Goal: Task Accomplishment & Management: Manage account settings

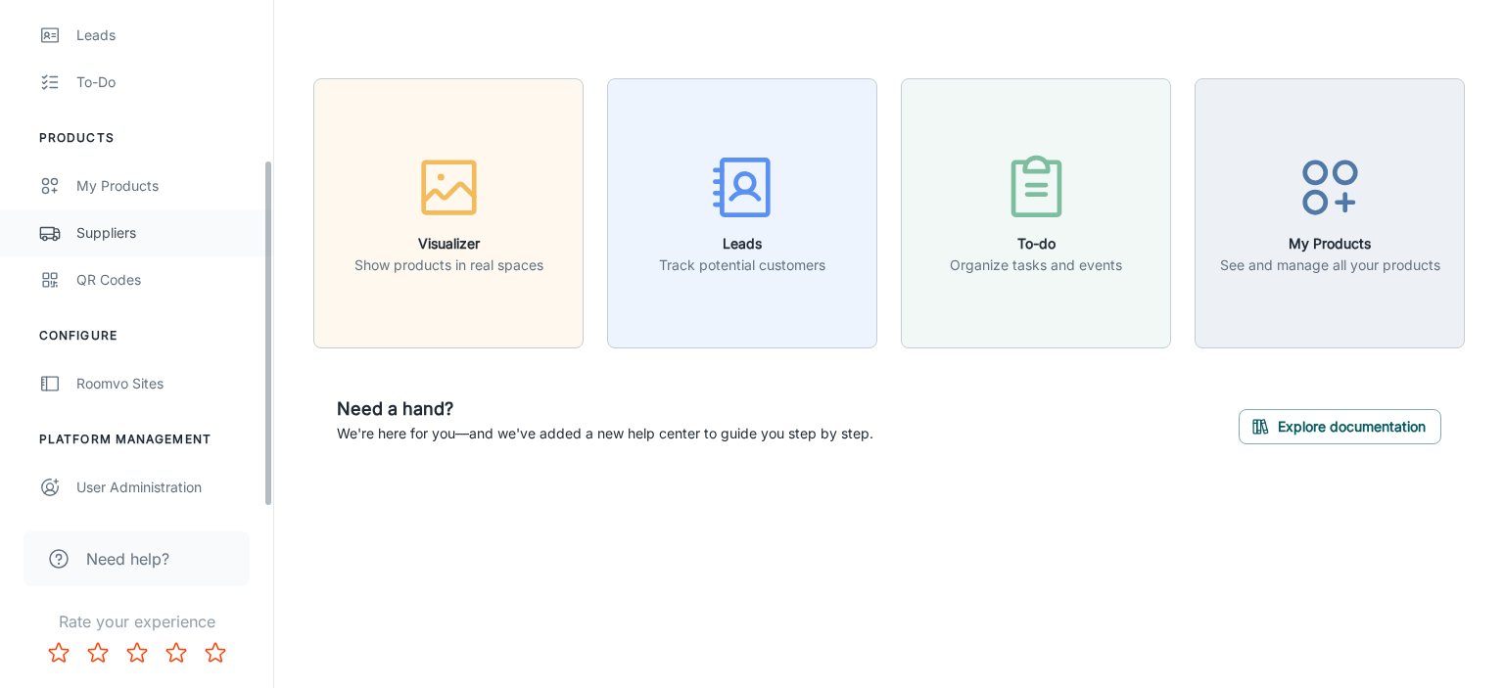
scroll to position [233, 0]
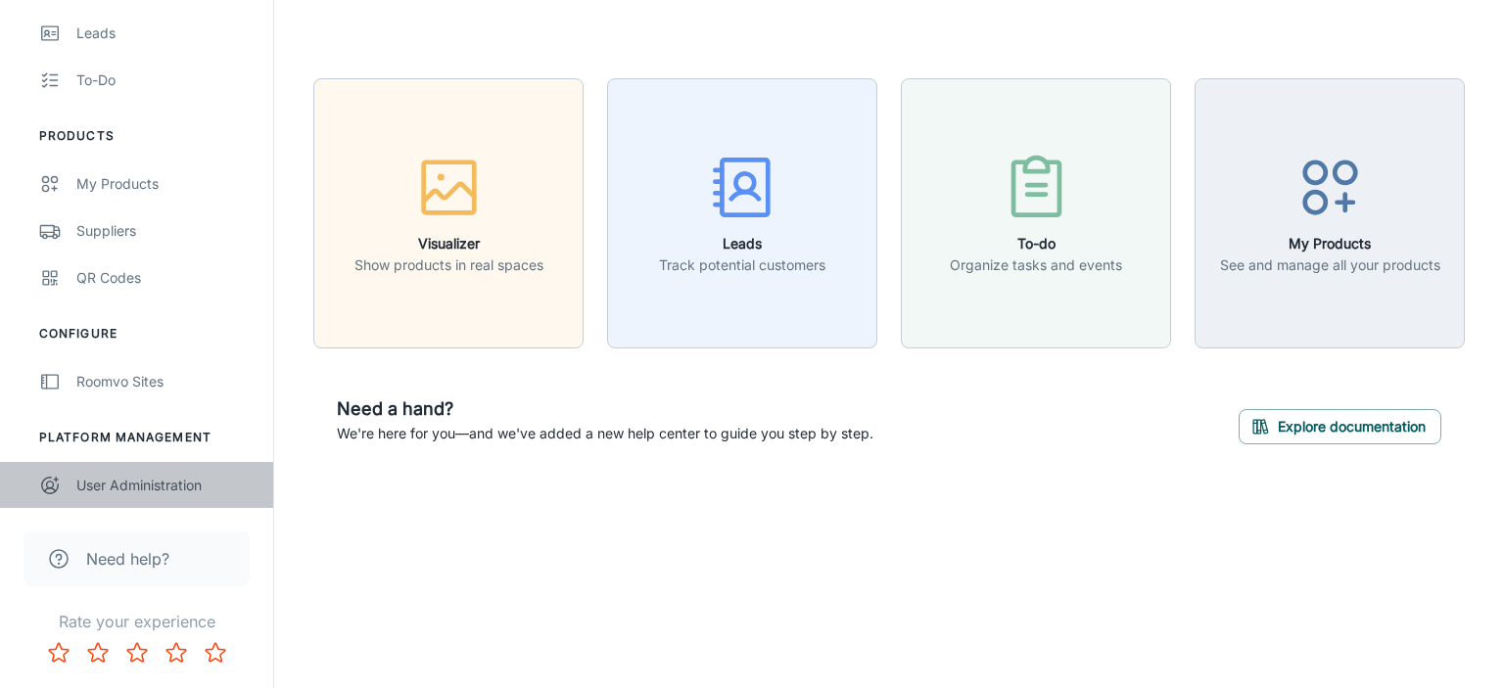
click at [137, 491] on div "User Administration" at bounding box center [164, 486] width 177 height 22
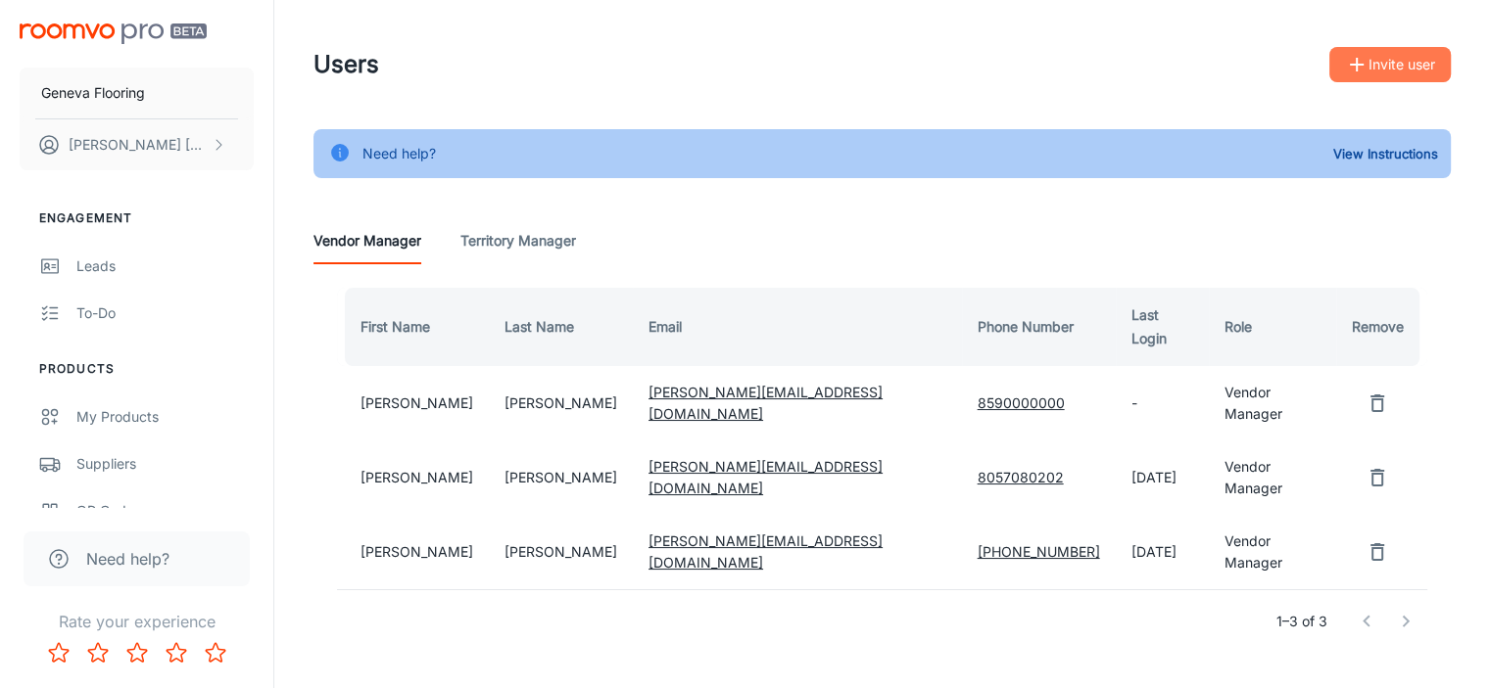
click at [1381, 52] on button "Invite user" at bounding box center [1389, 64] width 121 height 35
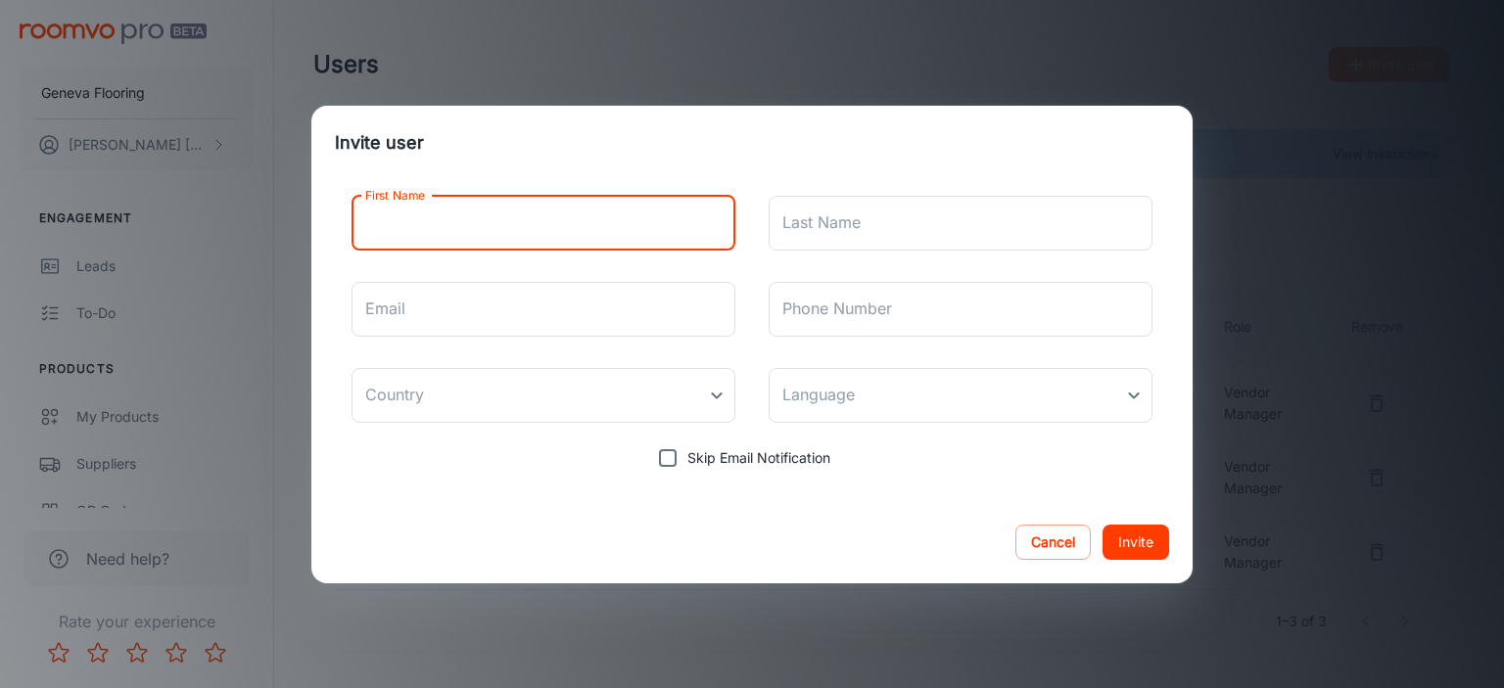
click at [482, 226] on input "First Name" at bounding box center [544, 223] width 384 height 55
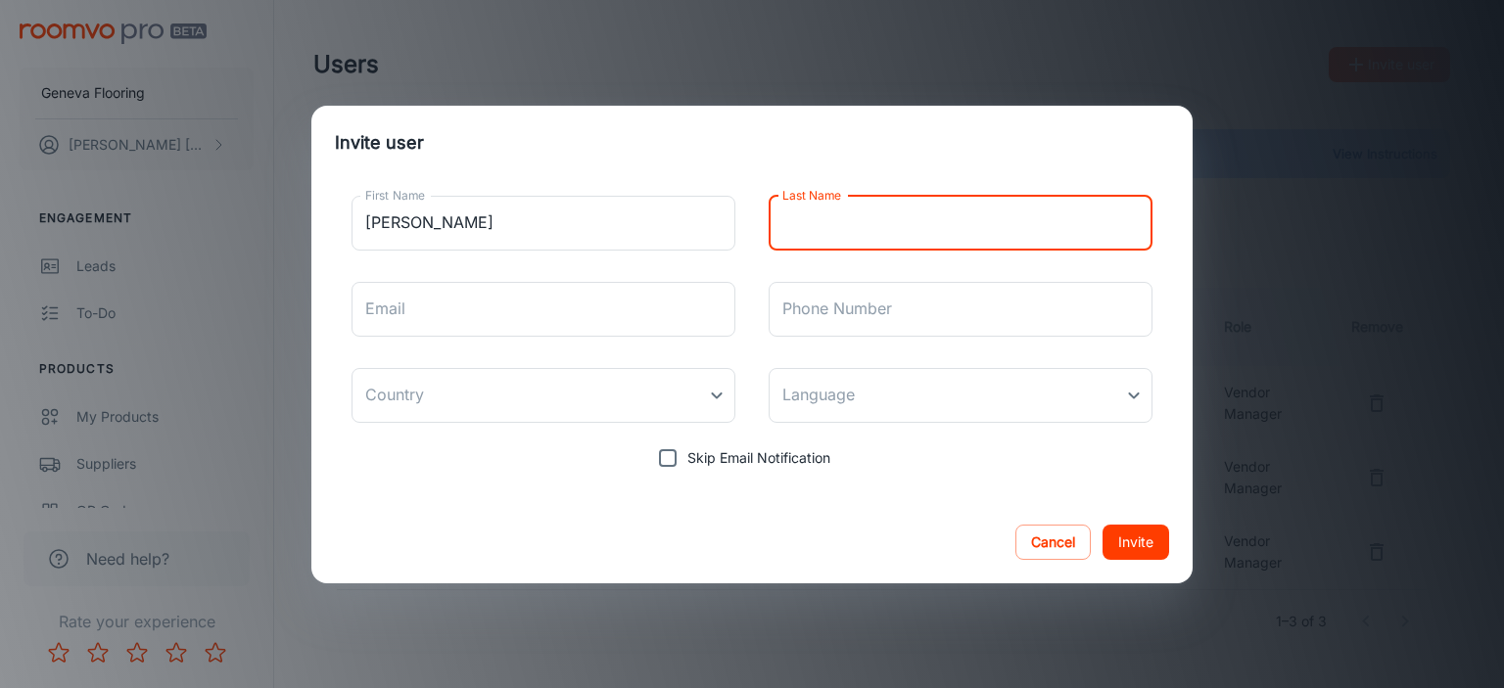
click at [854, 216] on input "Last Name" at bounding box center [961, 223] width 384 height 55
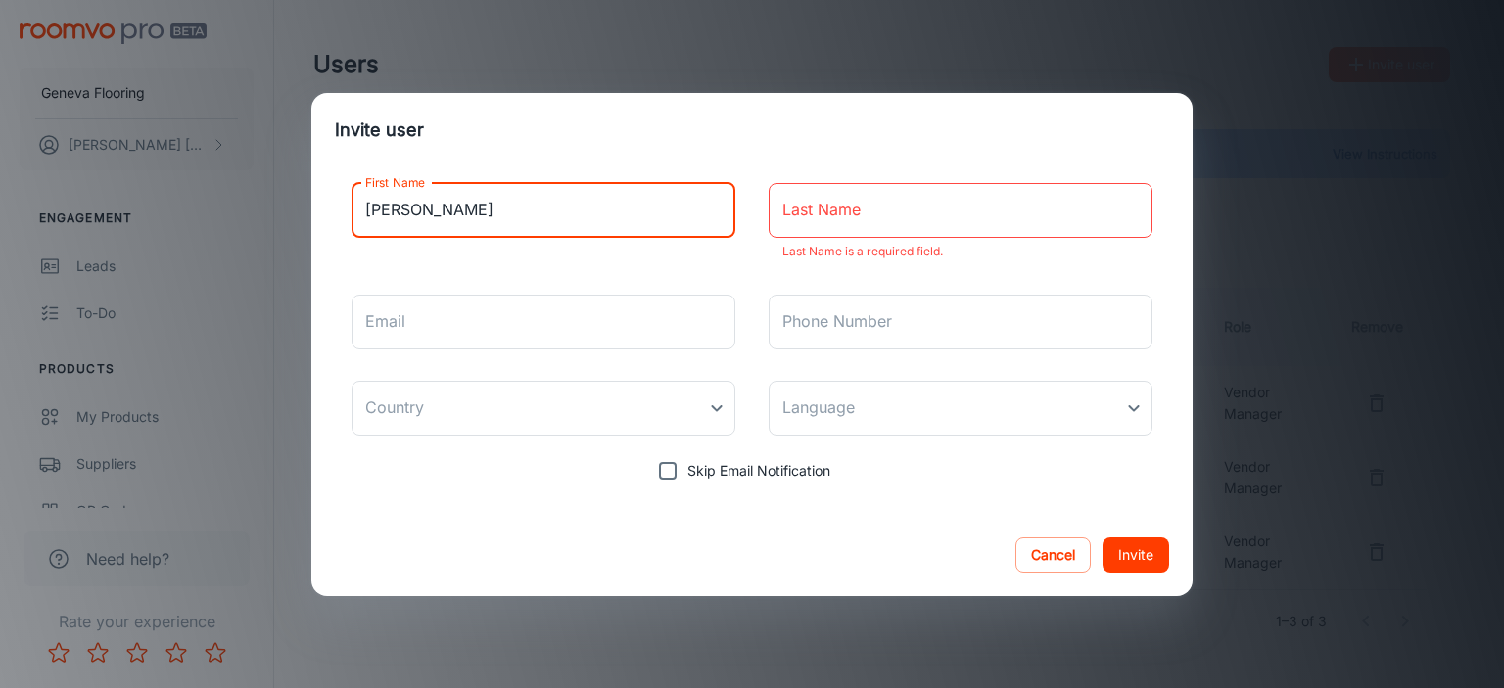
drag, startPoint x: 437, startPoint y: 228, endPoint x: 306, endPoint y: 212, distance: 132.3
click at [306, 212] on div "Invite user First Name [PERSON_NAME] First Name Last Name Last Name Last Name i…" at bounding box center [752, 344] width 1504 height 688
type input "[PERSON_NAME]"
click at [775, 214] on input "Last Name" at bounding box center [961, 210] width 384 height 55
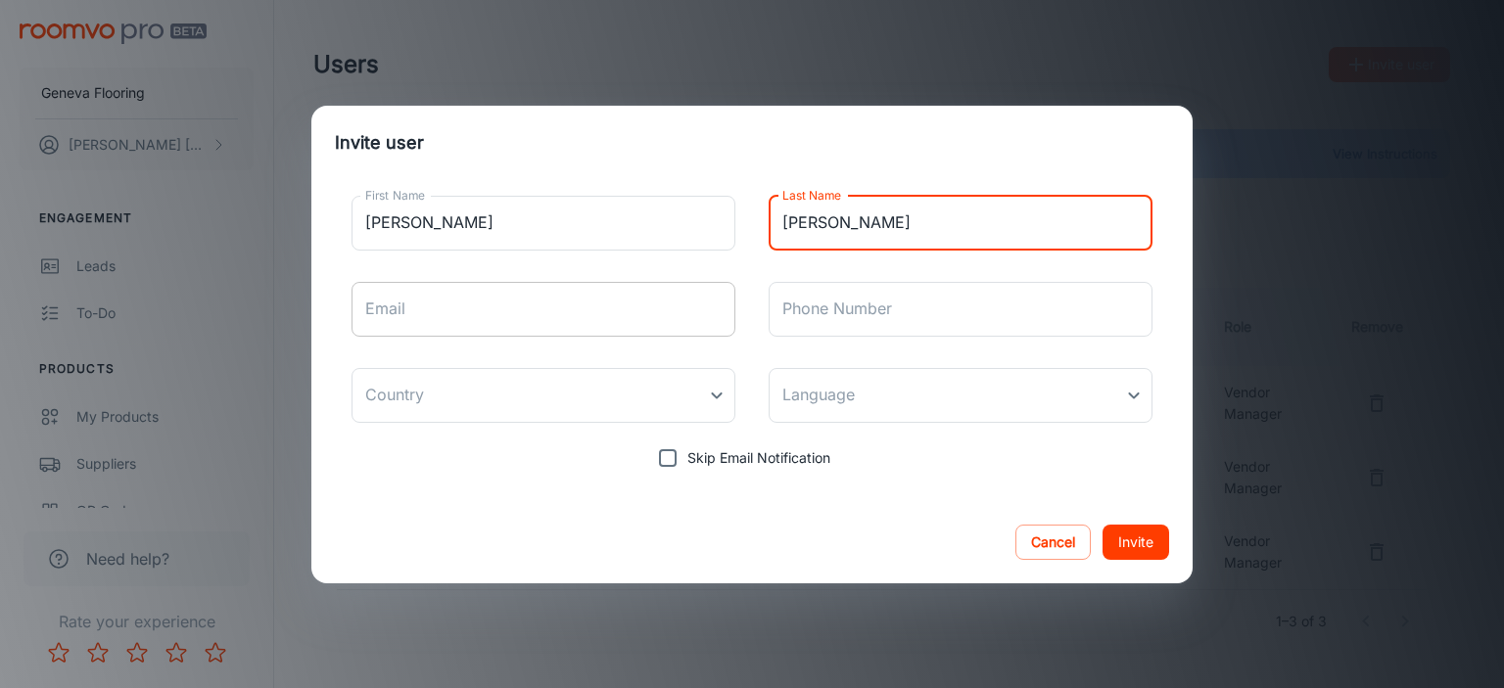
type input "[PERSON_NAME]"
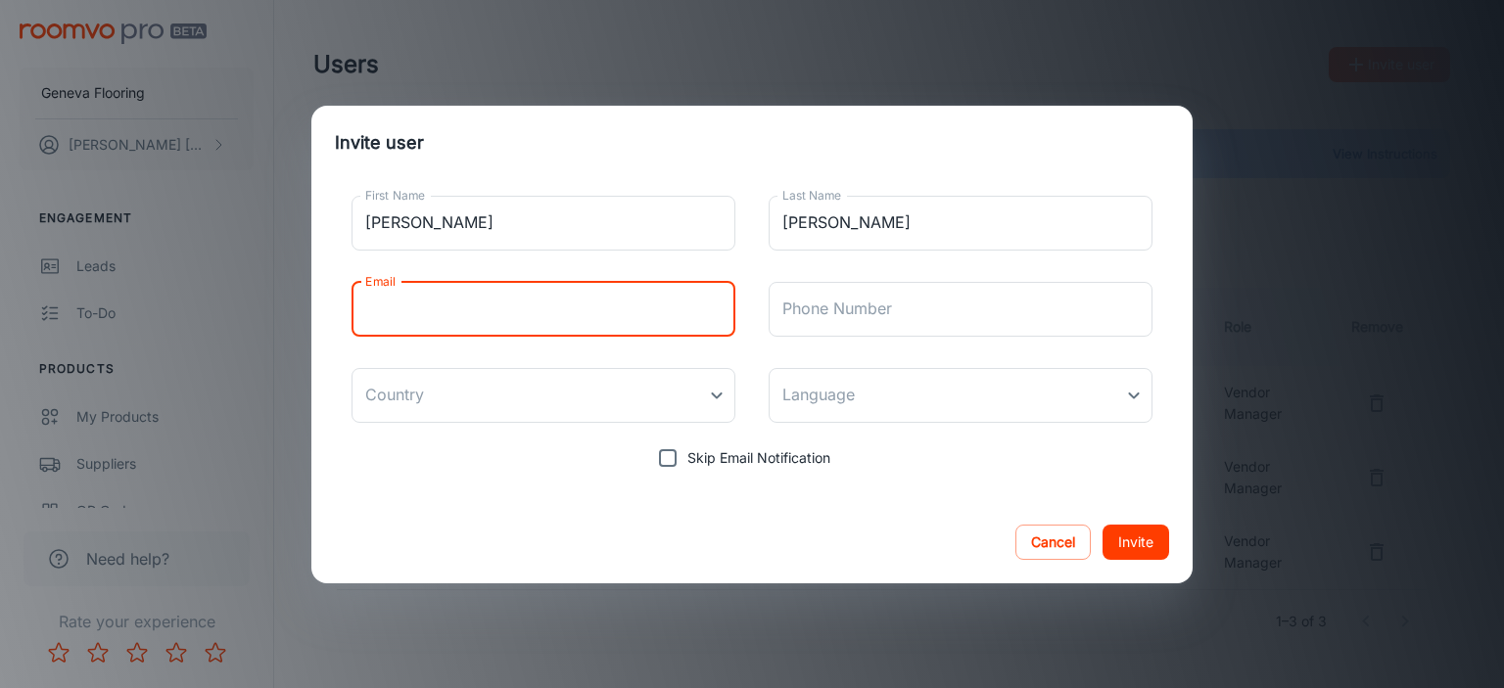
click at [514, 322] on input "Email" at bounding box center [544, 309] width 384 height 55
type input "[PERSON_NAME][EMAIL_ADDRESS][DOMAIN_NAME]"
click at [872, 321] on input "Phone Number" at bounding box center [961, 309] width 384 height 55
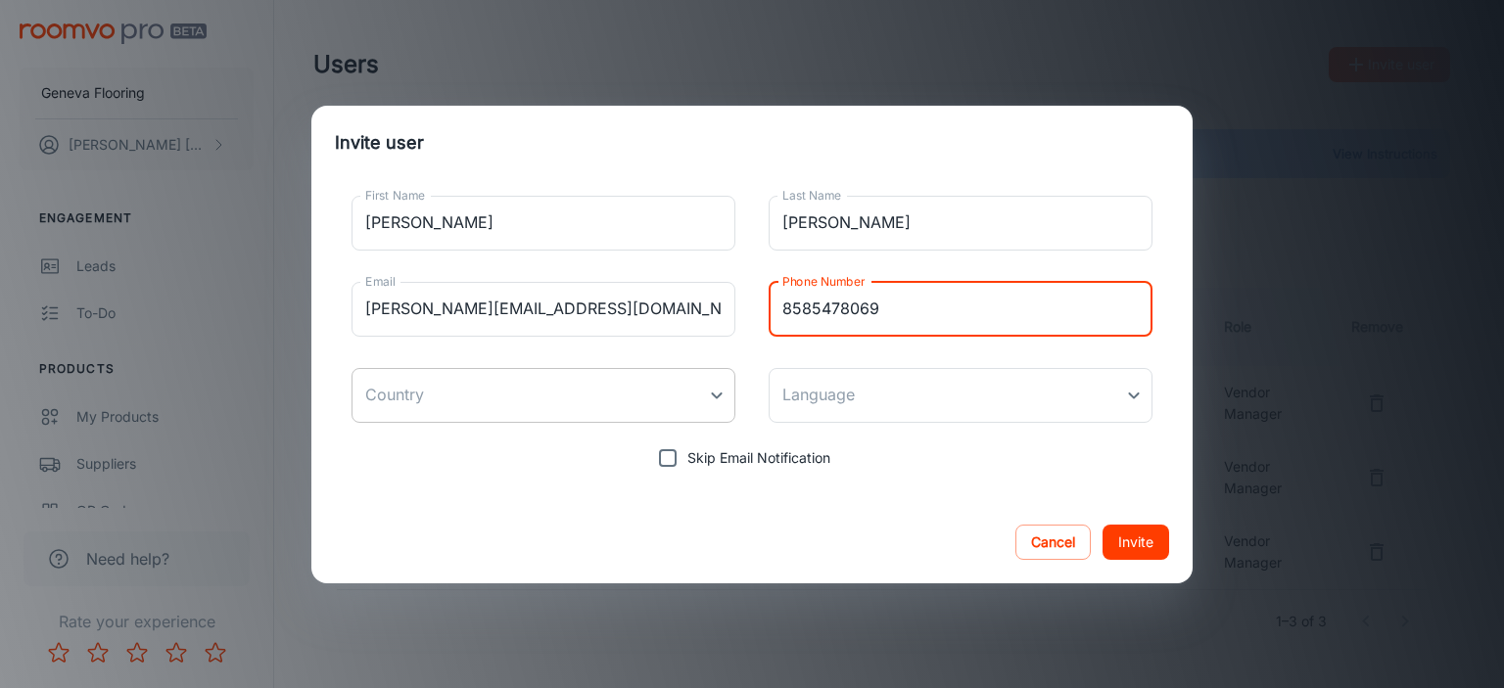
type input "8585478069"
click at [493, 404] on body "Geneva Flooring [PERSON_NAME] Engagement Leads To-do Products My Products Suppl…" at bounding box center [752, 344] width 1504 height 688
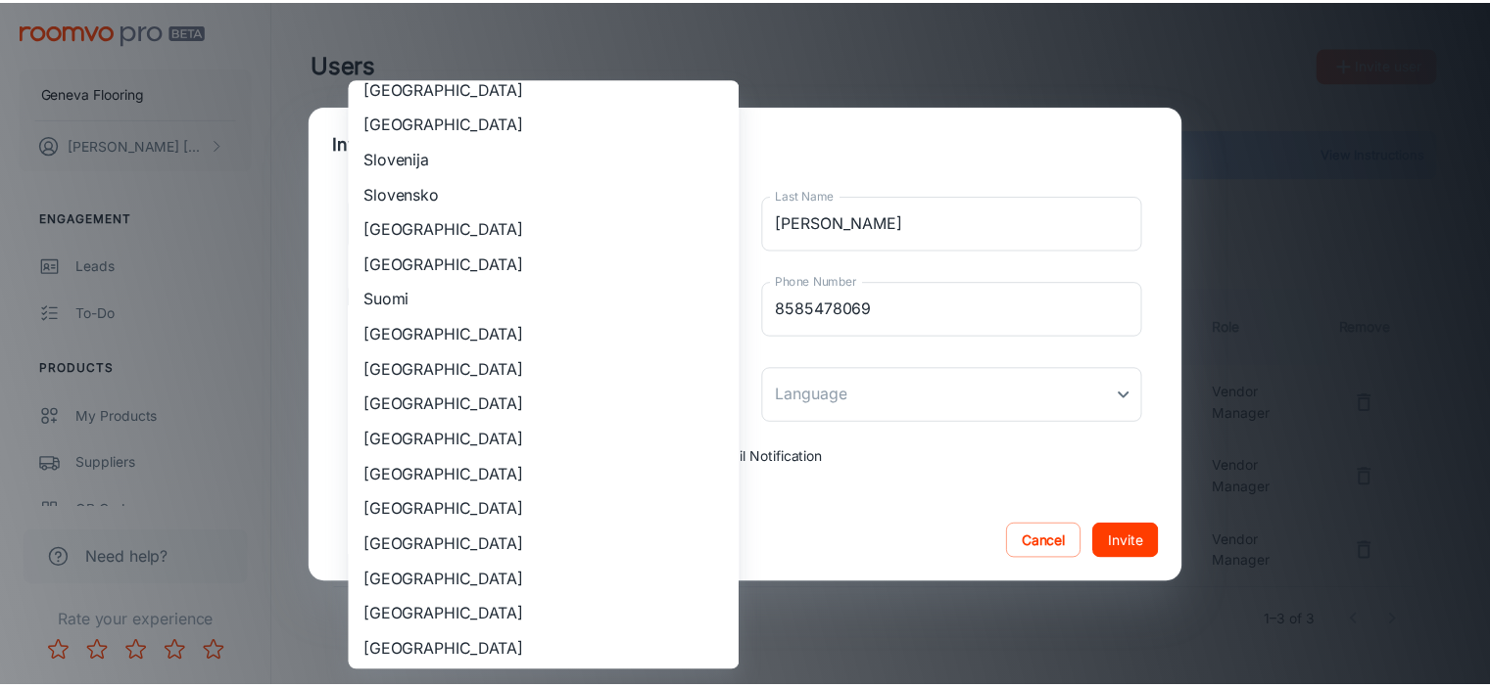
scroll to position [1763, 0]
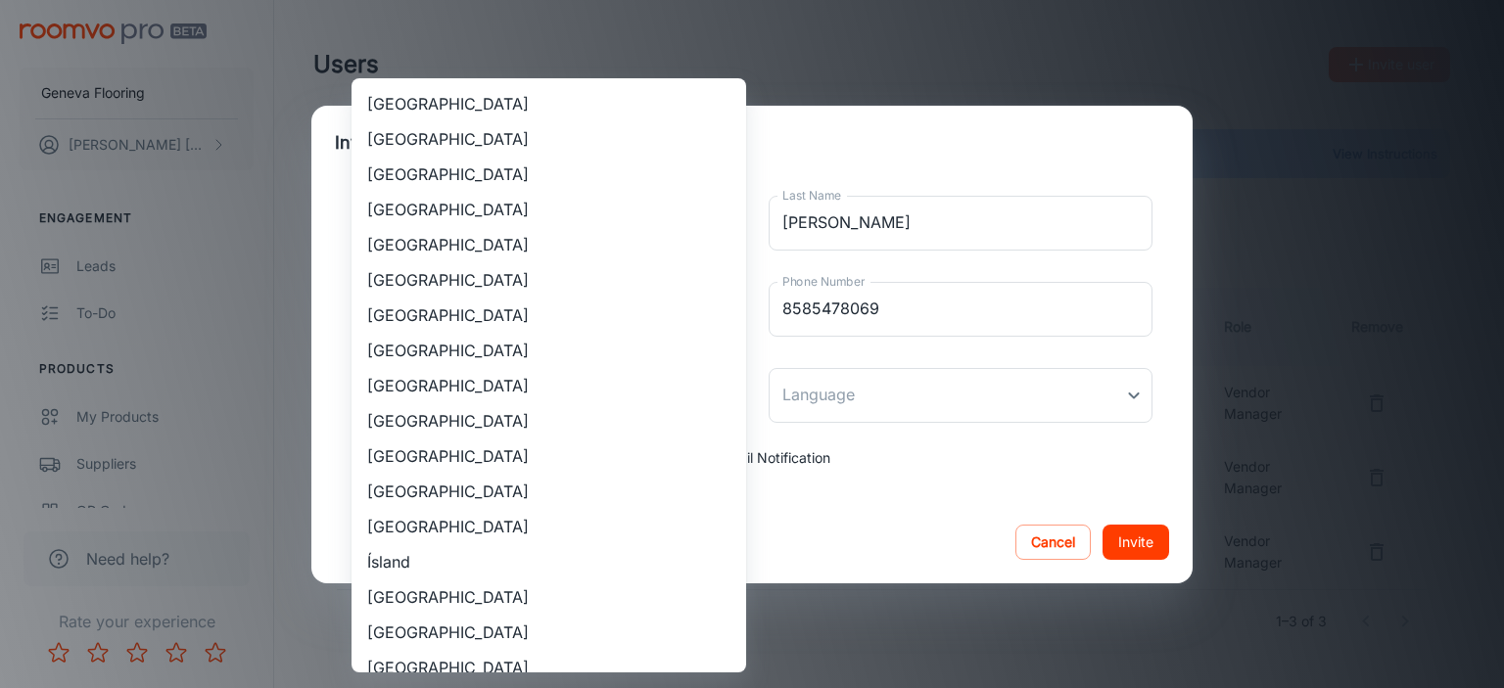
click at [477, 422] on li "[GEOGRAPHIC_DATA]" at bounding box center [549, 420] width 395 height 35
type input "[GEOGRAPHIC_DATA]"
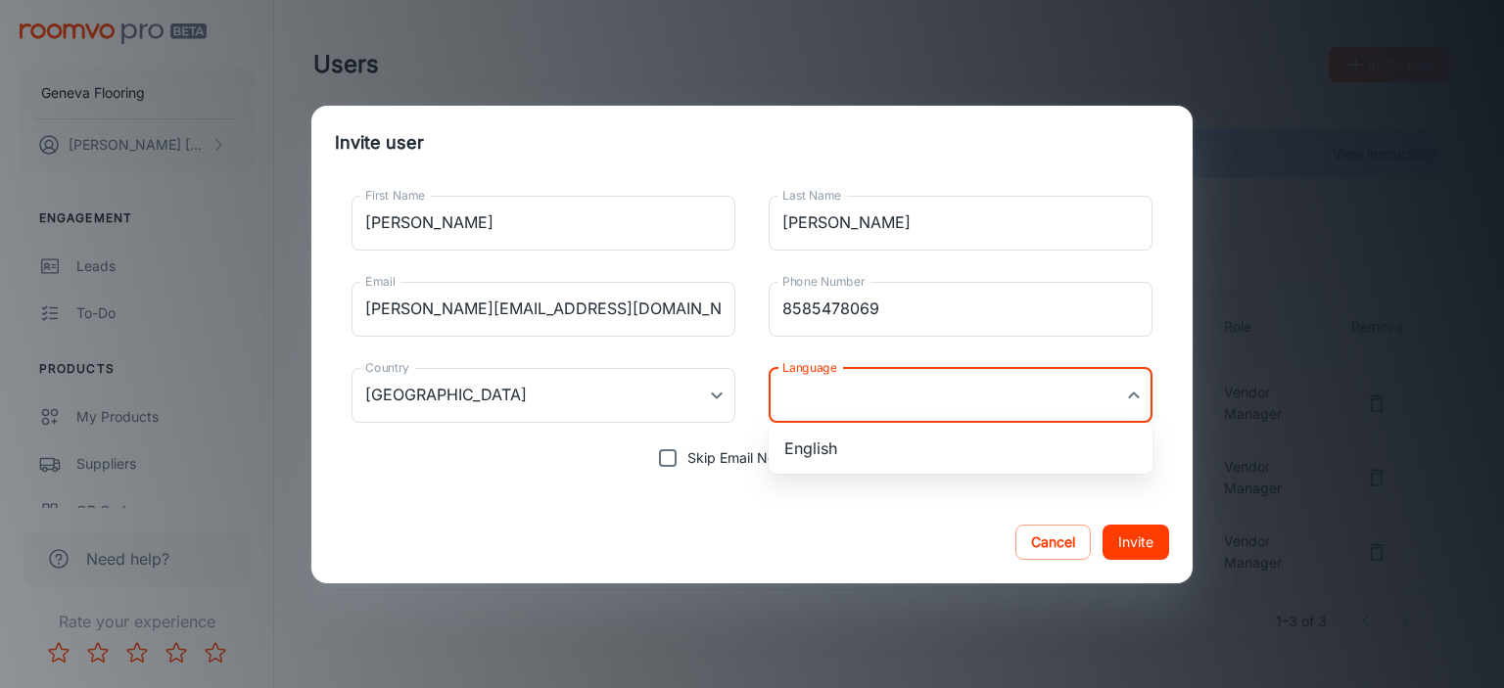
click at [897, 390] on body "Geneva Flooring [PERSON_NAME] Engagement Leads To-do Products My Products Suppl…" at bounding box center [752, 344] width 1504 height 688
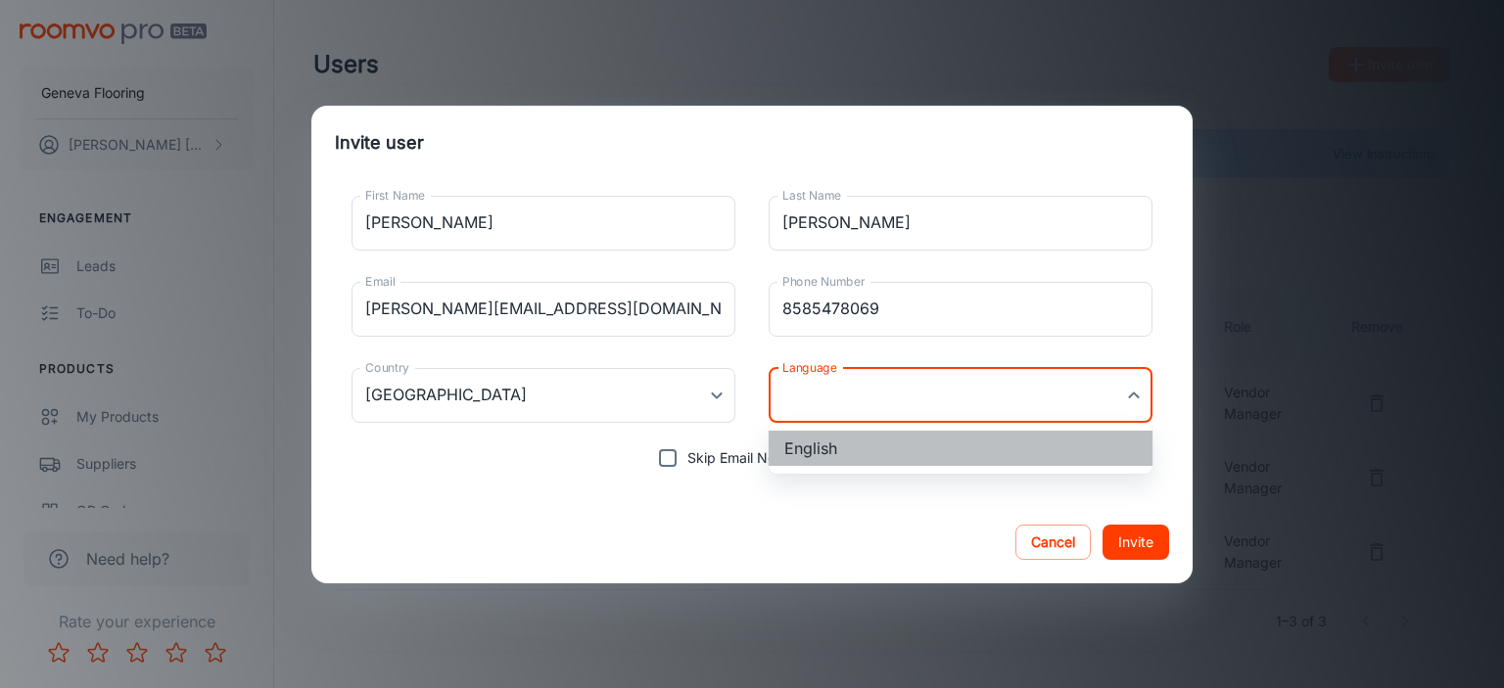
click at [811, 447] on li "English" at bounding box center [961, 448] width 384 height 35
type input "en-us"
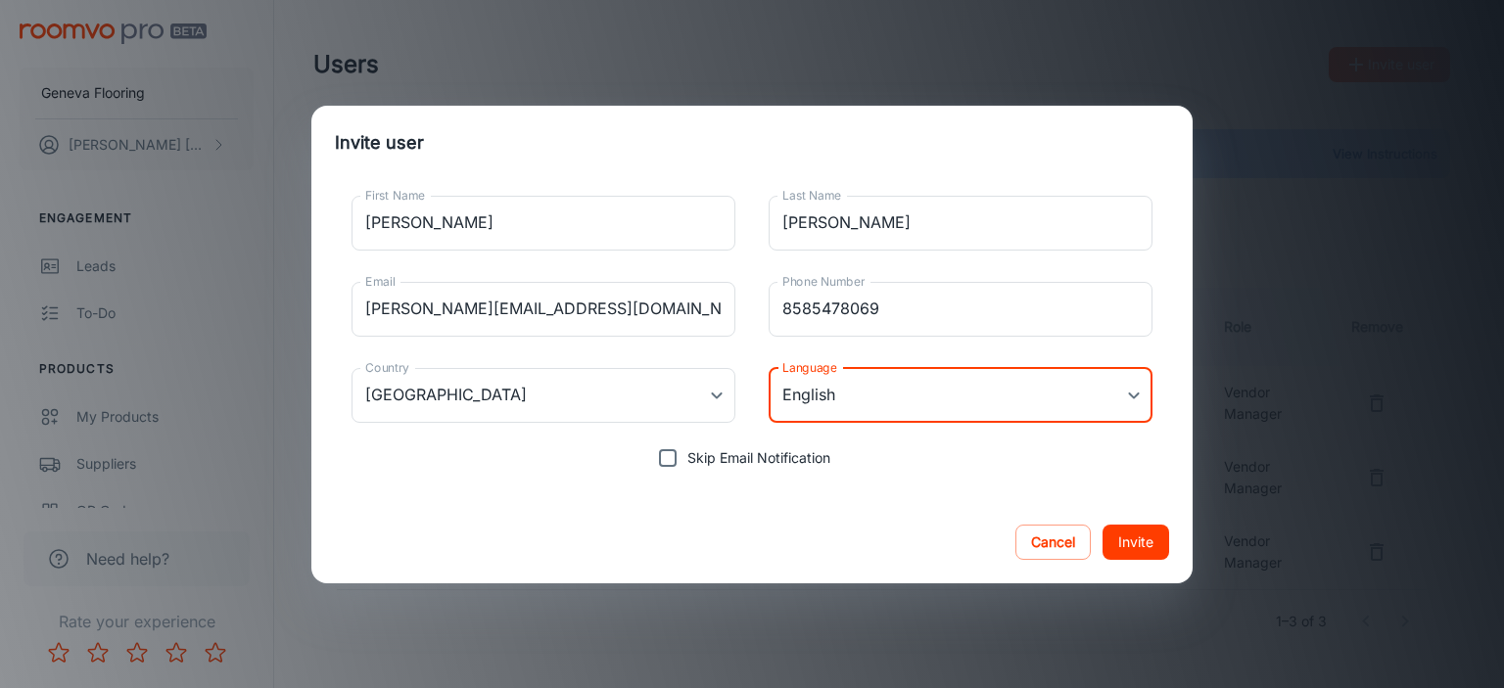
click at [670, 459] on input "Skip Email Notification" at bounding box center [667, 458] width 39 height 39
checkbox input "true"
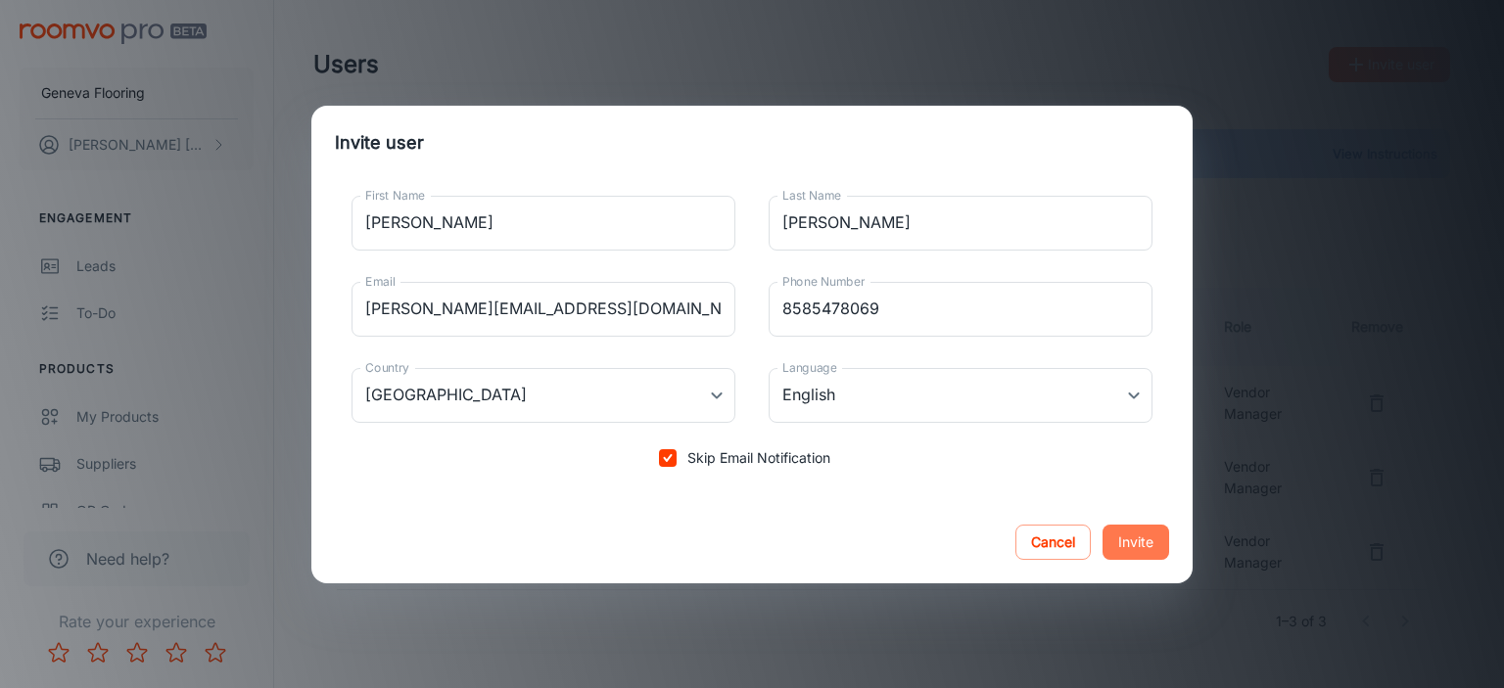
click at [1136, 535] on button "Invite" at bounding box center [1136, 542] width 67 height 35
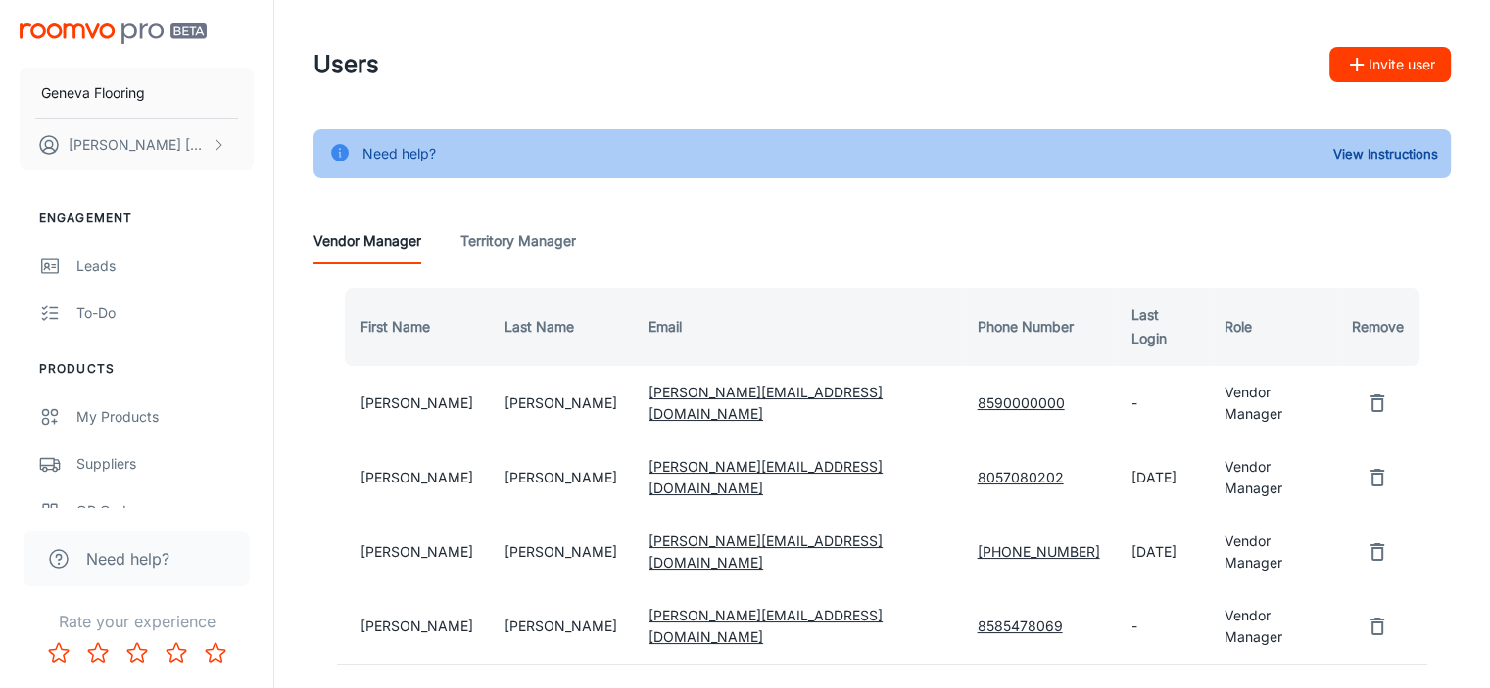
click at [360, 445] on td "[PERSON_NAME]" at bounding box center [413, 478] width 152 height 74
click at [648, 458] on link "[PERSON_NAME][EMAIL_ADDRESS][DOMAIN_NAME]" at bounding box center [765, 477] width 234 height 38
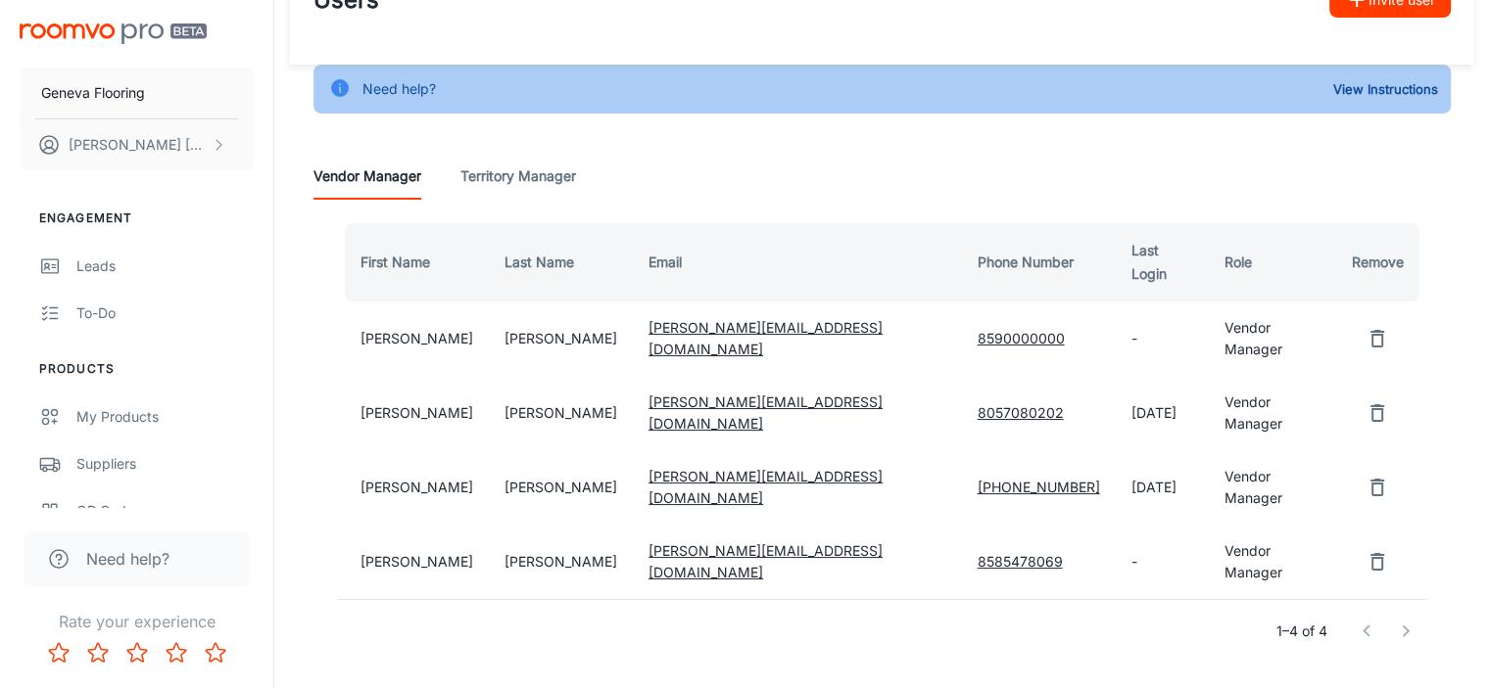
scroll to position [102, 0]
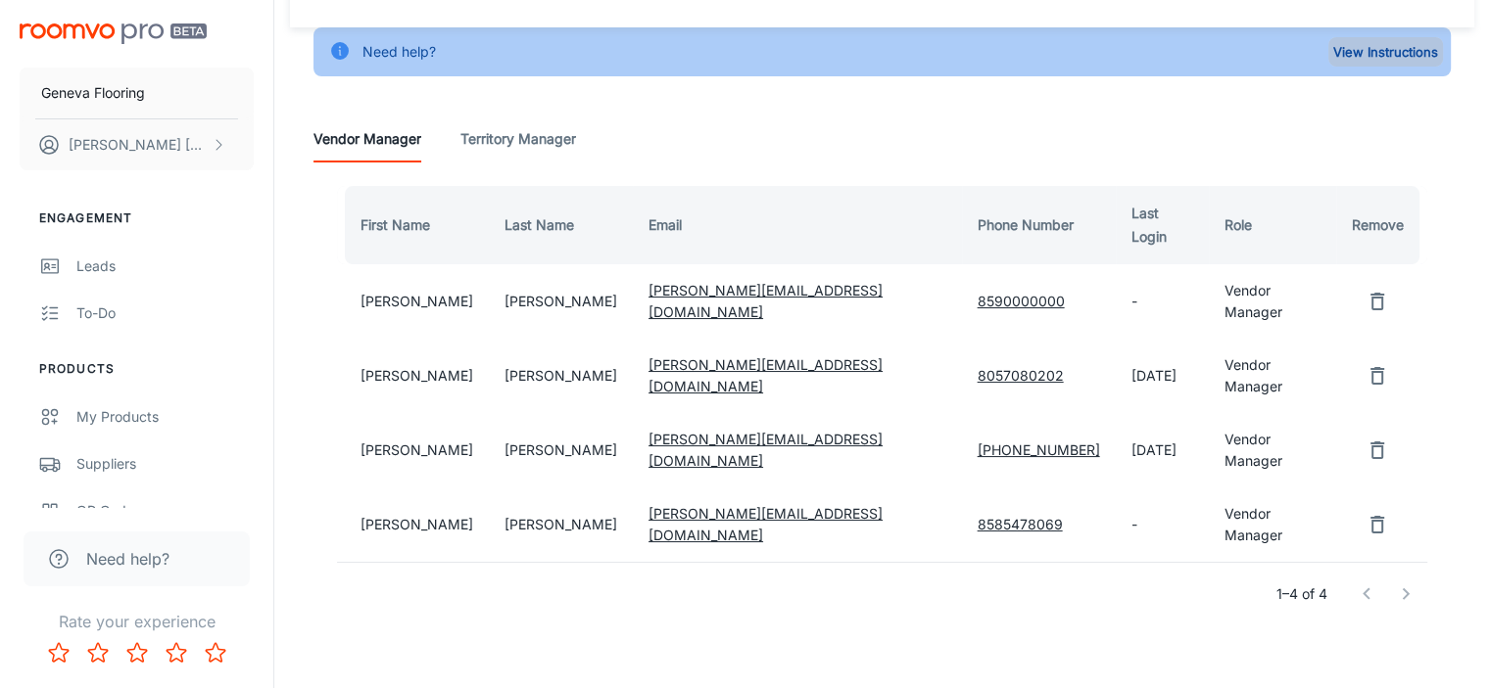
click at [1373, 53] on button "View Instructions" at bounding box center [1385, 51] width 115 height 29
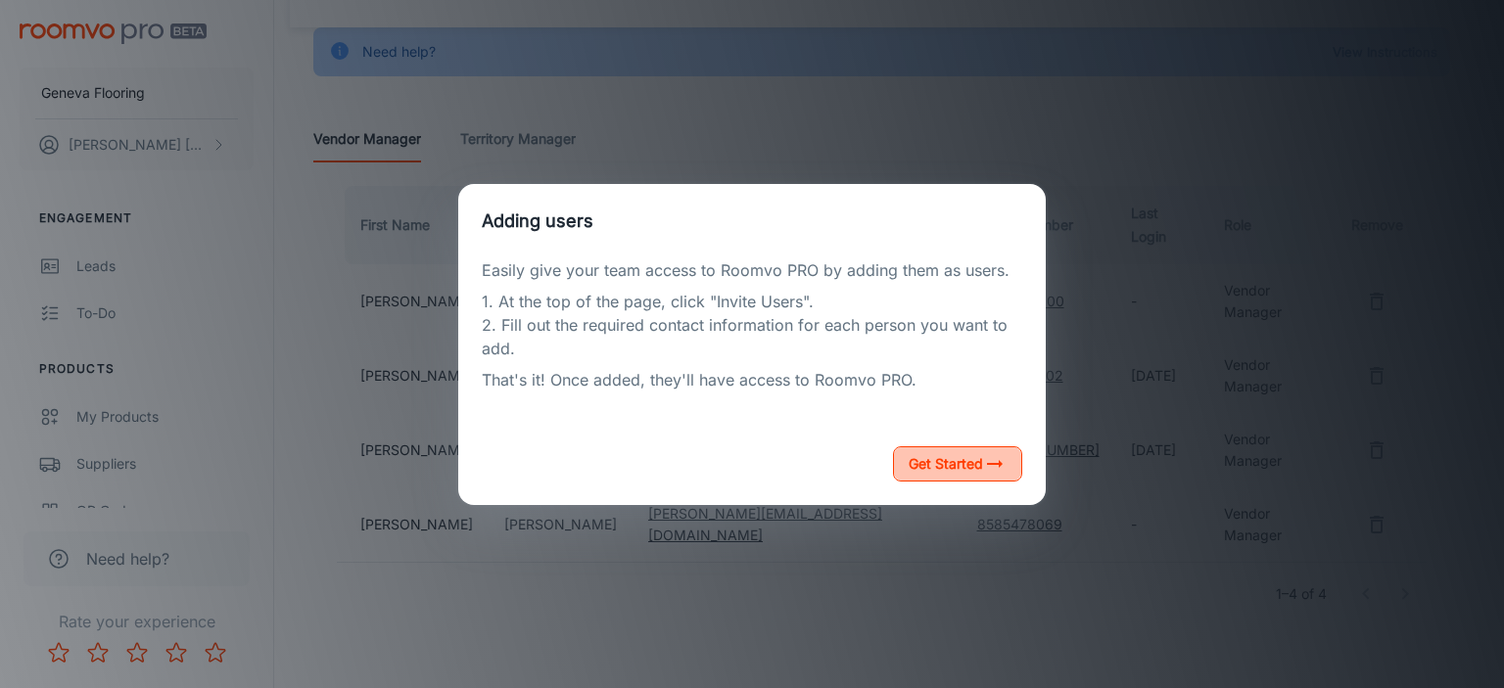
click at [913, 462] on button "Get Started" at bounding box center [957, 464] width 129 height 35
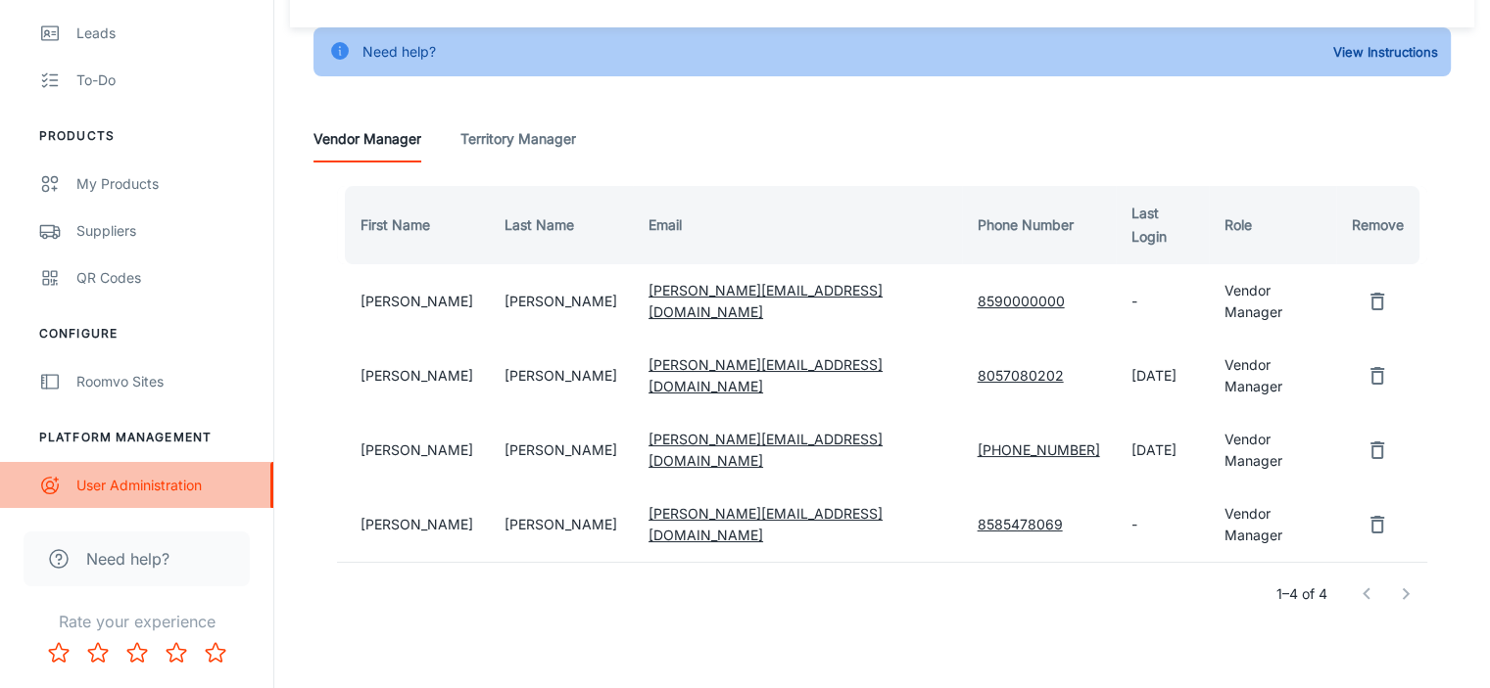
click at [109, 491] on div "User Administration" at bounding box center [164, 486] width 177 height 22
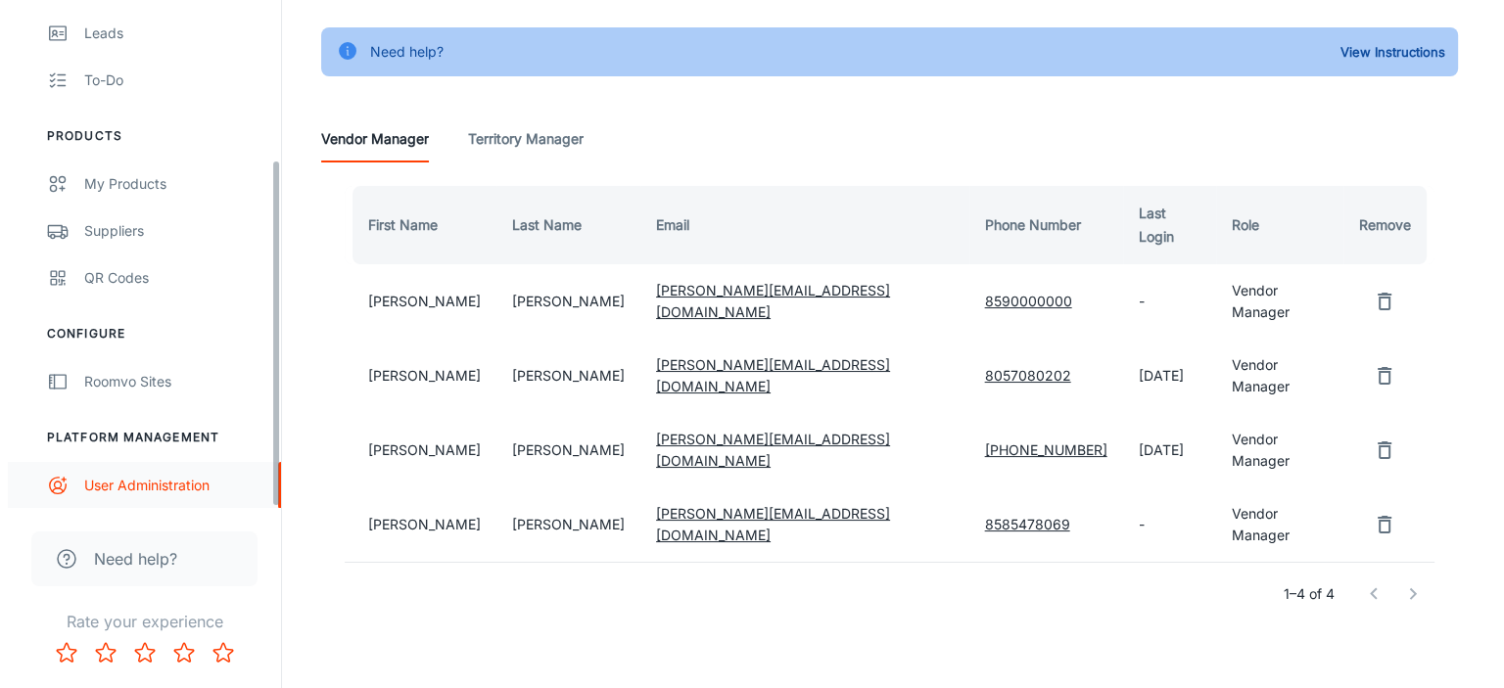
scroll to position [0, 0]
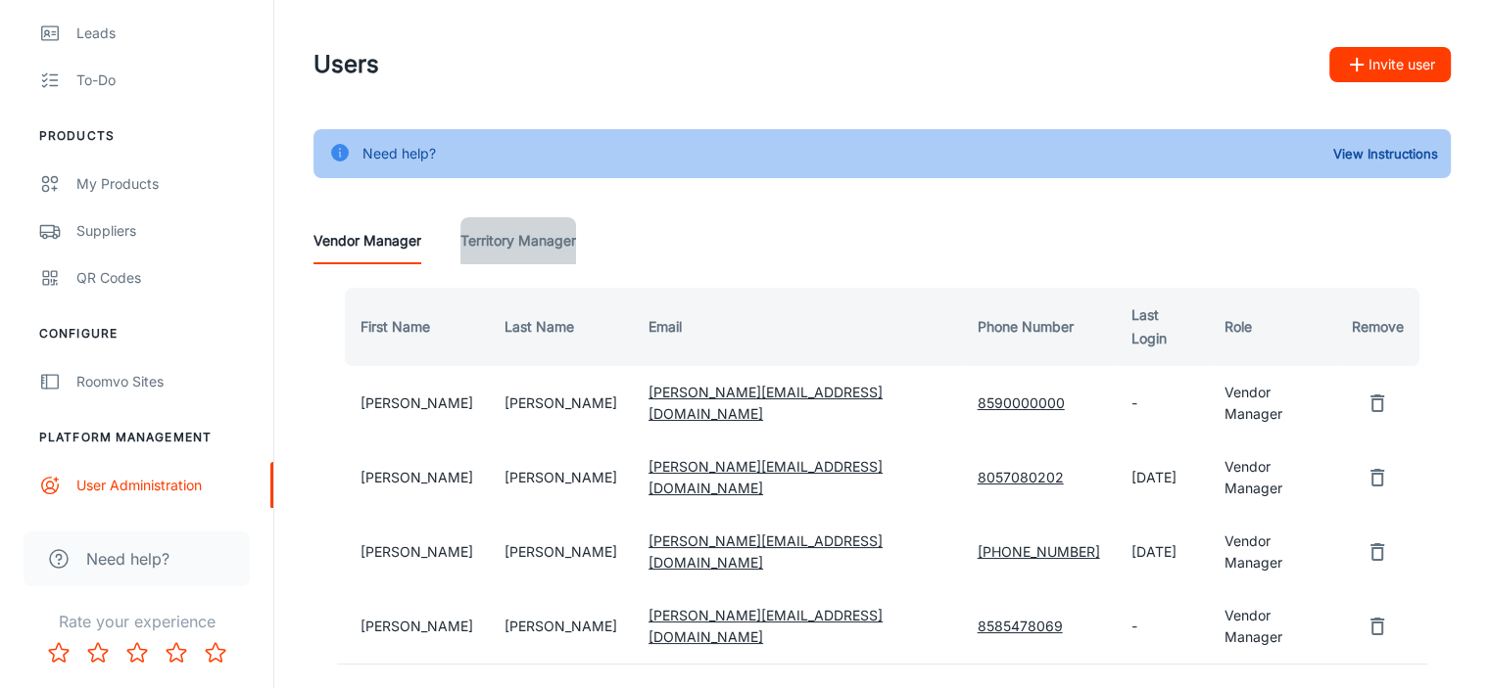
click at [544, 232] on Manager "Territory Manager" at bounding box center [518, 240] width 116 height 47
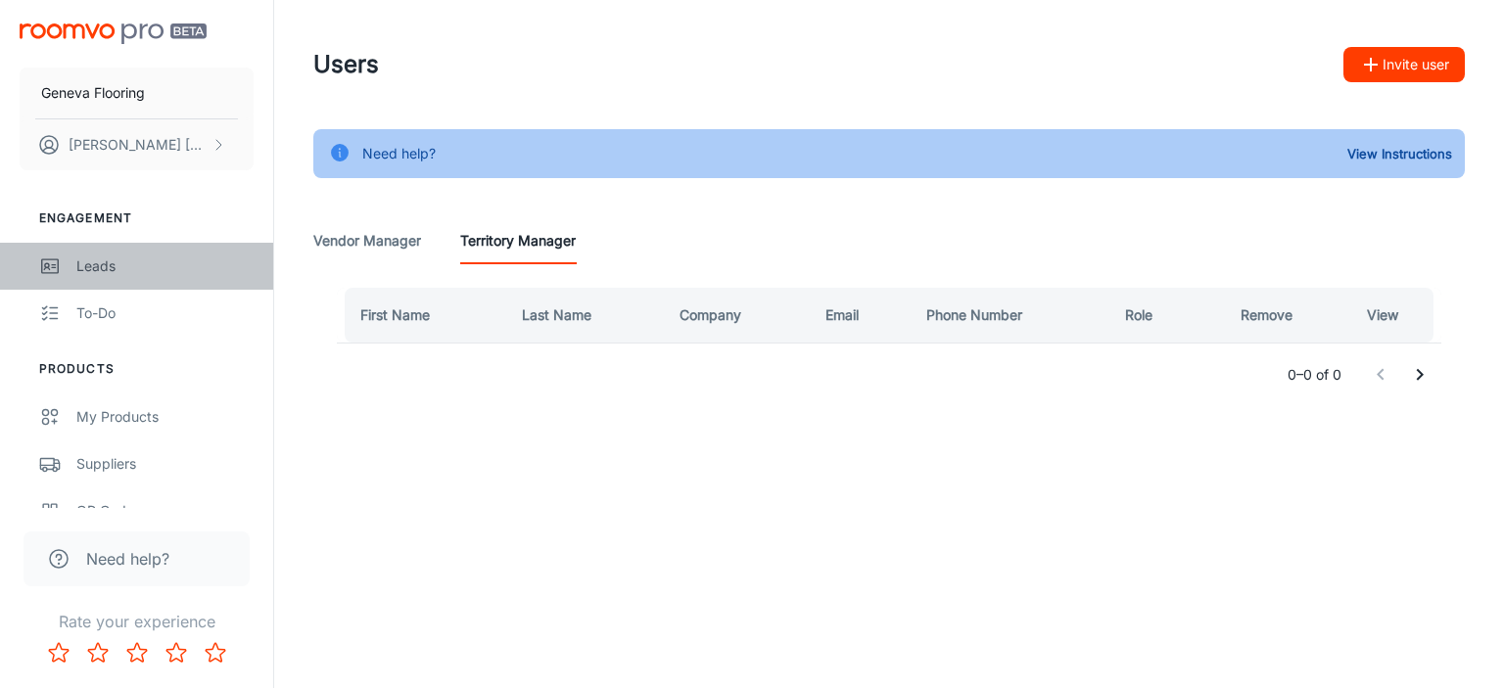
click at [110, 269] on div "Leads" at bounding box center [164, 267] width 177 height 22
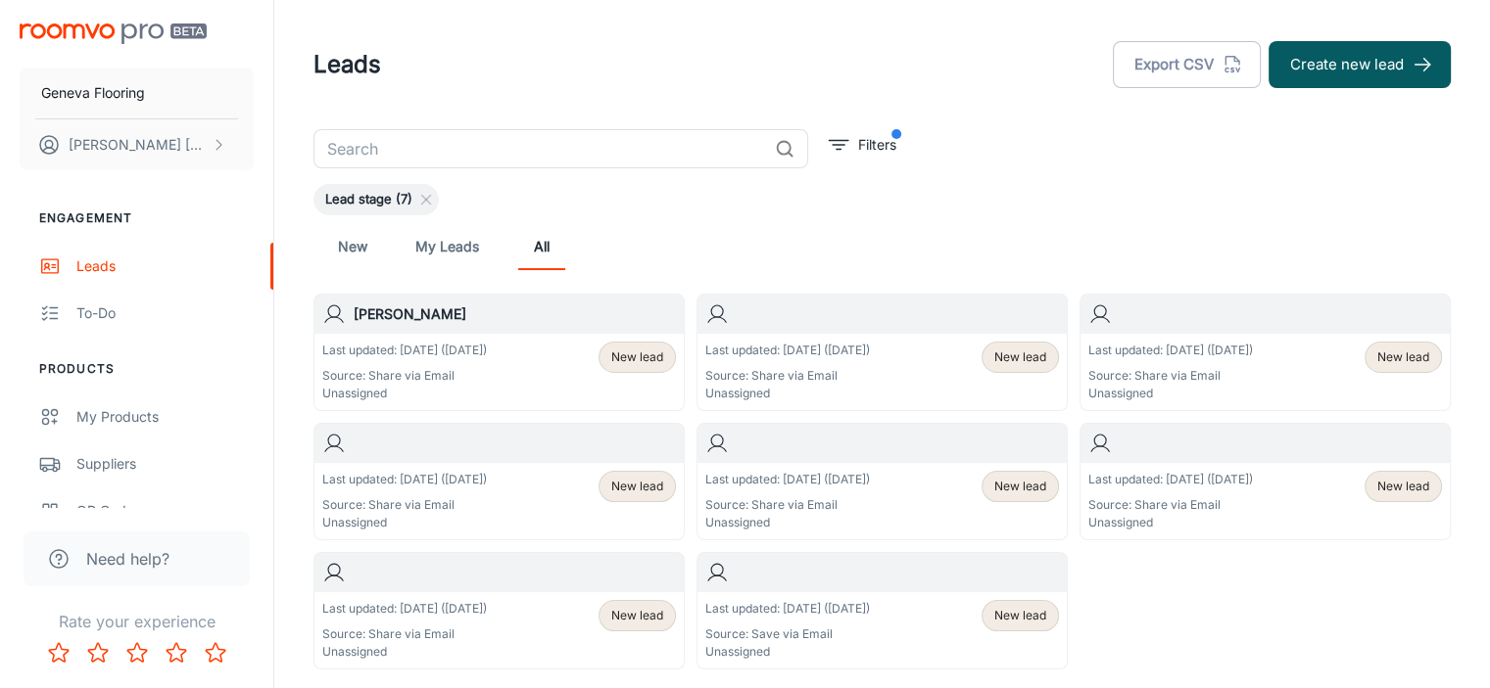
click at [537, 362] on div "Last updated: [DATE] ([DATE]) Source: Share via Email Unassigned New lead" at bounding box center [499, 372] width 354 height 61
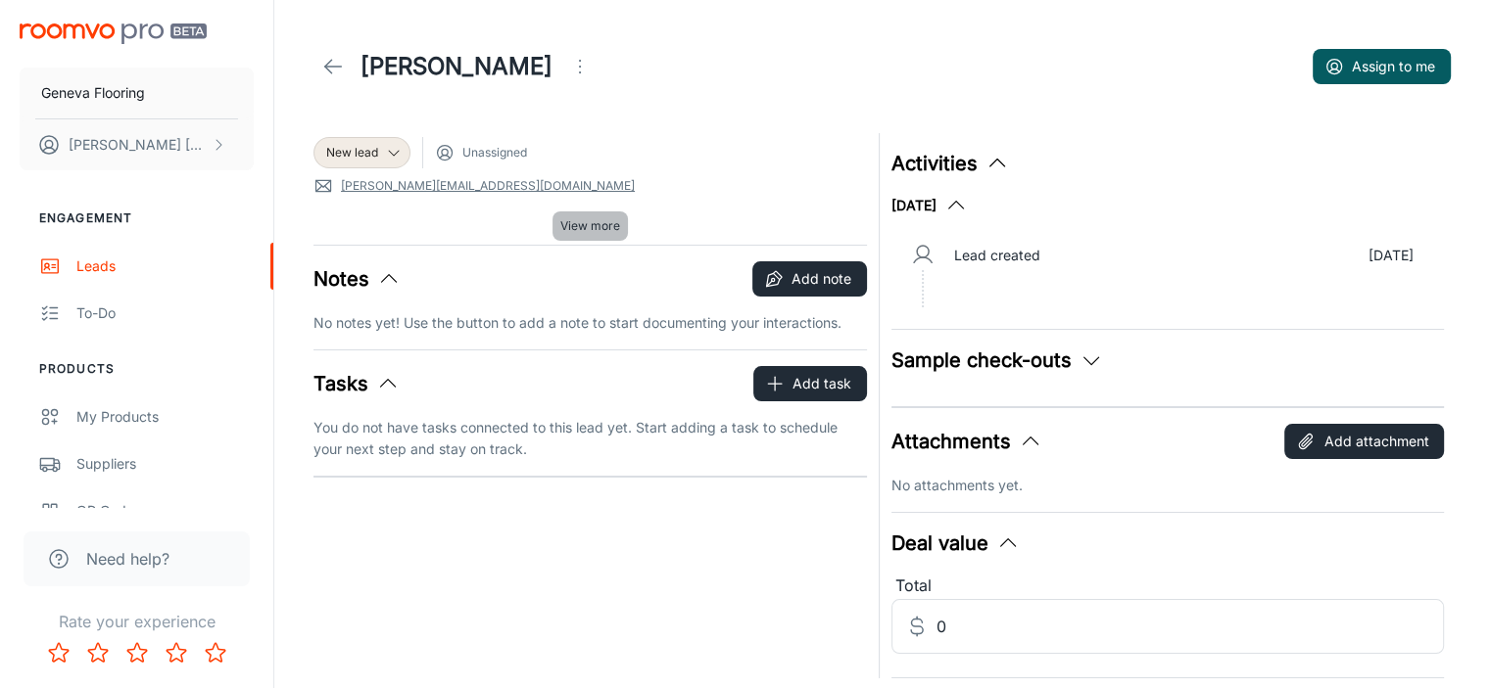
click at [575, 226] on span "View more" at bounding box center [590, 226] width 60 height 18
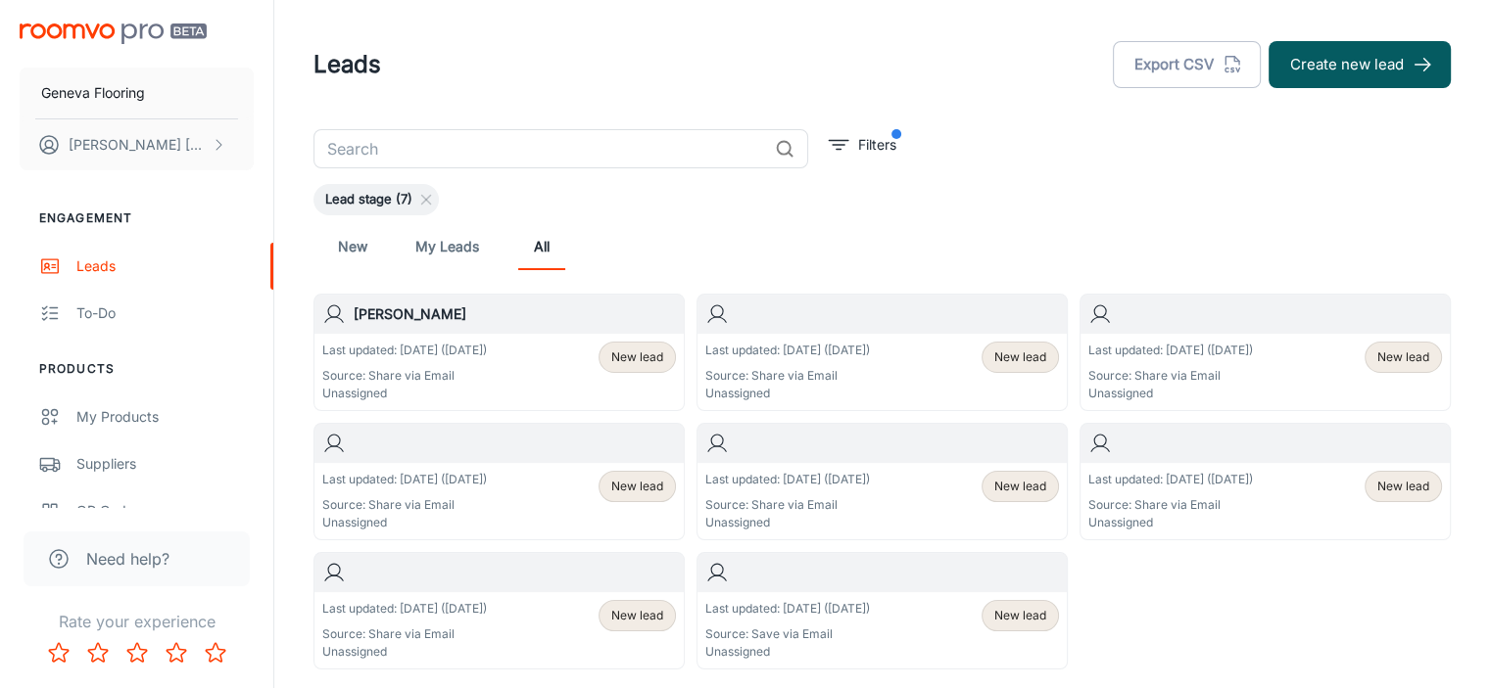
click at [477, 514] on p "Unassigned" at bounding box center [404, 523] width 165 height 18
click at [870, 376] on p "Source: Share via Email" at bounding box center [787, 376] width 165 height 18
click at [348, 247] on link "New" at bounding box center [352, 246] width 47 height 47
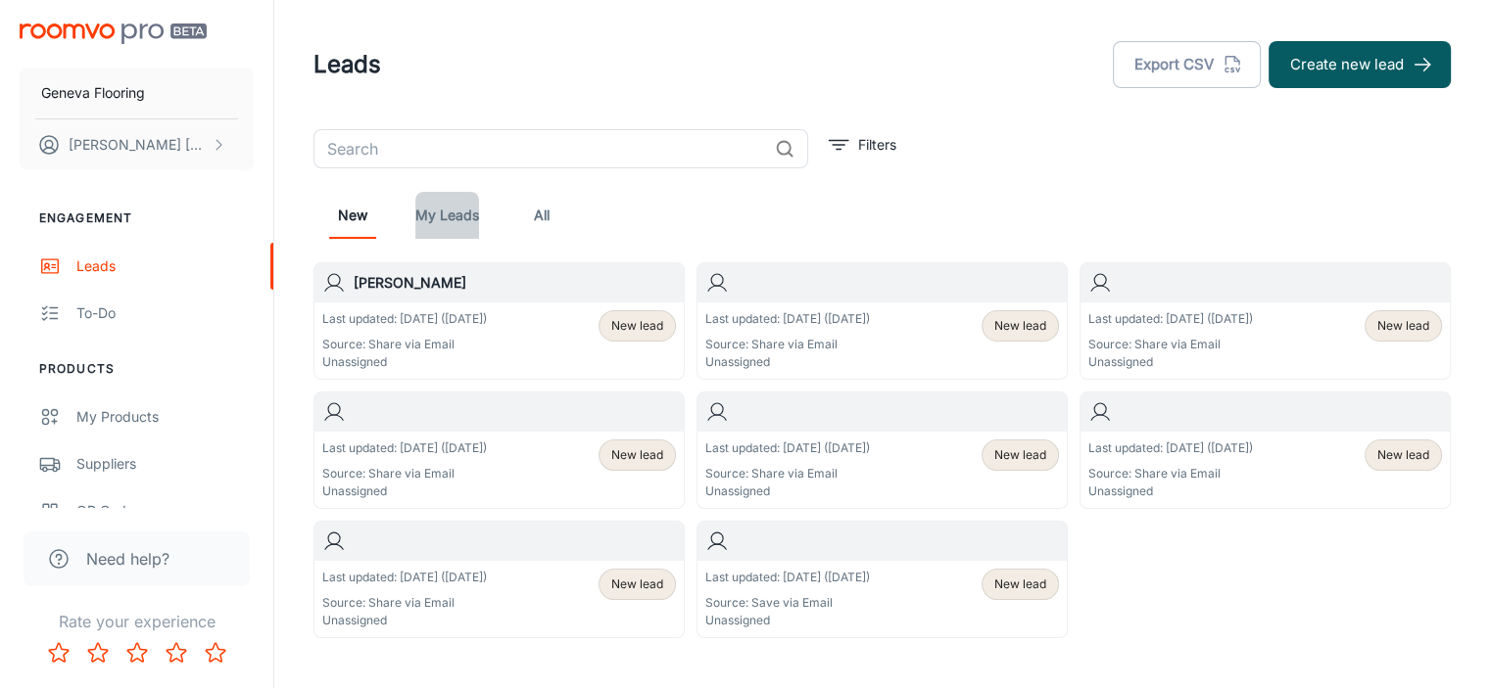
click at [426, 211] on link "My Leads" at bounding box center [447, 215] width 64 height 47
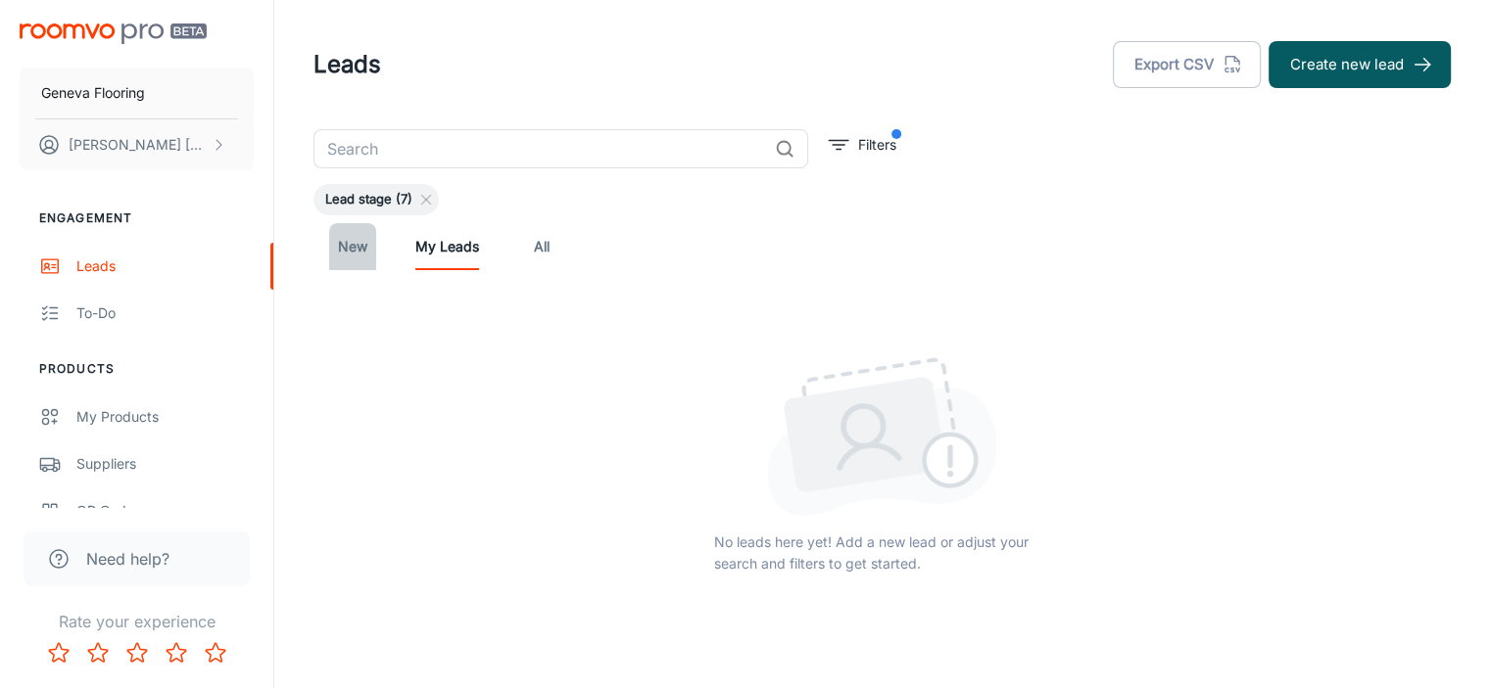
click at [357, 251] on link "New" at bounding box center [352, 246] width 47 height 47
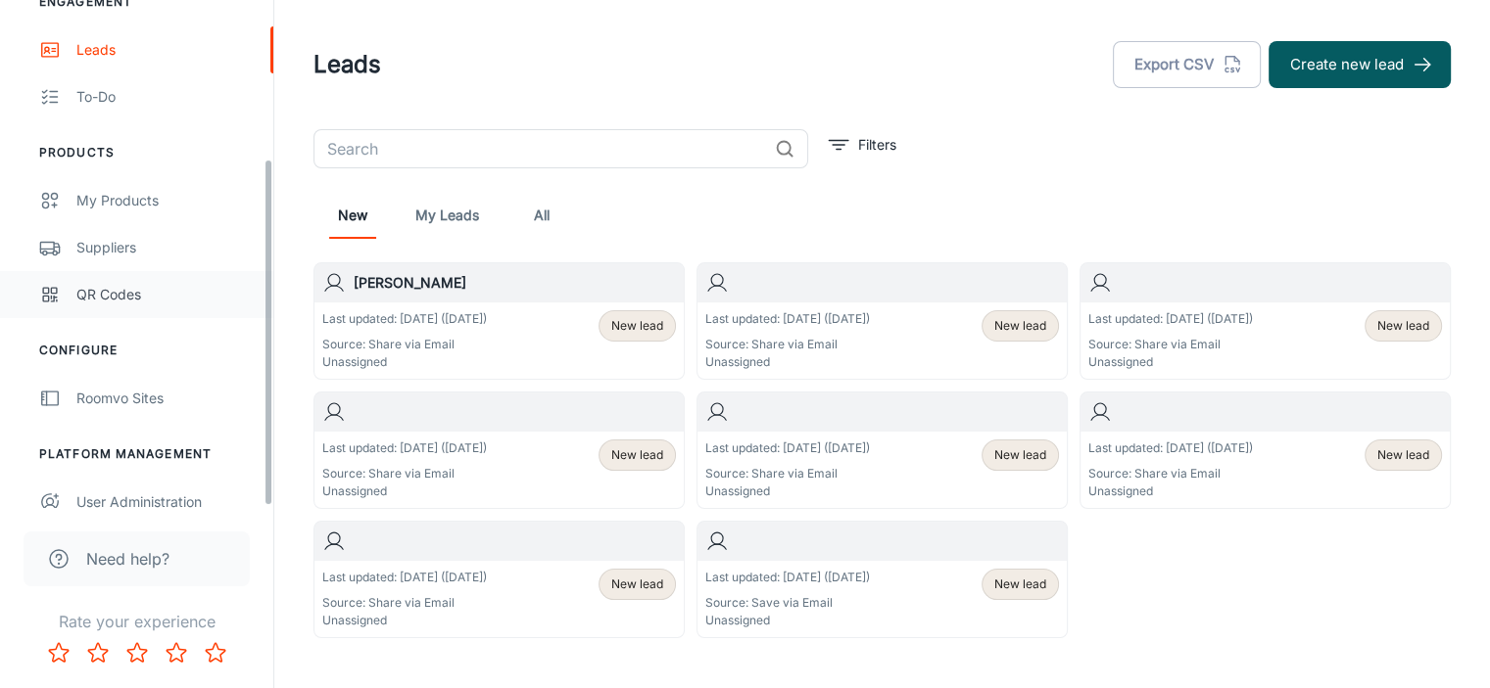
scroll to position [233, 0]
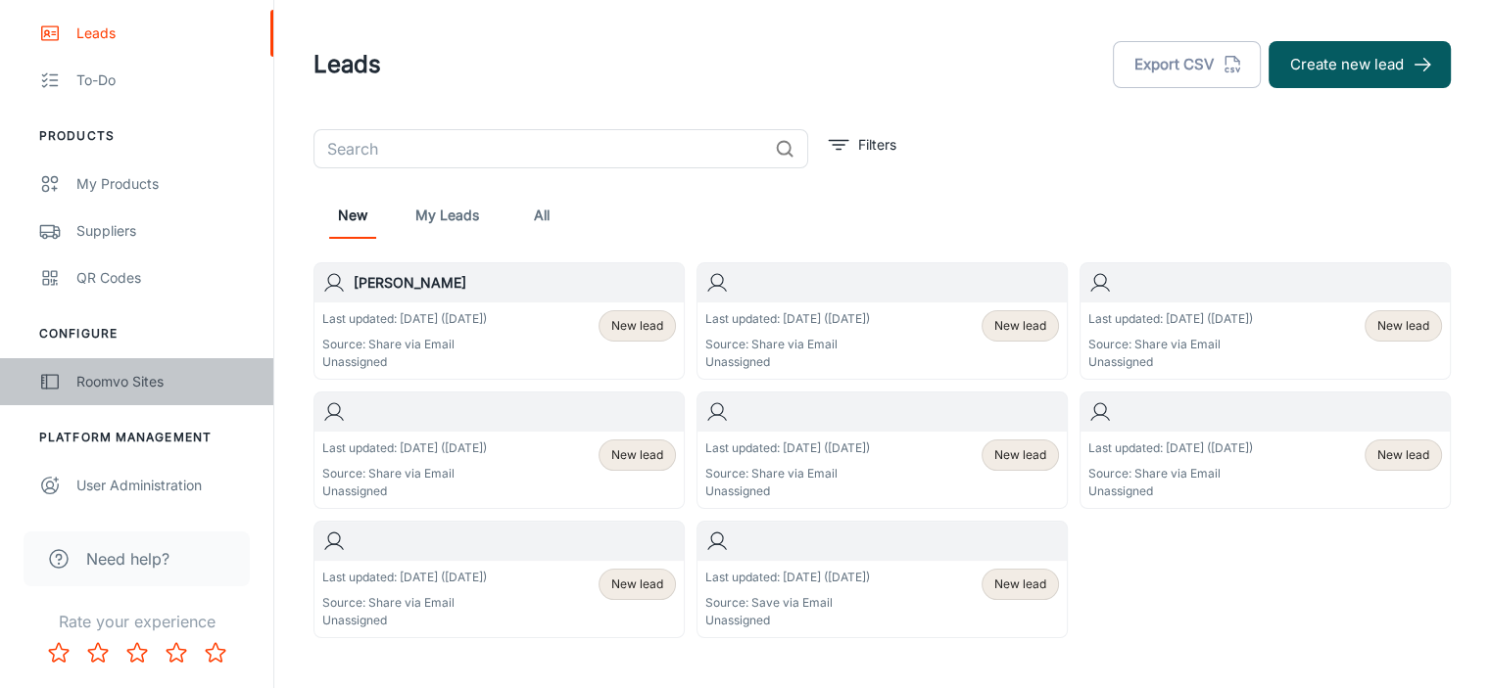
click at [94, 371] on div "Roomvo Sites" at bounding box center [164, 382] width 177 height 22
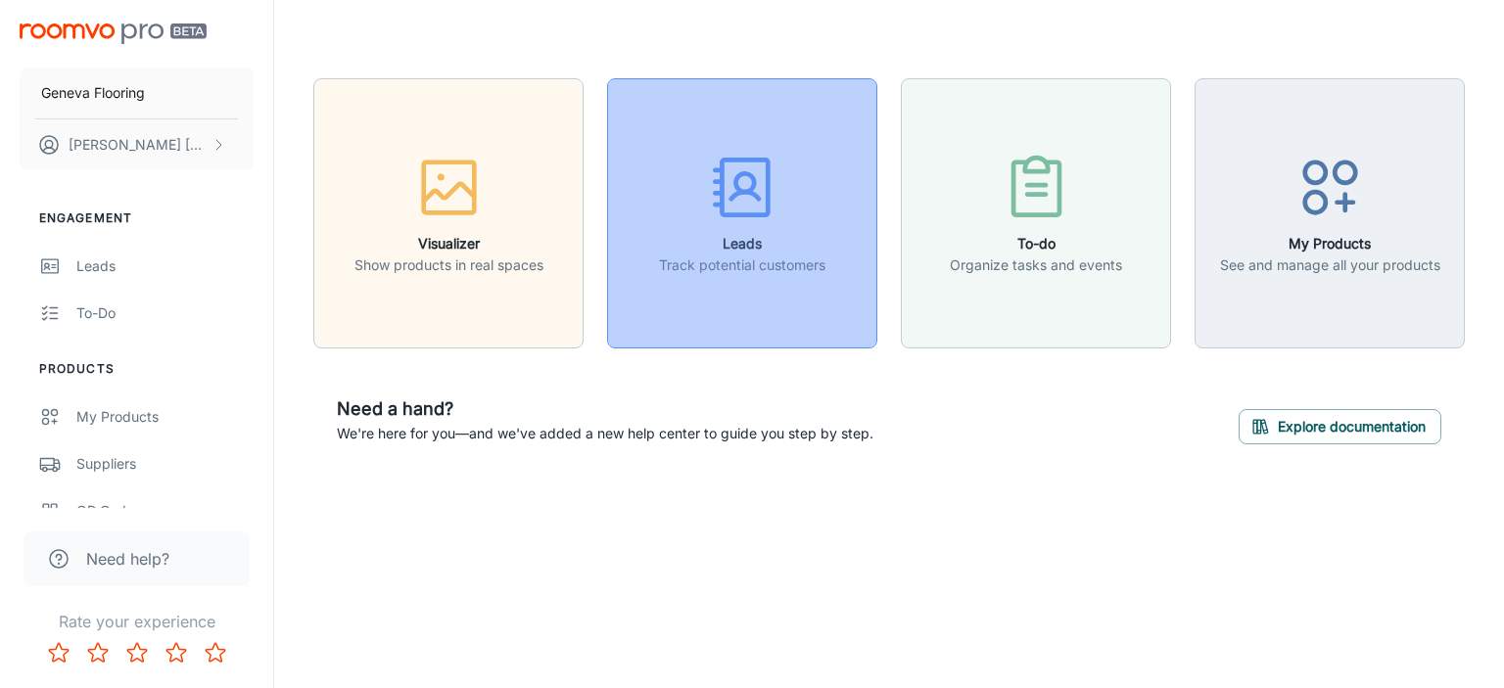
click at [768, 259] on p "Track potential customers" at bounding box center [742, 266] width 166 height 22
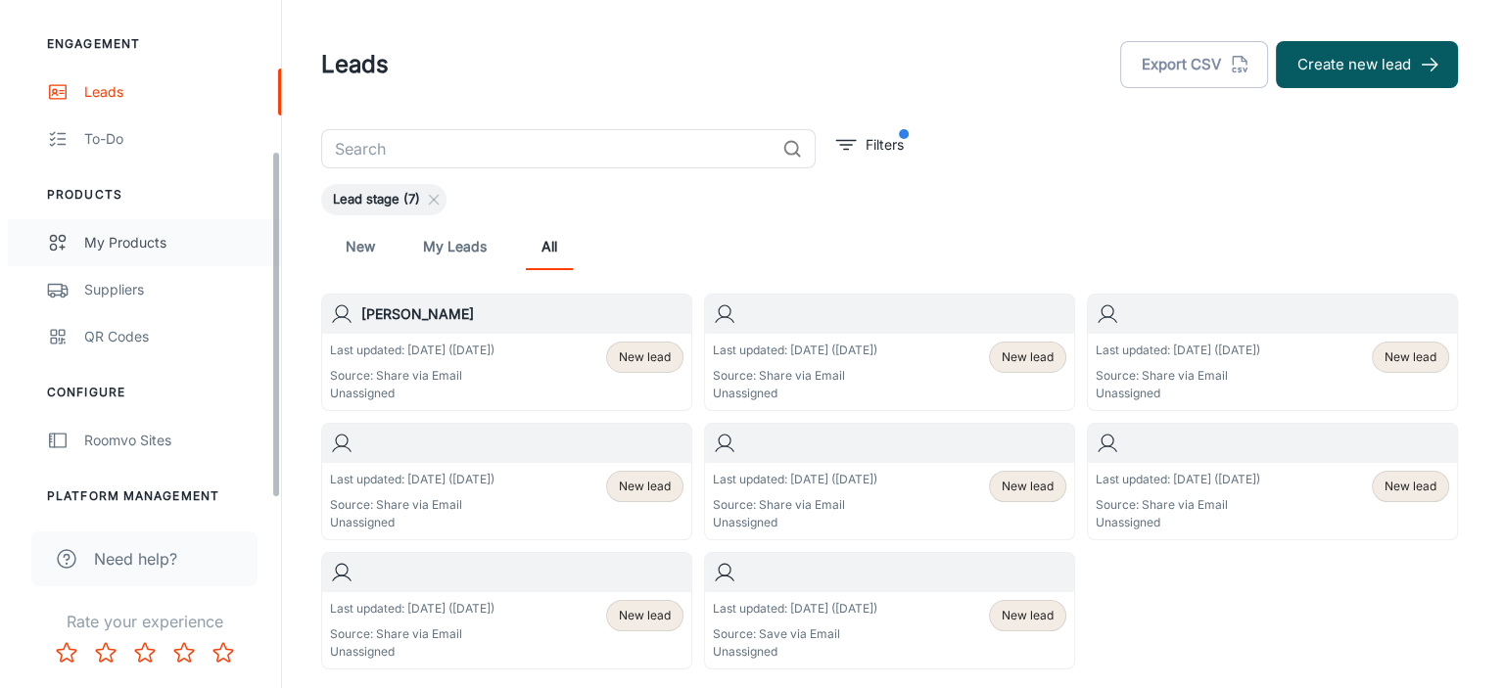
scroll to position [233, 0]
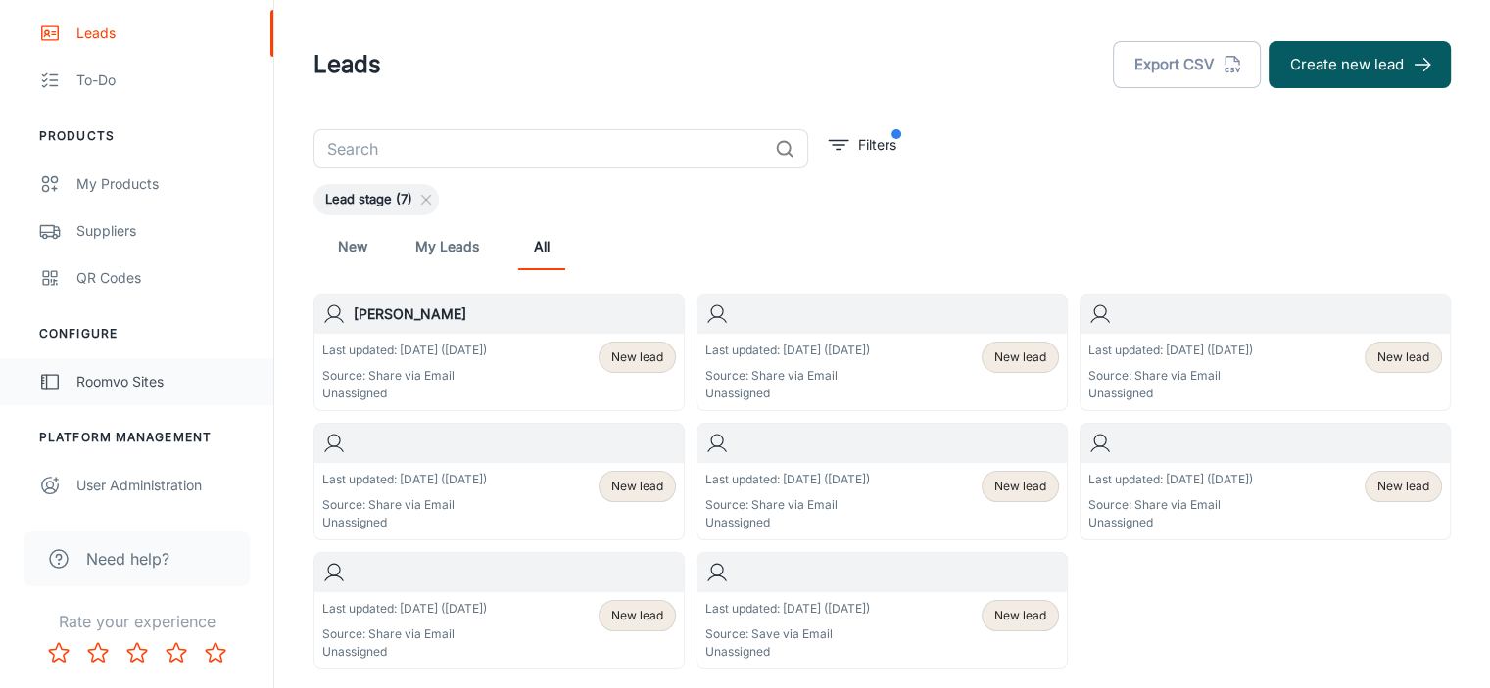
click at [183, 394] on link "Roomvo Sites" at bounding box center [136, 381] width 273 height 47
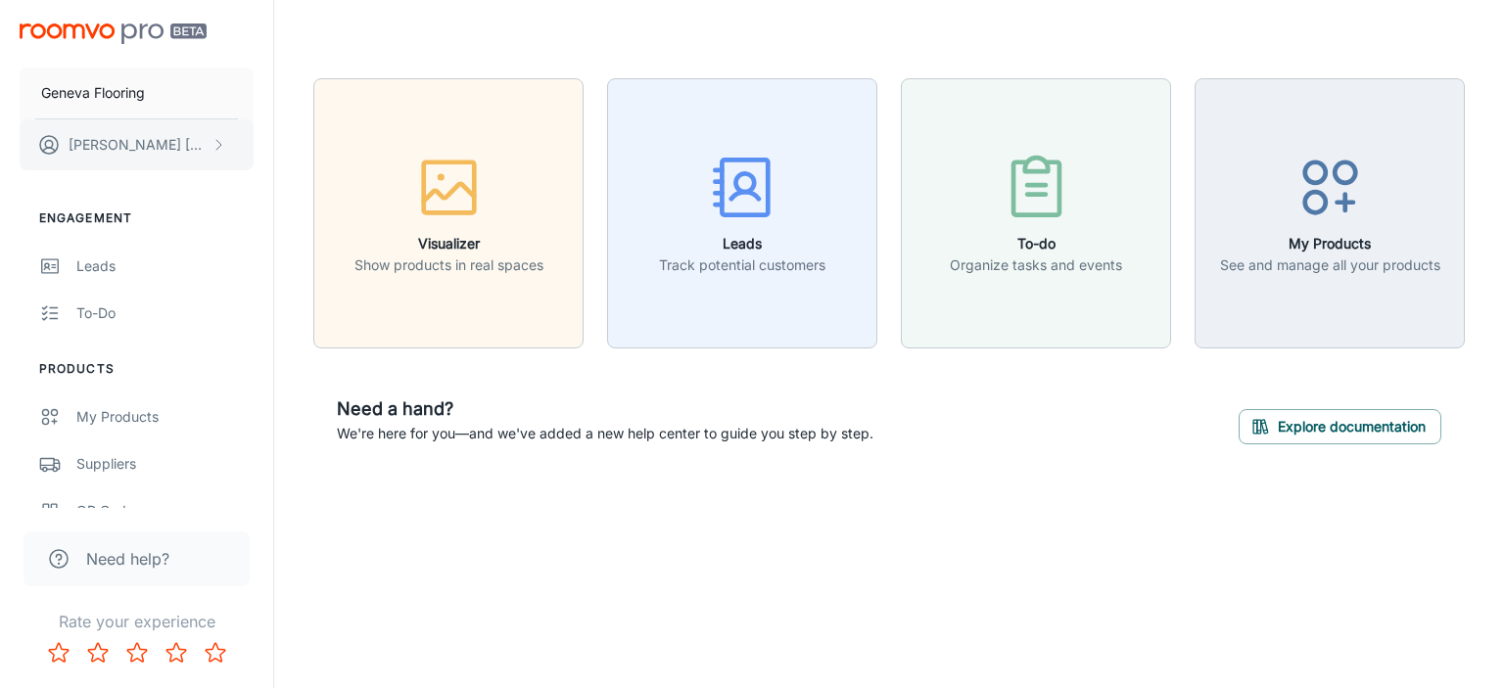
click at [116, 140] on p "[PERSON_NAME]" at bounding box center [138, 145] width 138 height 22
click at [296, 144] on li "User Profile" at bounding box center [306, 143] width 105 height 33
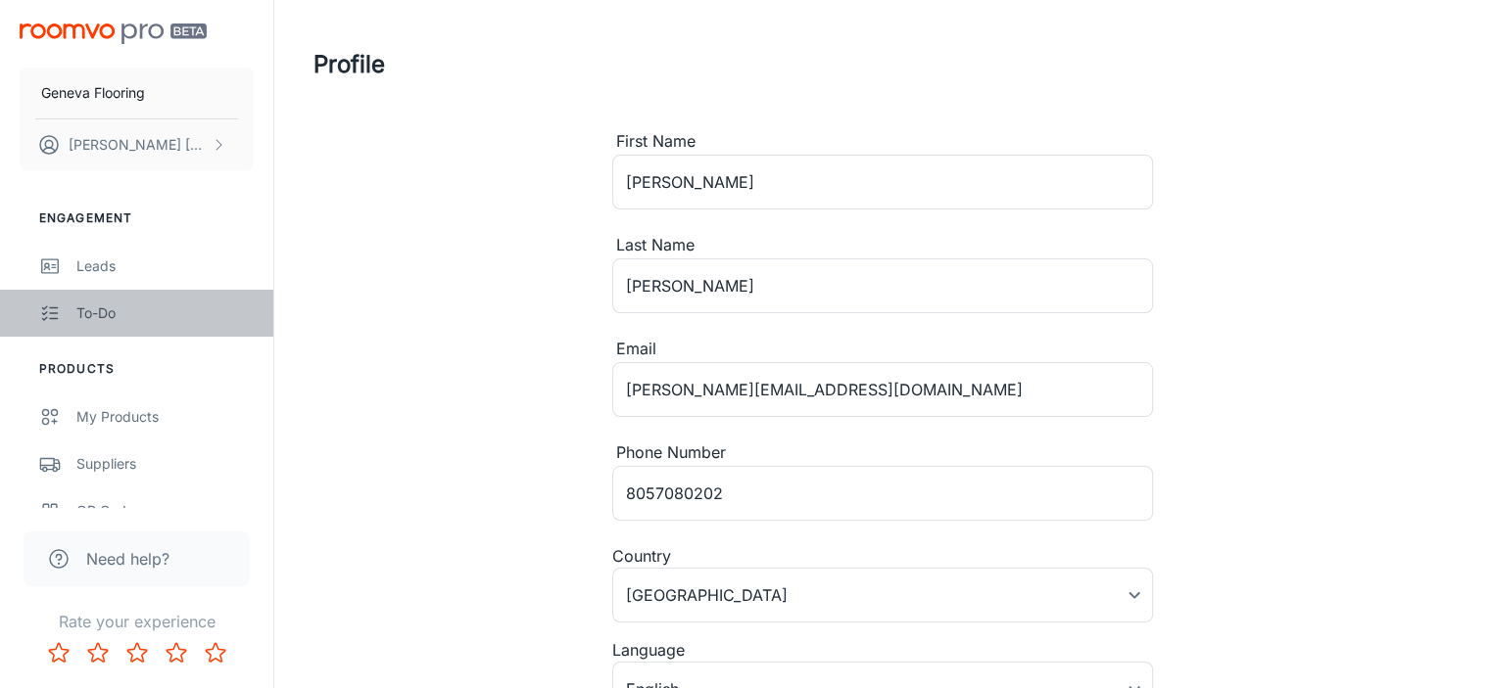
click at [108, 308] on div "To-do" at bounding box center [164, 314] width 177 height 22
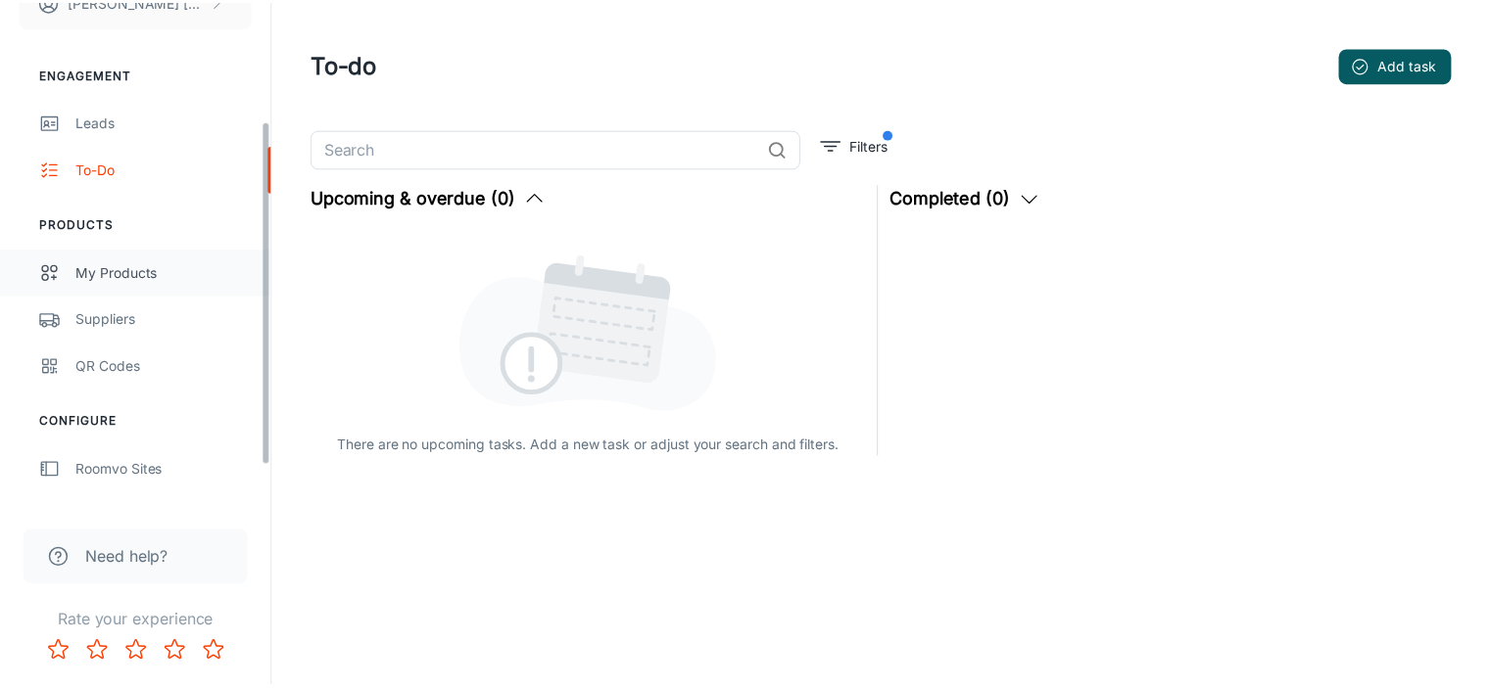
scroll to position [233, 0]
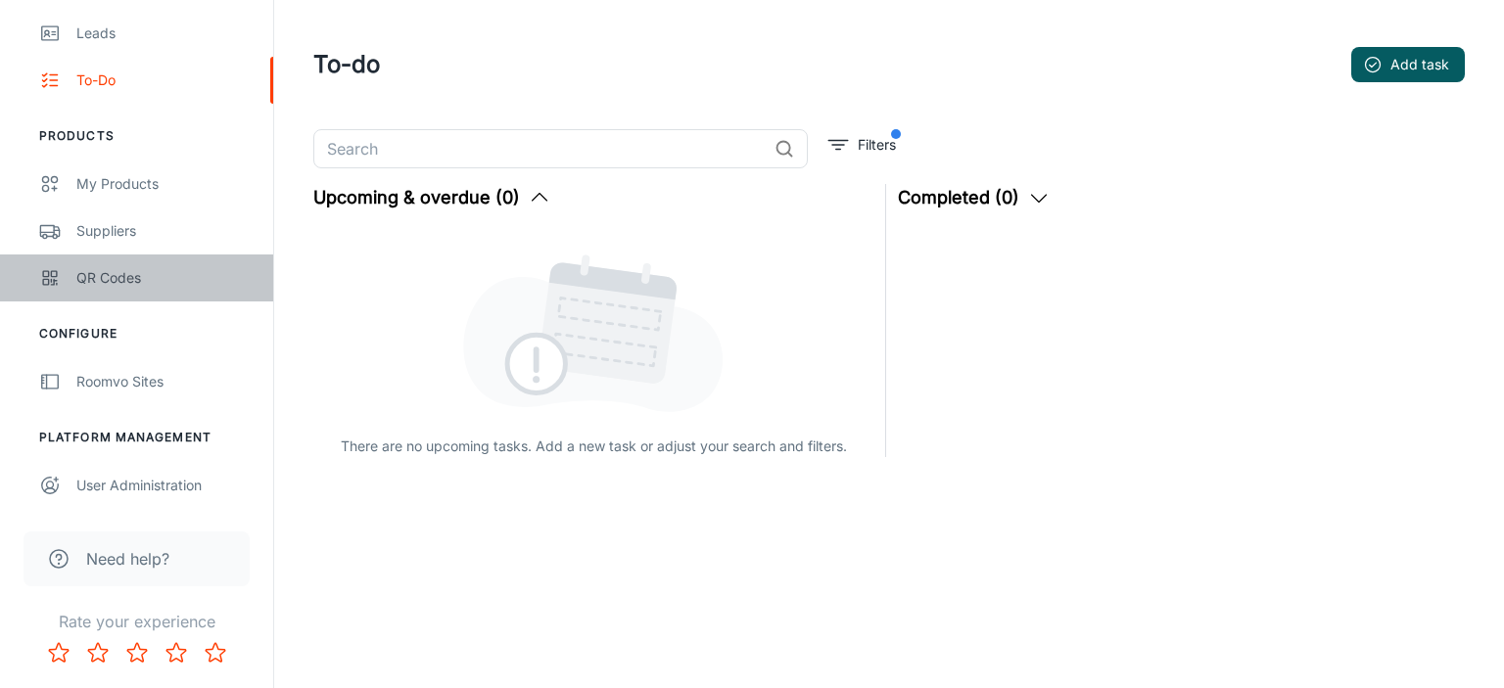
click at [100, 278] on div "QR Codes" at bounding box center [164, 278] width 177 height 22
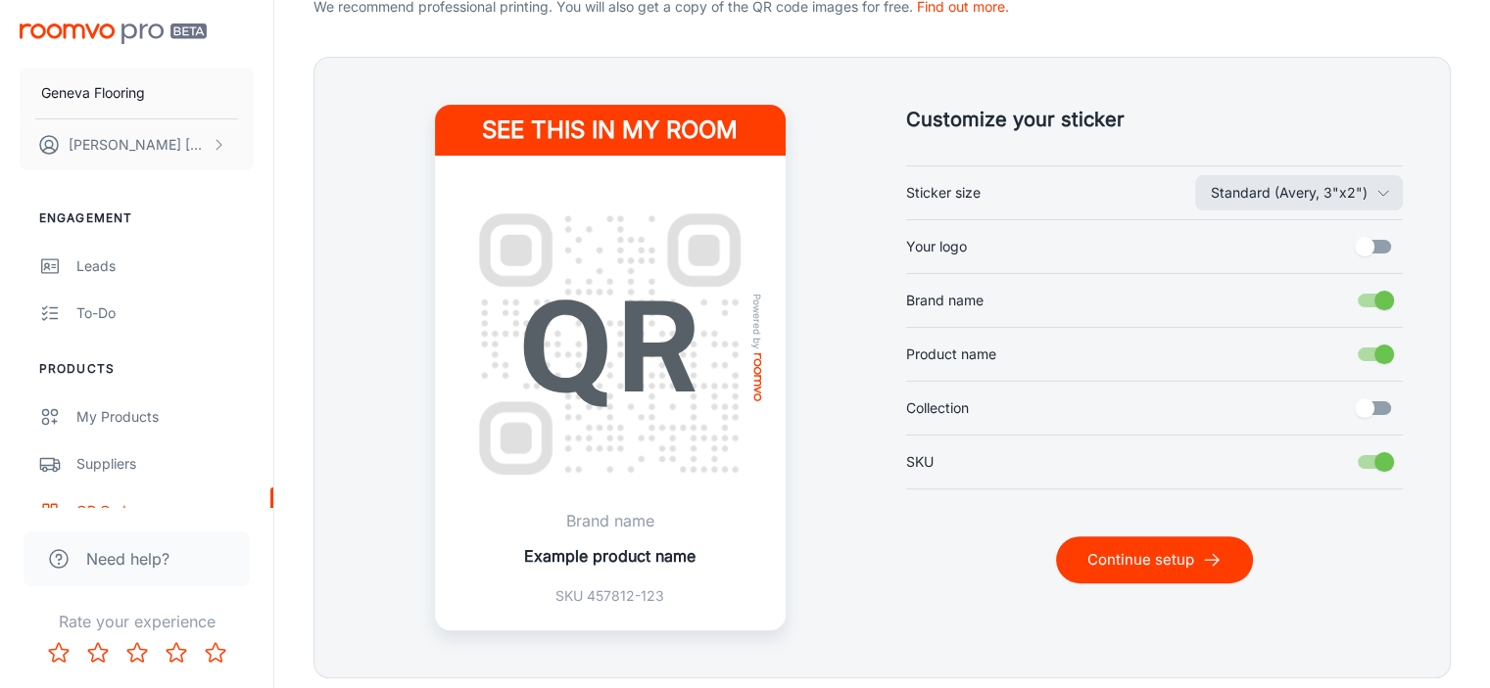
scroll to position [518, 0]
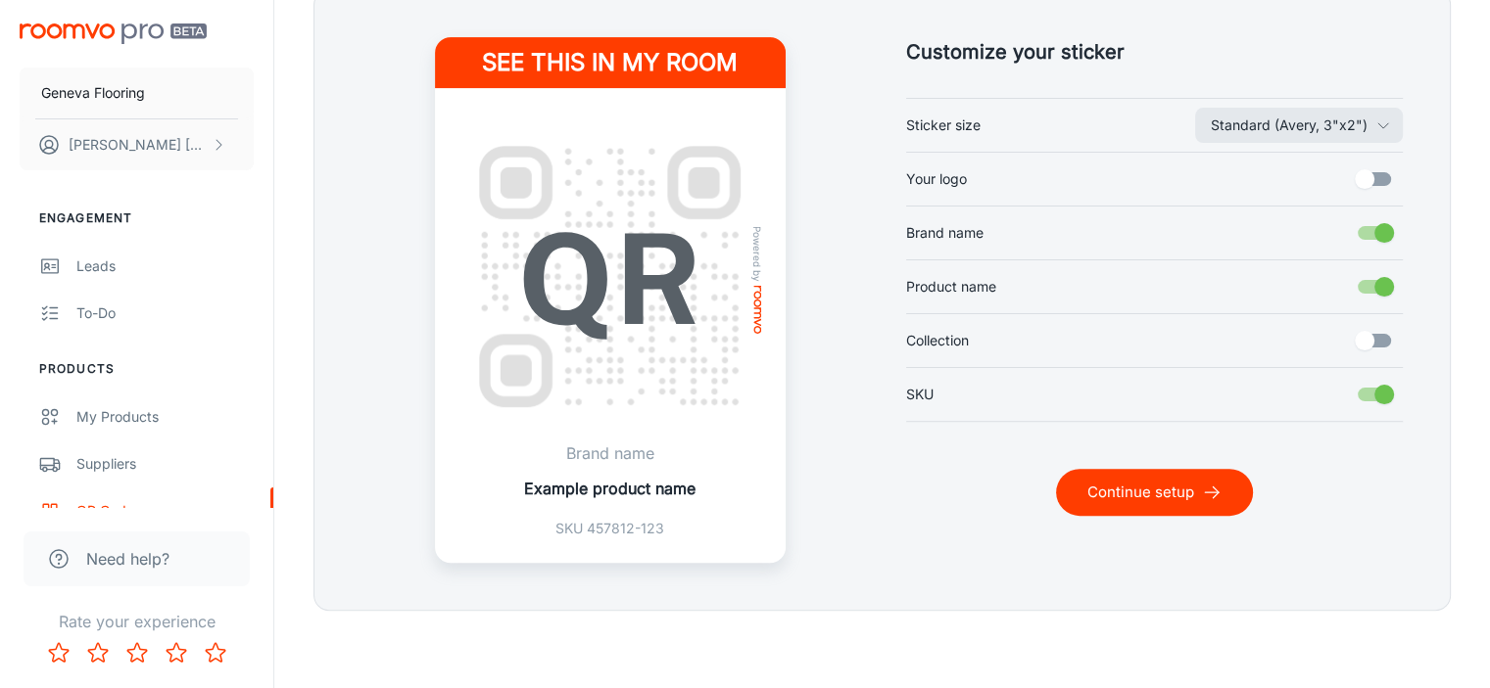
click at [108, 34] on img "scrollable content" at bounding box center [113, 34] width 187 height 21
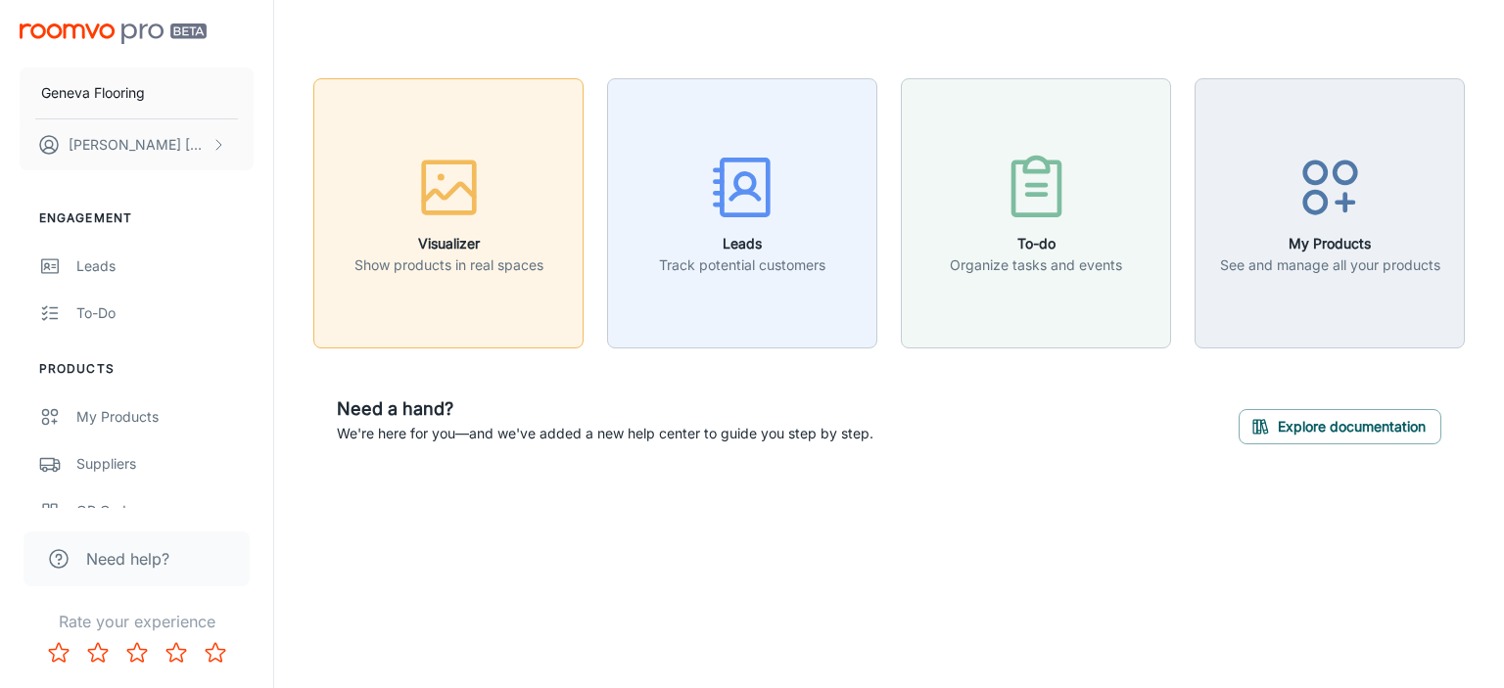
click at [433, 204] on icon "button" at bounding box center [448, 187] width 73 height 73
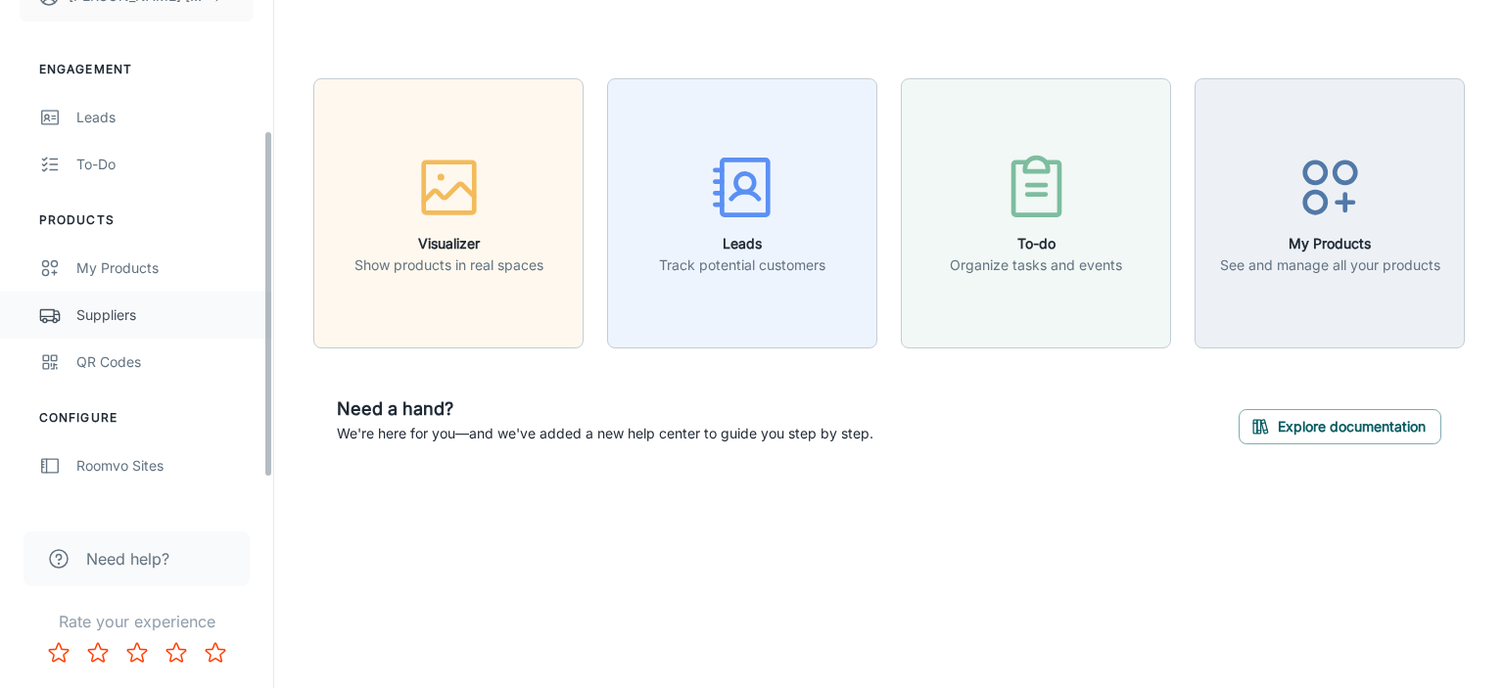
scroll to position [196, 0]
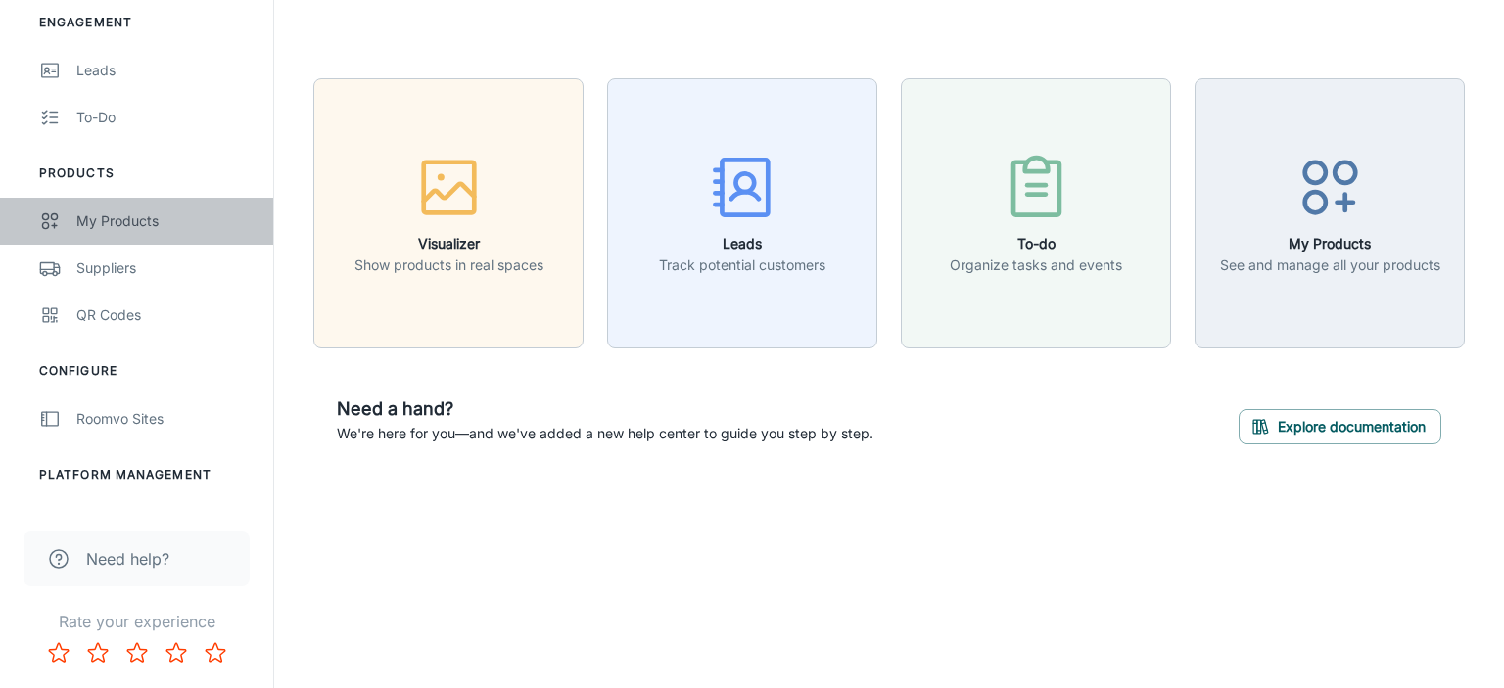
click at [118, 211] on div "My Products" at bounding box center [164, 222] width 177 height 22
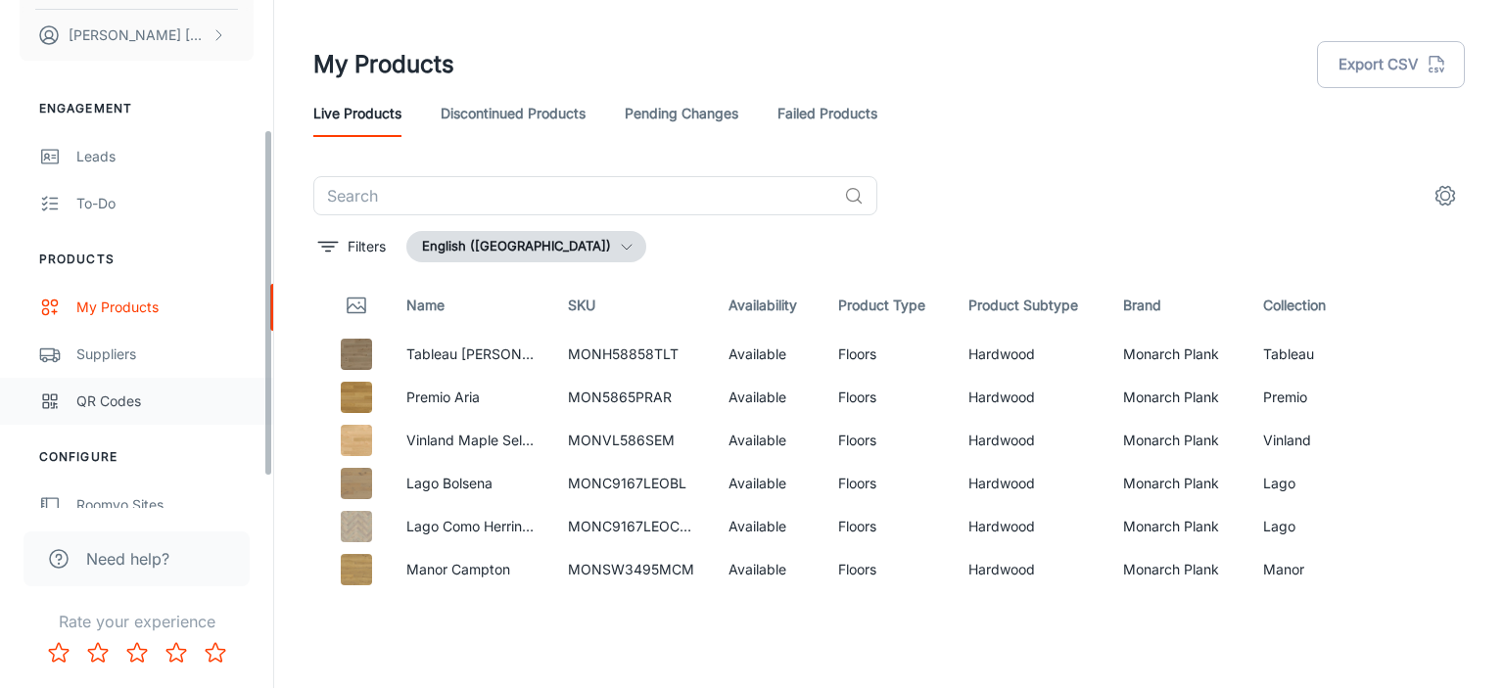
scroll to position [196, 0]
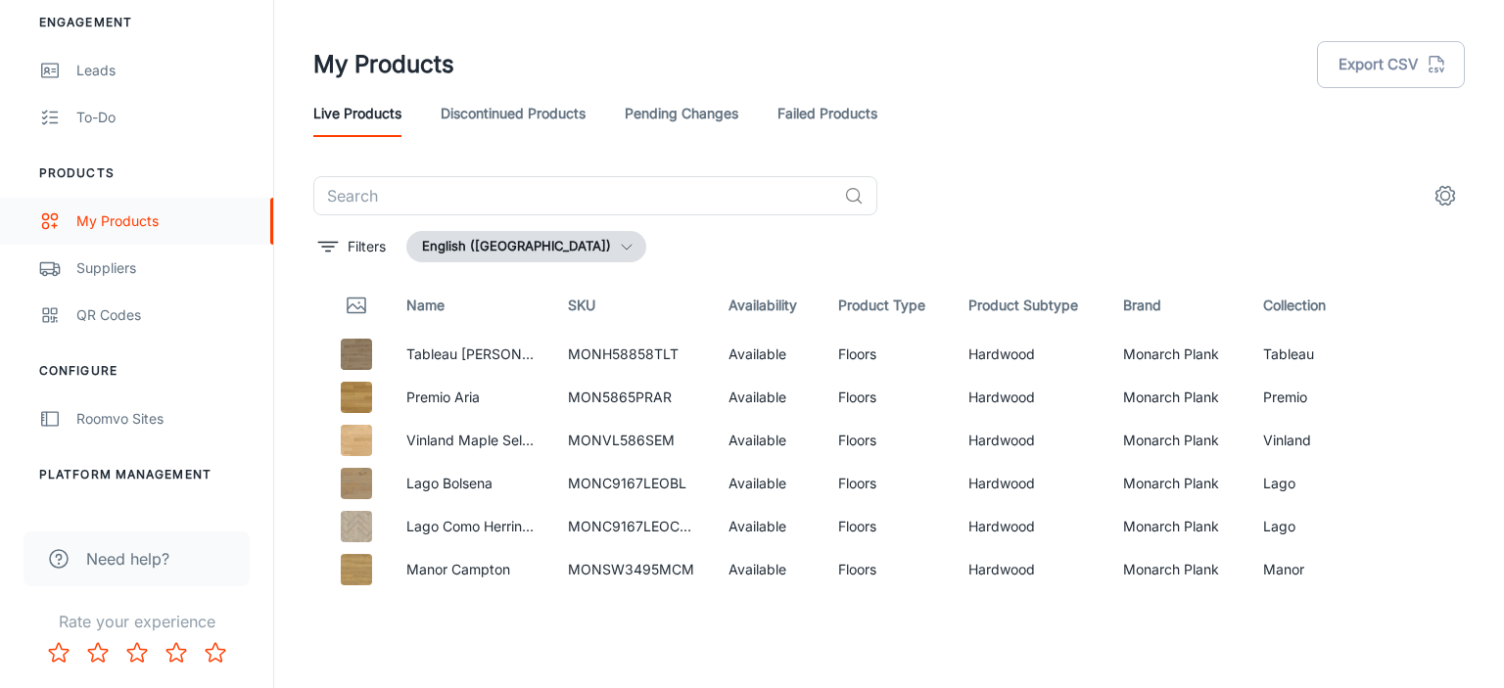
click at [137, 218] on div "My Products" at bounding box center [164, 222] width 177 height 22
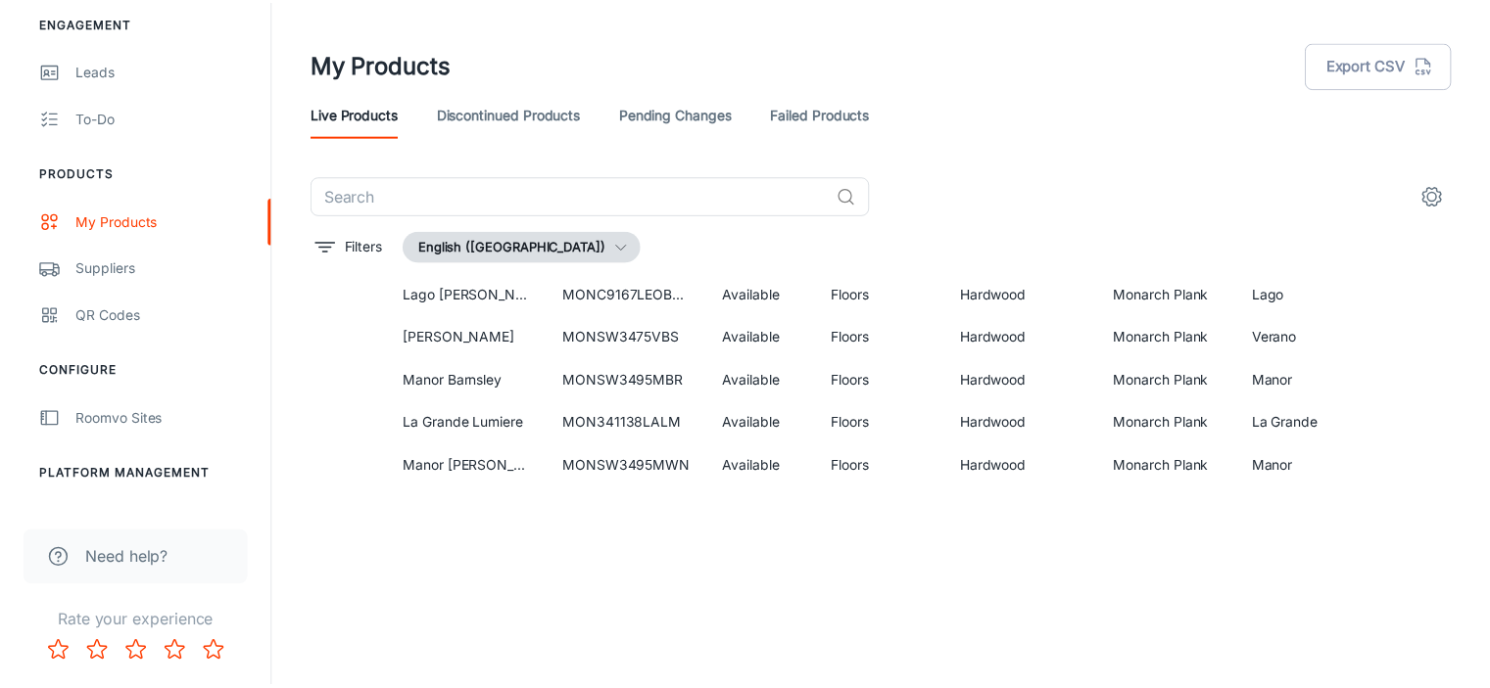
scroll to position [1378, 0]
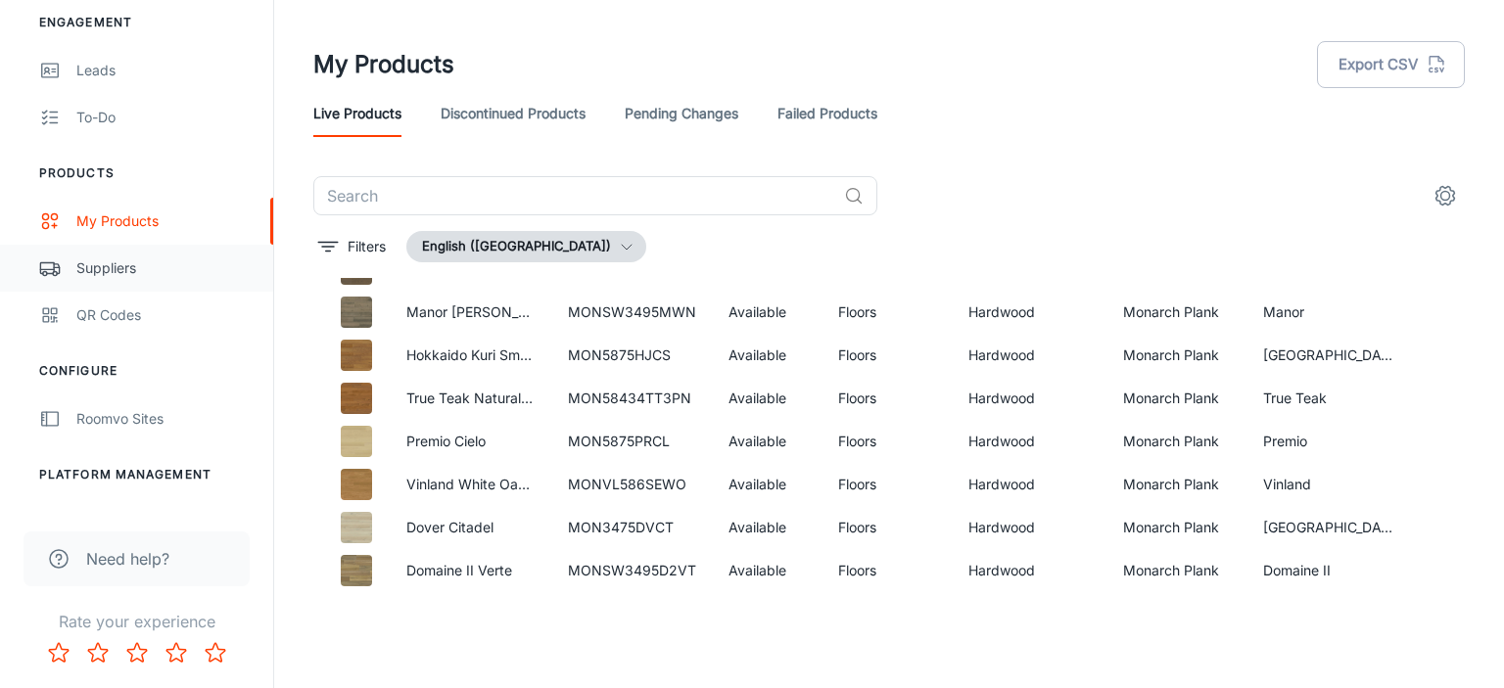
click at [125, 277] on div "Suppliers" at bounding box center [164, 269] width 177 height 22
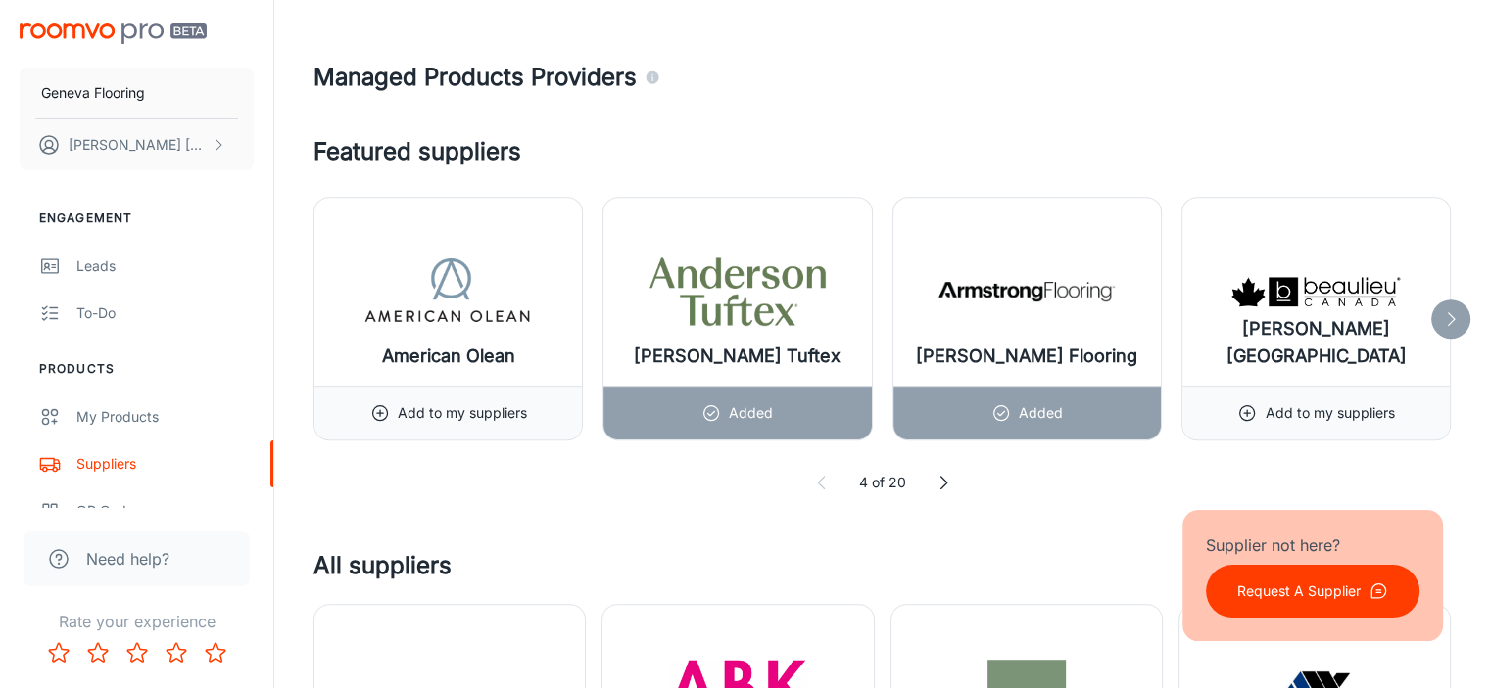
scroll to position [979, 0]
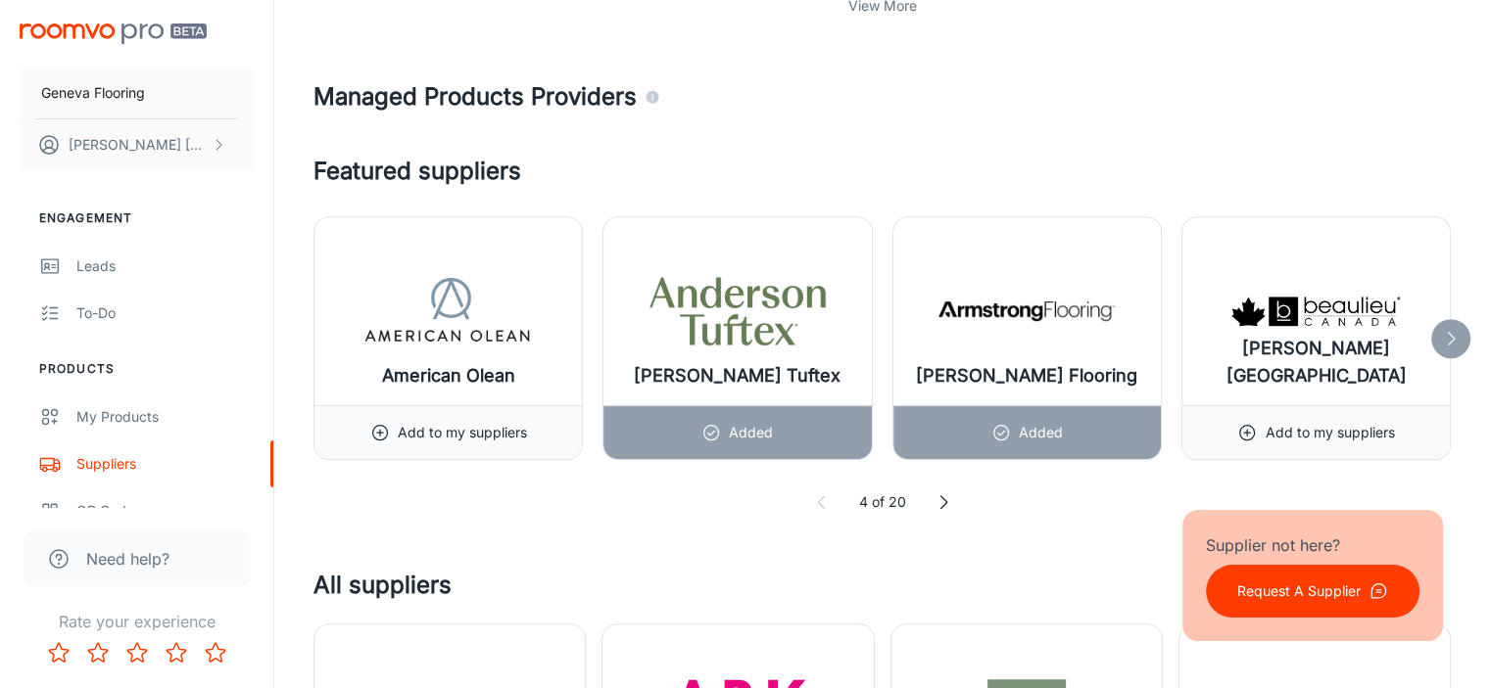
click at [944, 500] on icon at bounding box center [943, 503] width 20 height 20
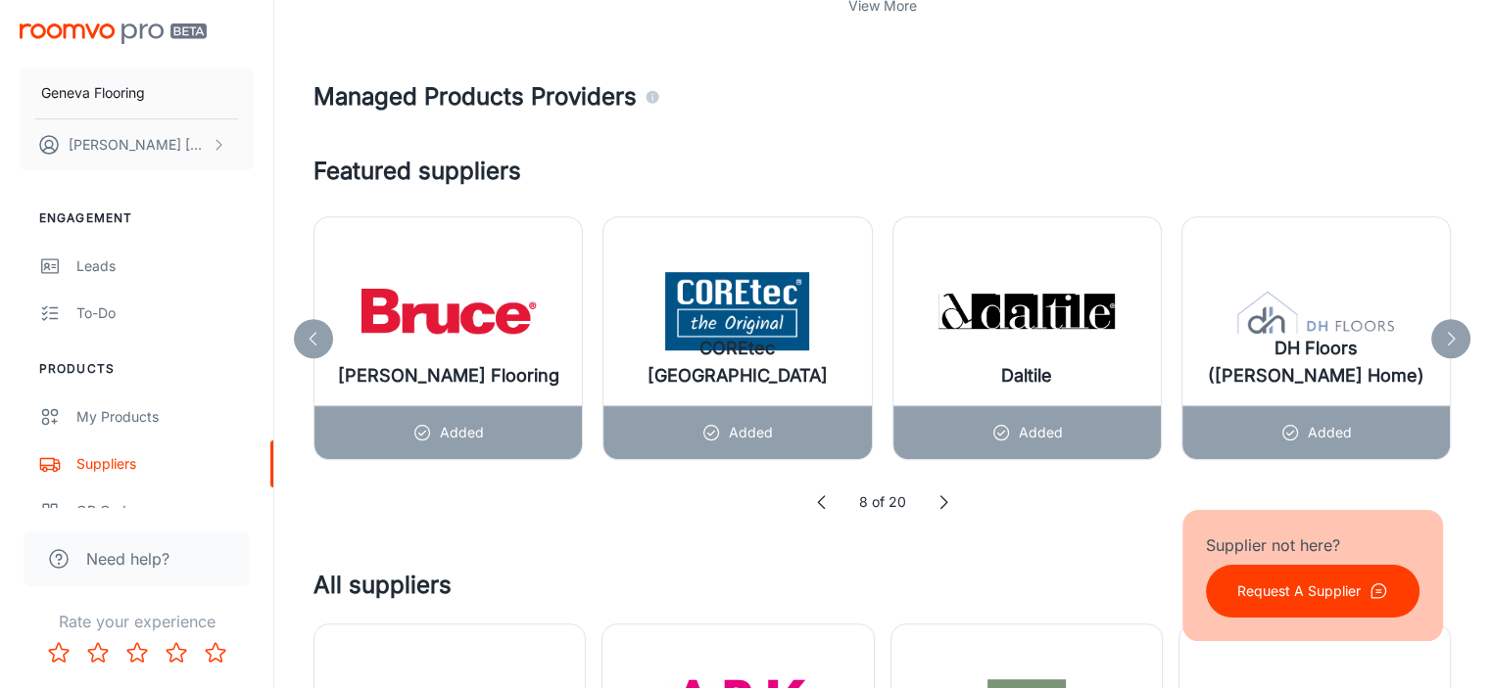
click at [944, 500] on polyline at bounding box center [943, 503] width 6 height 13
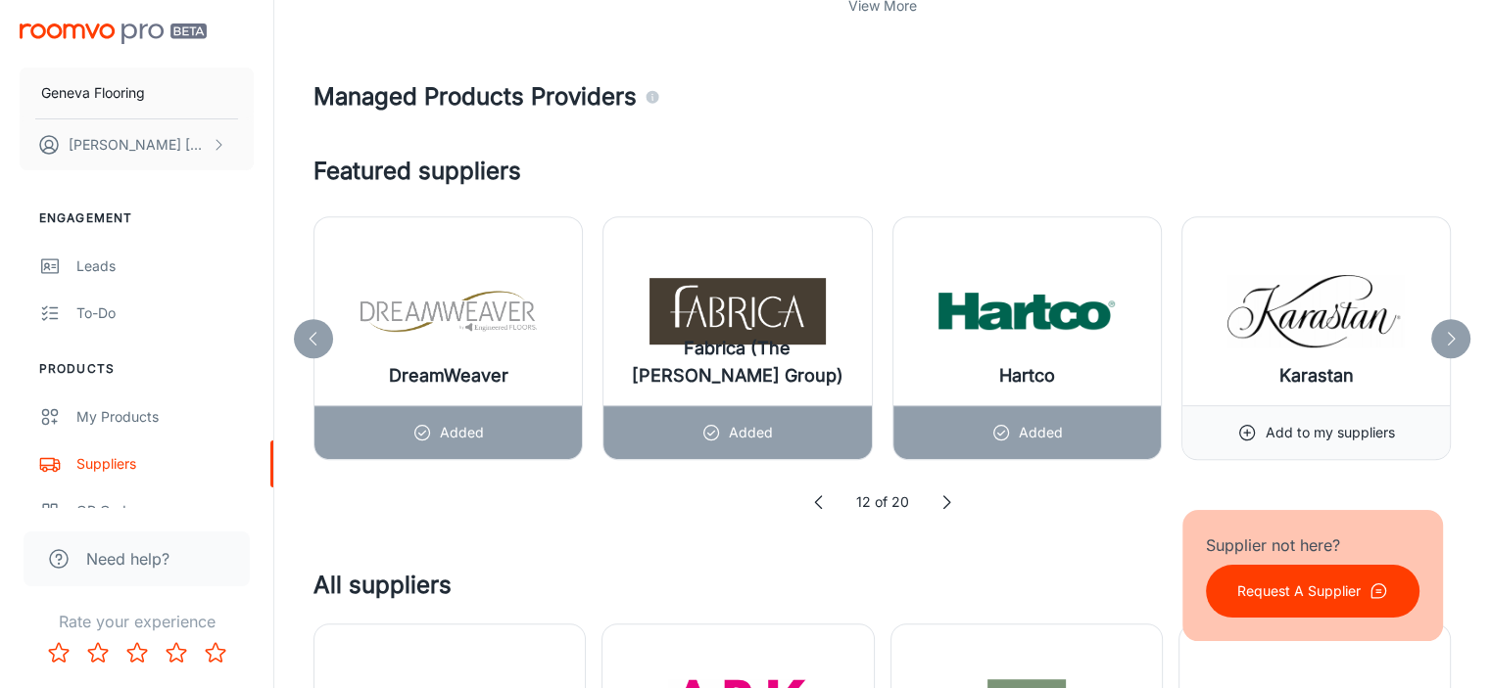
click at [944, 500] on icon at bounding box center [946, 503] width 20 height 20
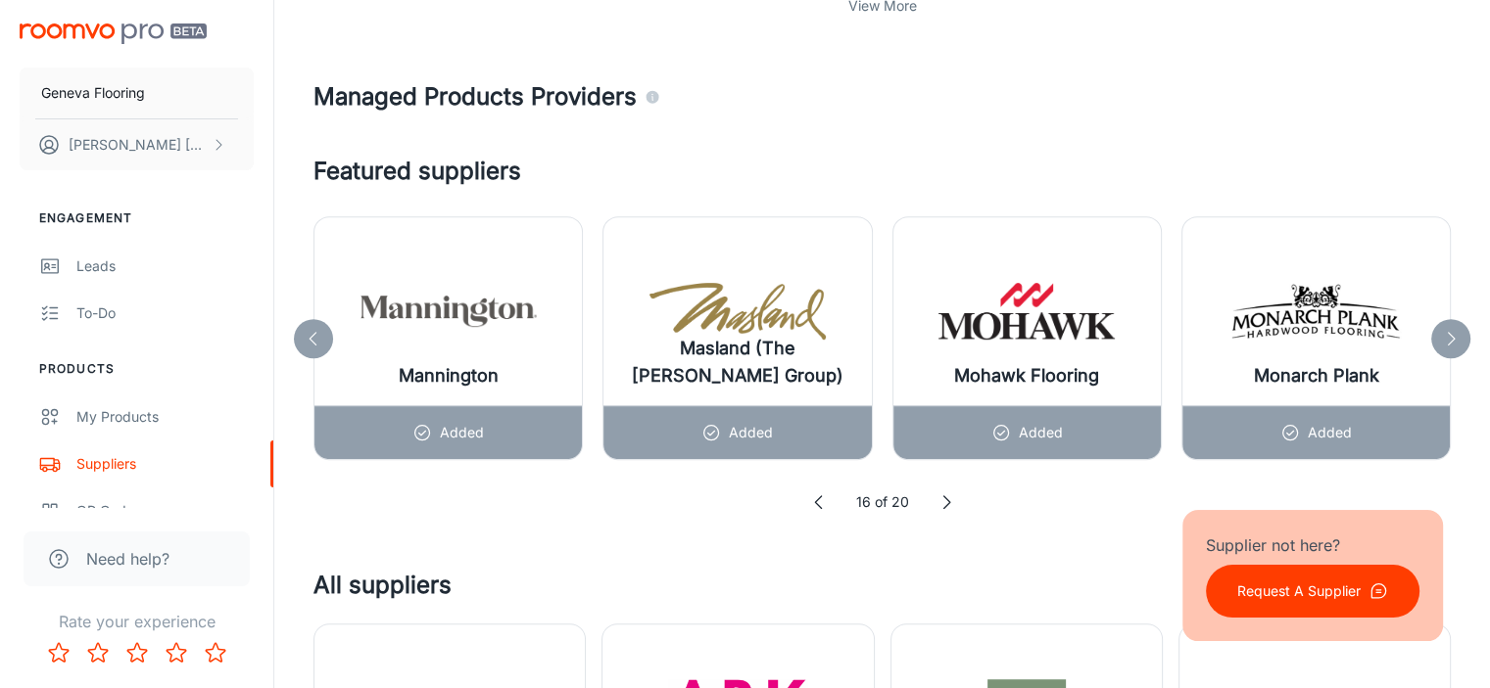
click at [944, 500] on icon at bounding box center [946, 503] width 20 height 20
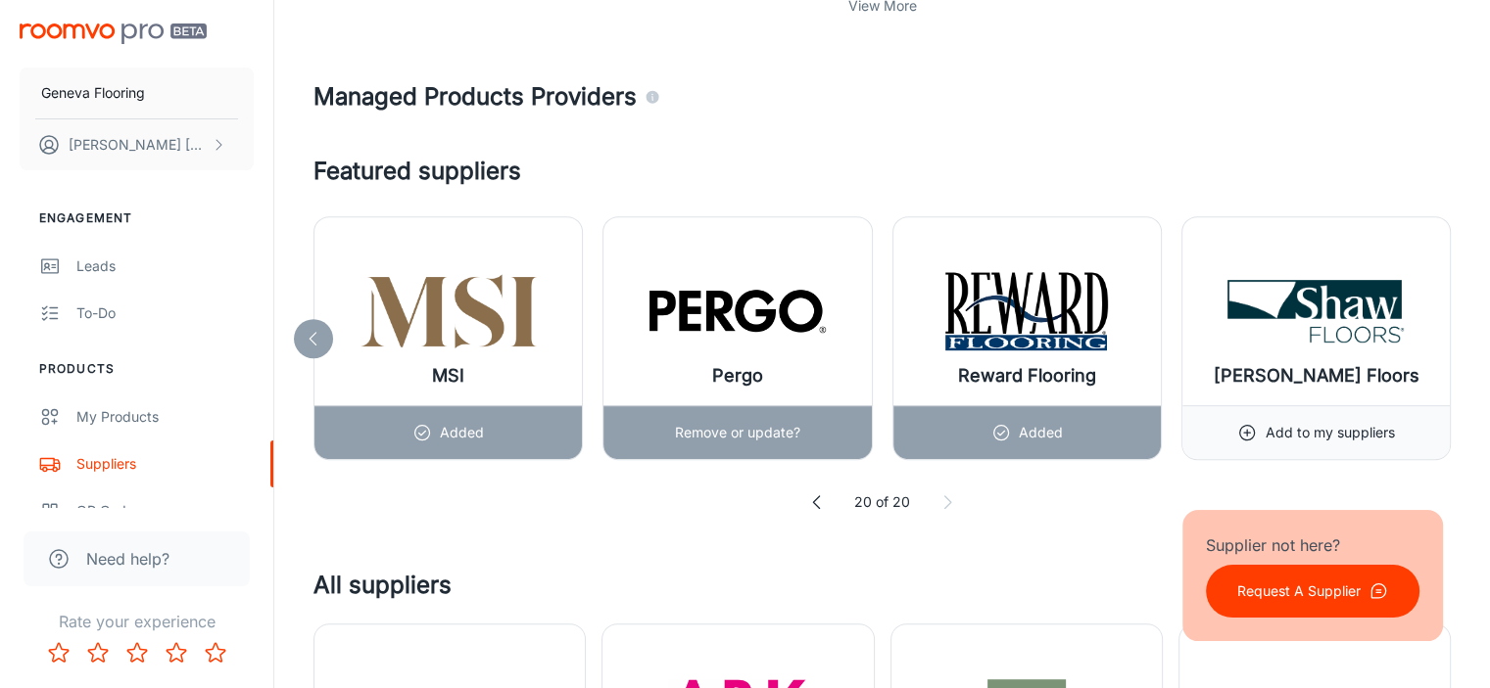
click at [705, 430] on p "Remove or update?" at bounding box center [737, 433] width 125 height 22
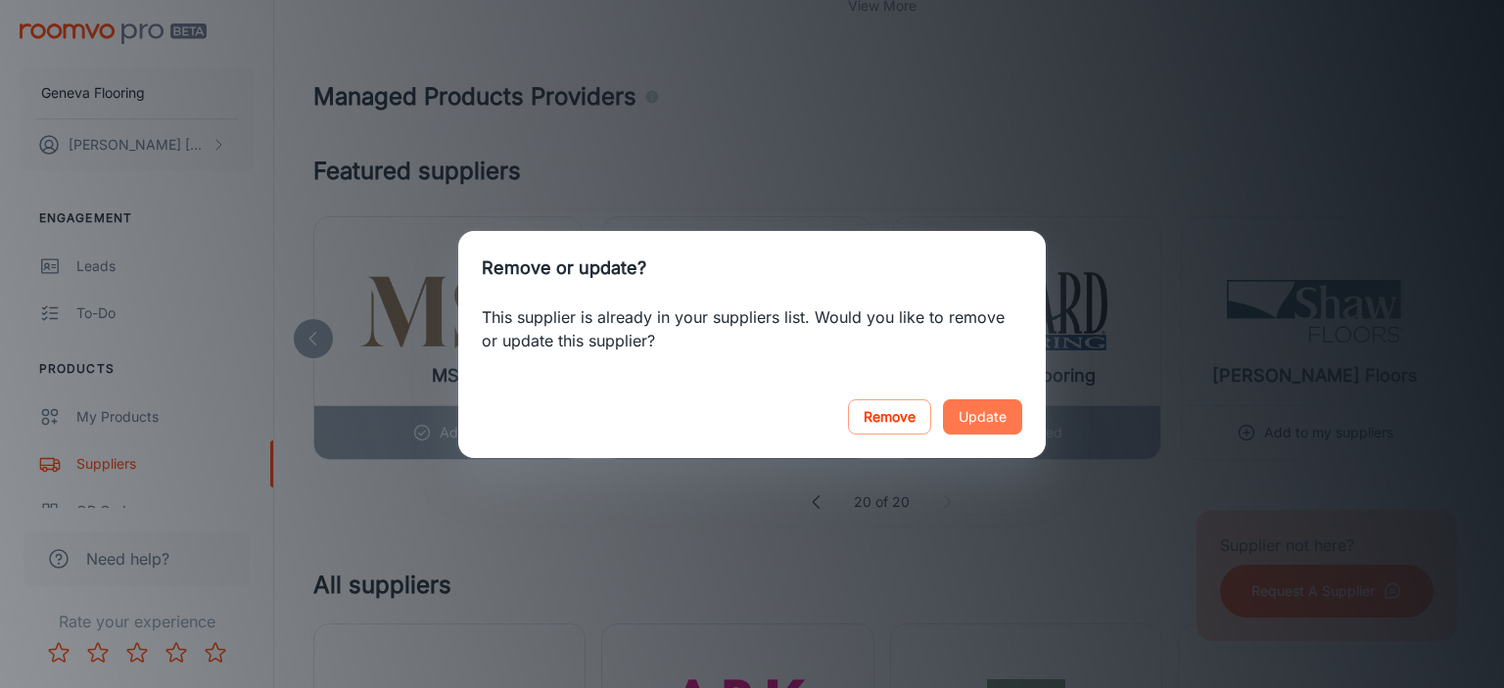
click at [972, 403] on button "Update" at bounding box center [982, 417] width 79 height 35
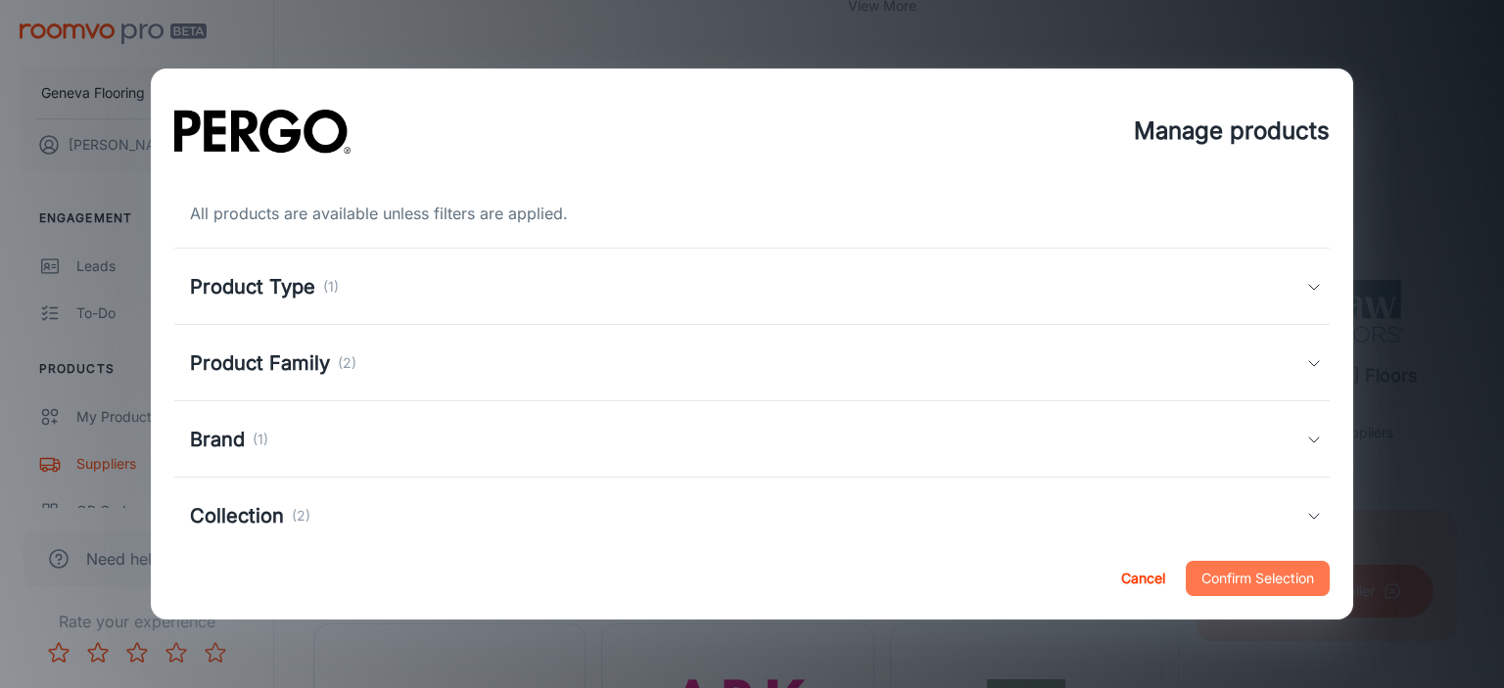
click at [1254, 575] on button "Confirm Selection" at bounding box center [1258, 578] width 144 height 35
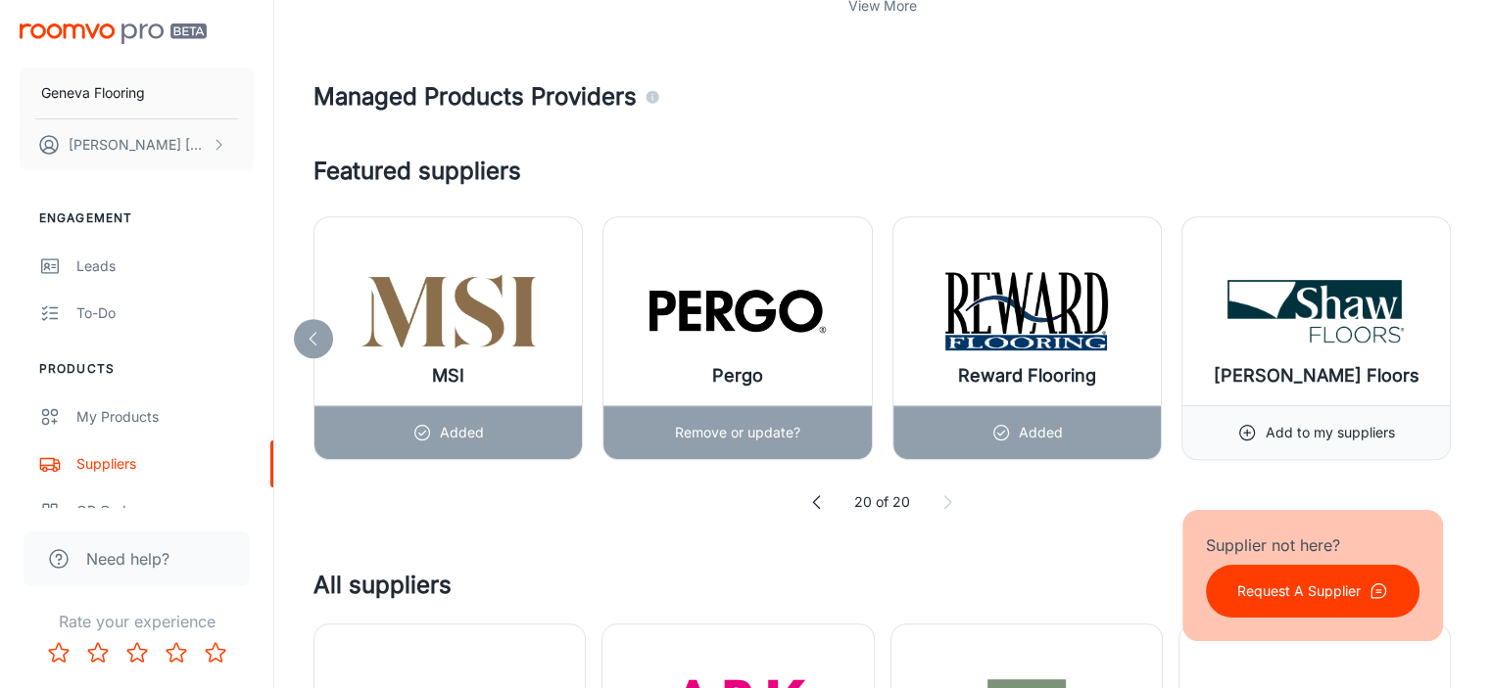
click at [730, 434] on p "Remove or update?" at bounding box center [737, 433] width 125 height 22
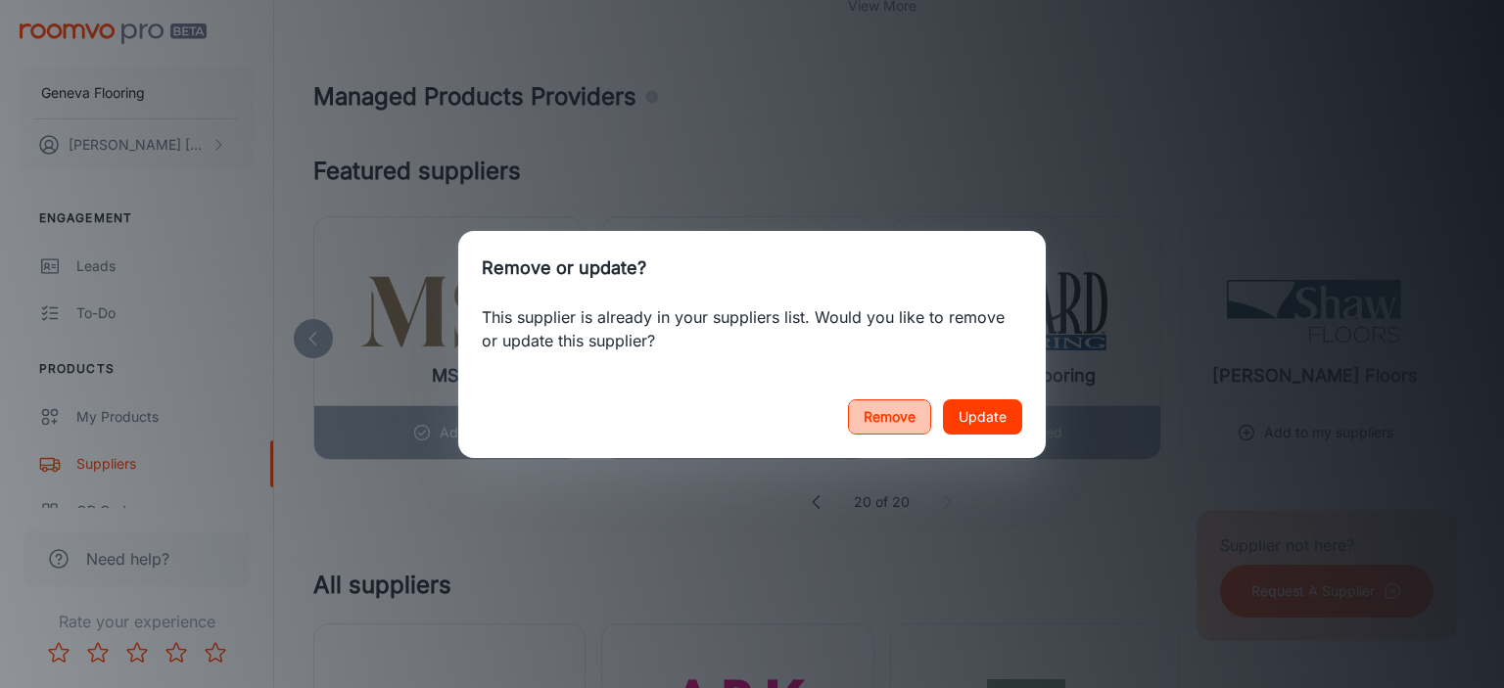
click at [873, 412] on button "Remove" at bounding box center [889, 417] width 83 height 35
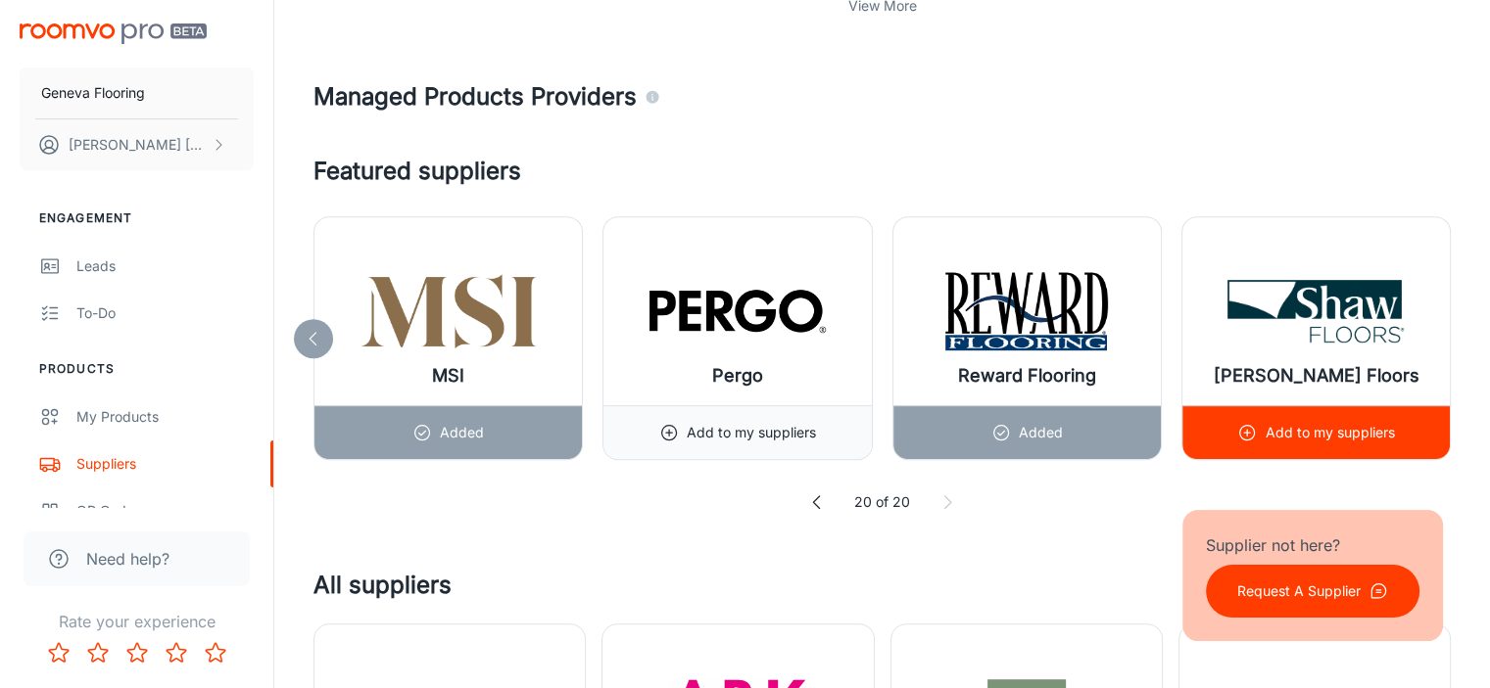
click at [1266, 430] on p "Add to my suppliers" at bounding box center [1328, 433] width 129 height 22
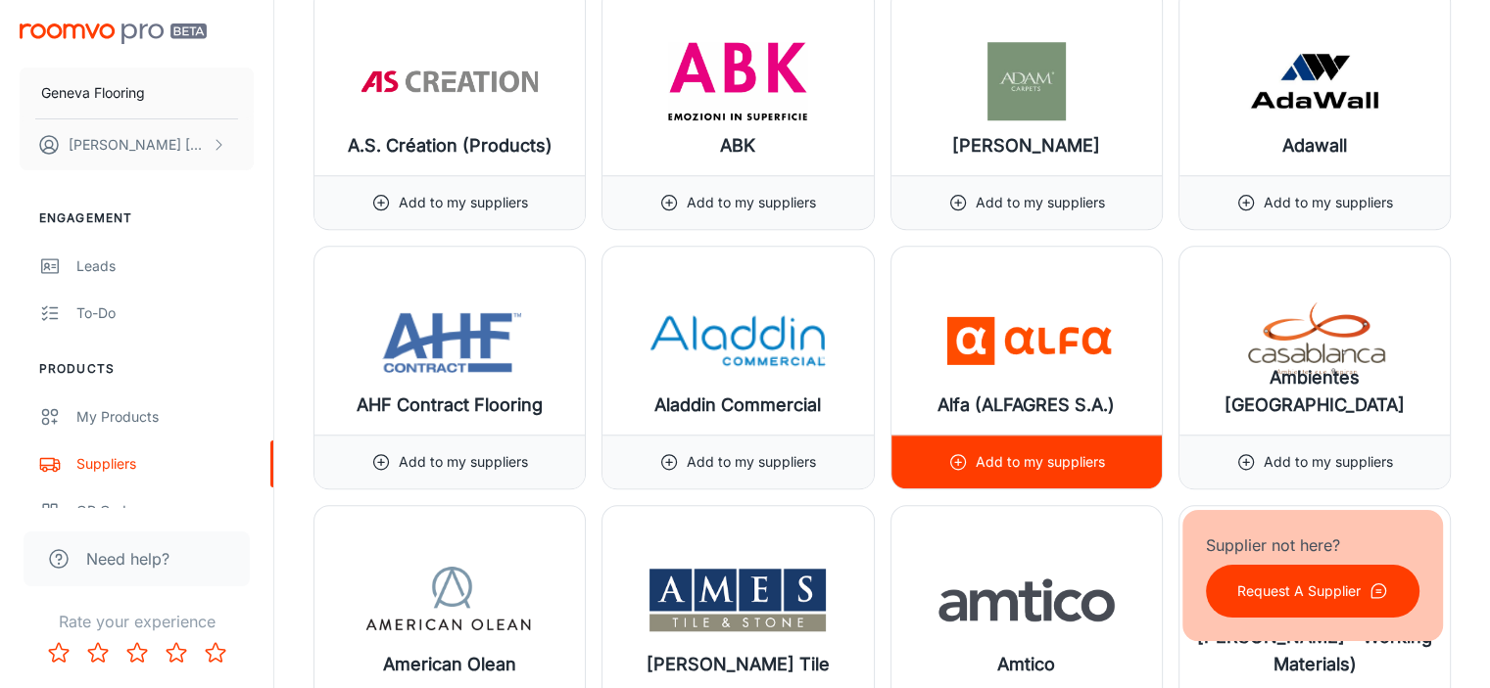
scroll to position [1632, 0]
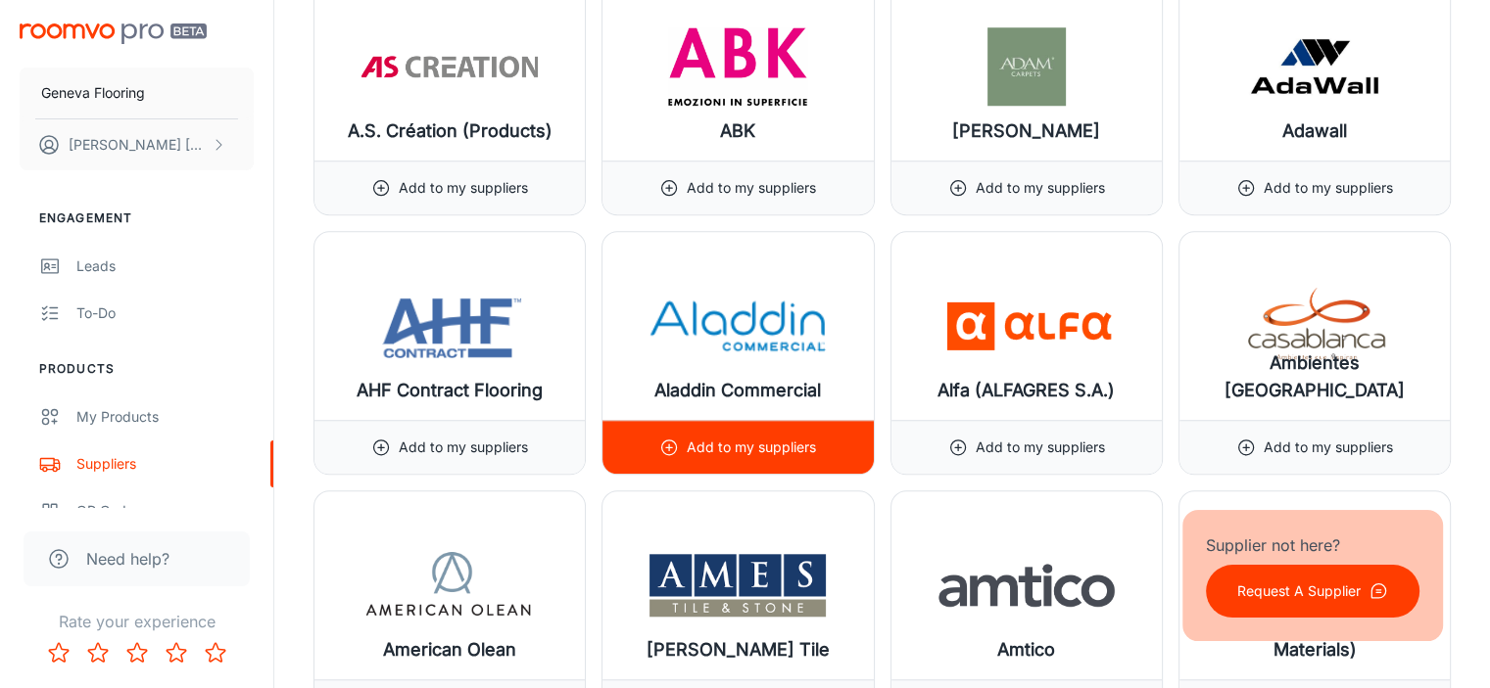
click at [674, 442] on icon at bounding box center [669, 448] width 20 height 20
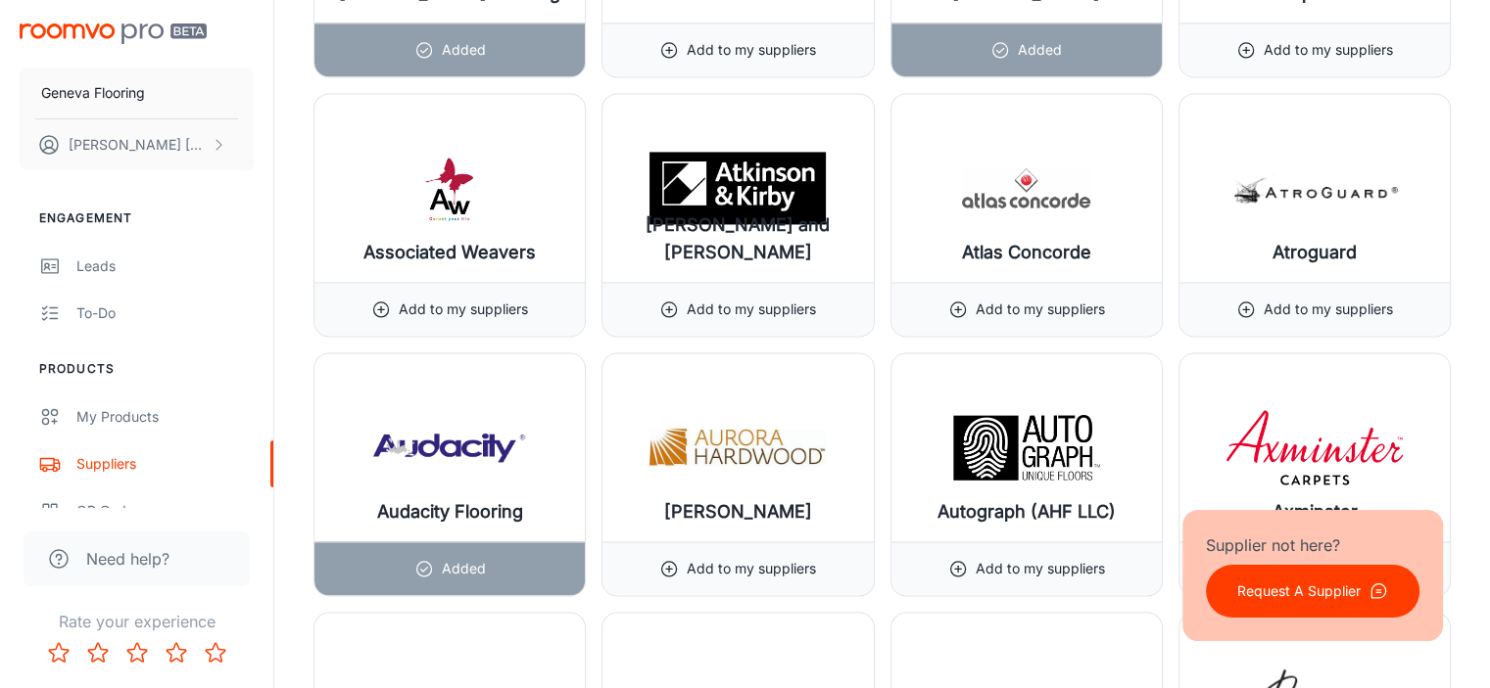
scroll to position [3068, 0]
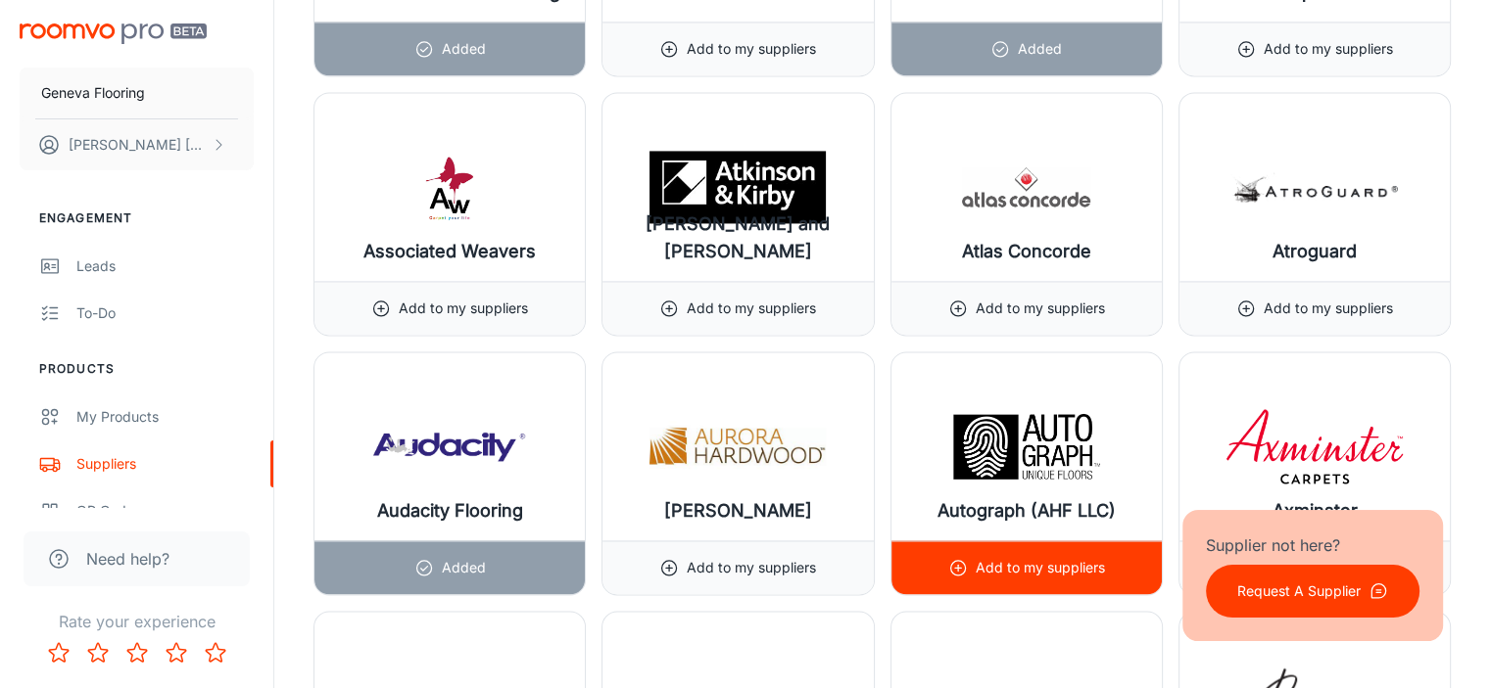
click at [1016, 557] on p "Add to my suppliers" at bounding box center [1039, 568] width 129 height 22
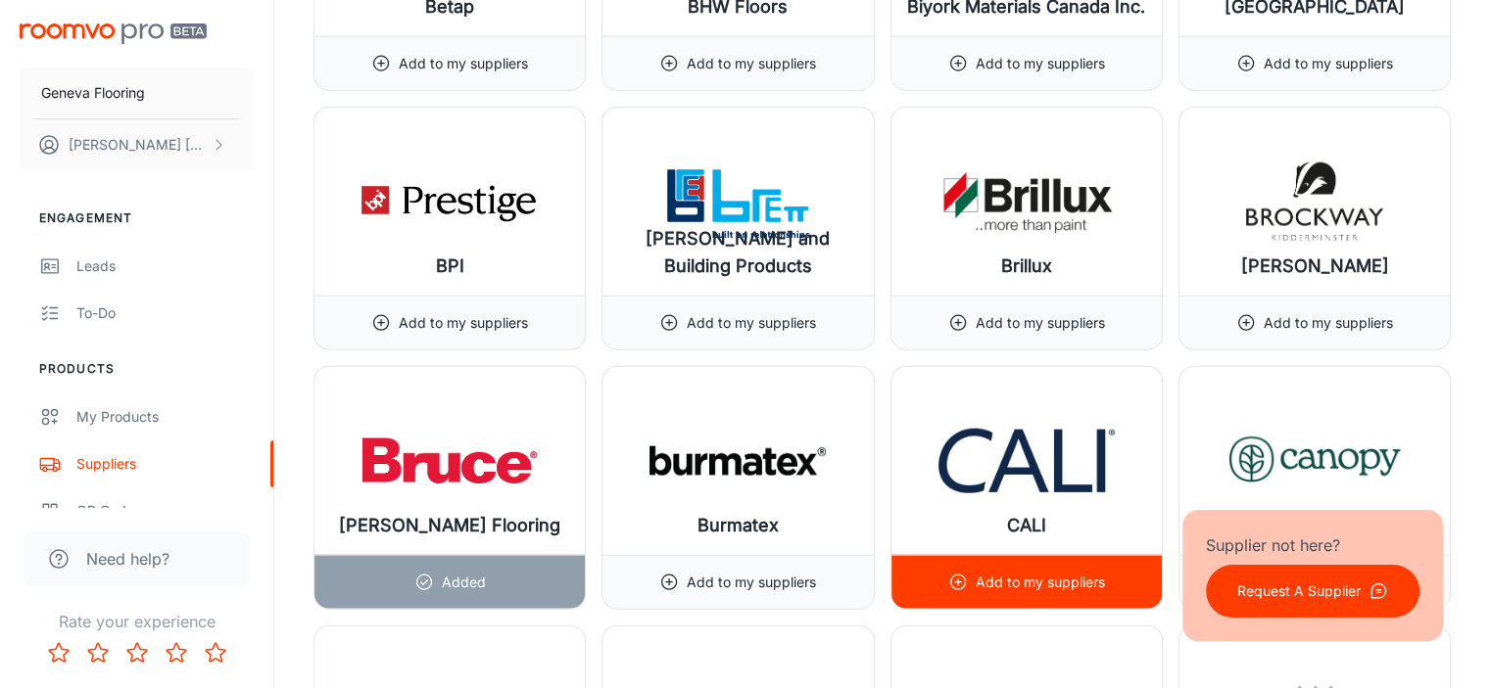
scroll to position [4635, 0]
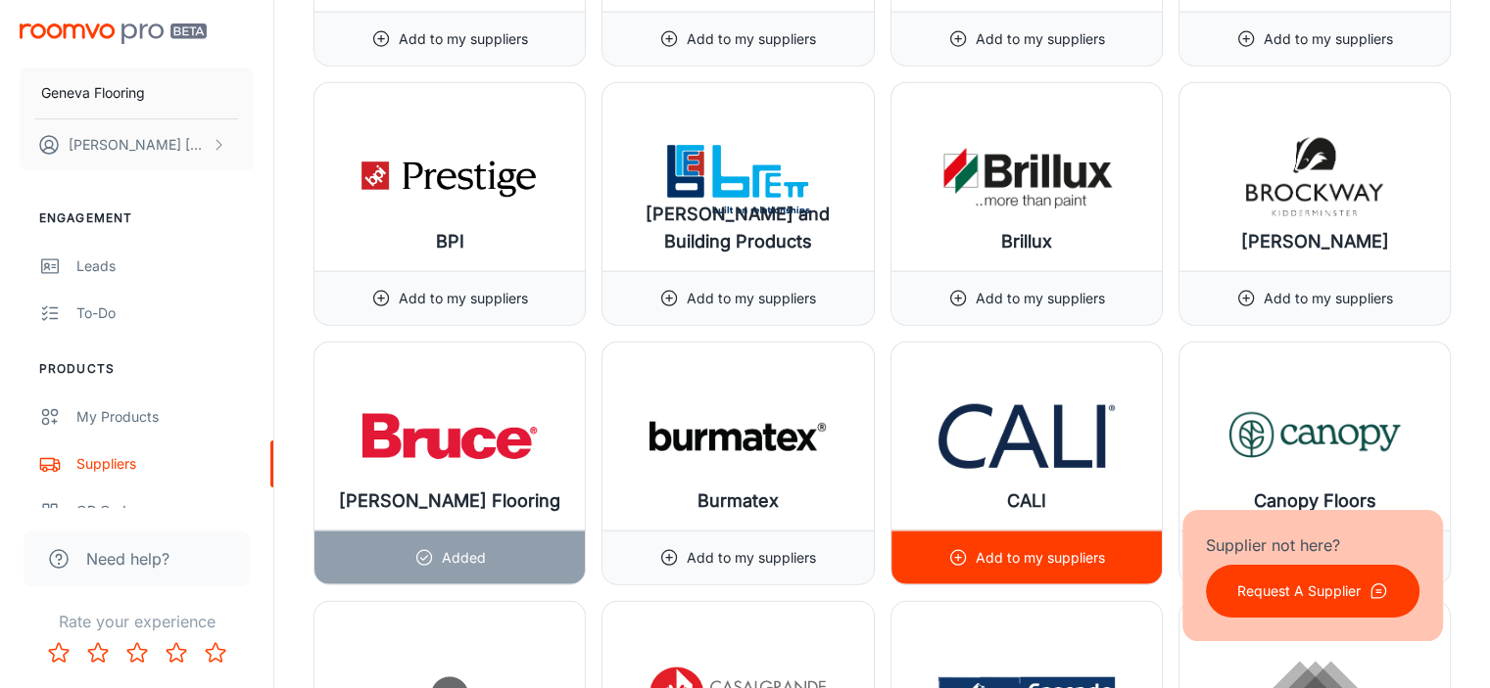
click at [1034, 552] on p "Add to my suppliers" at bounding box center [1039, 558] width 129 height 22
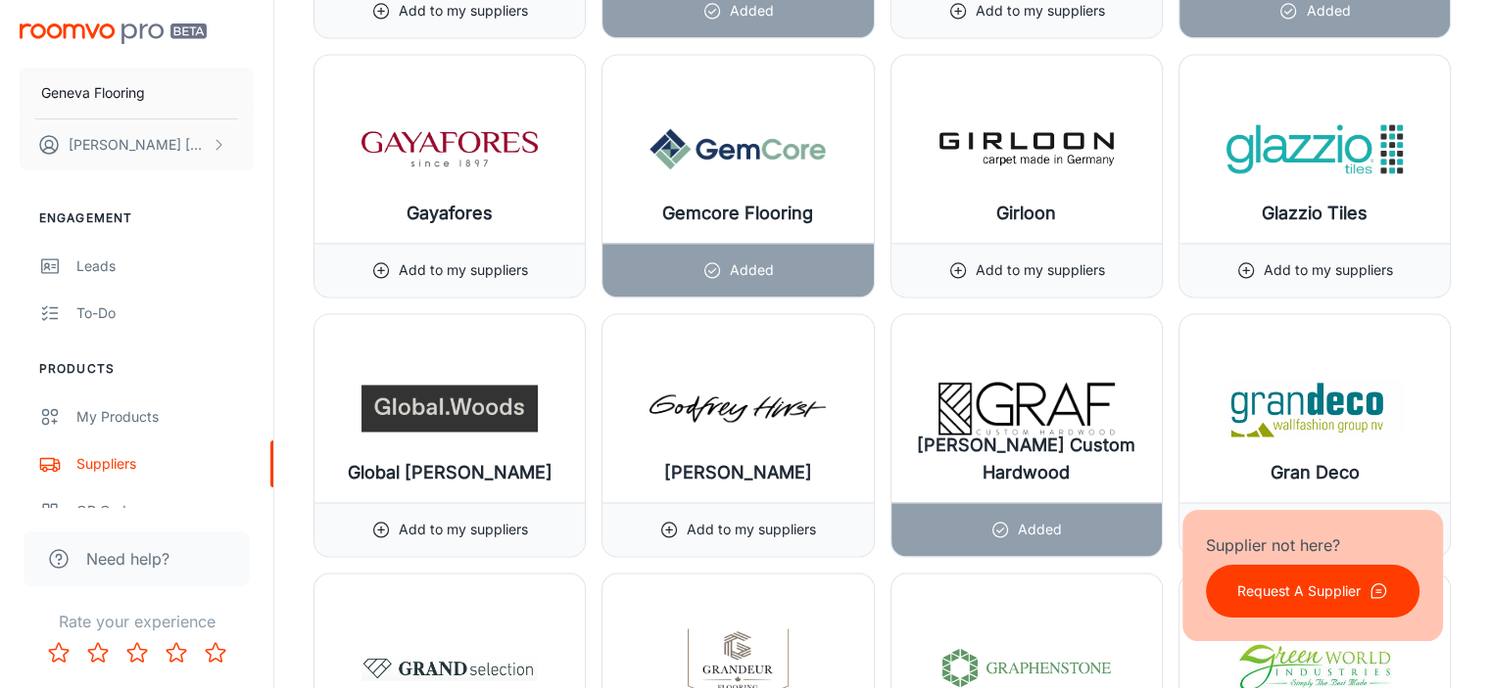
scroll to position [10642, 0]
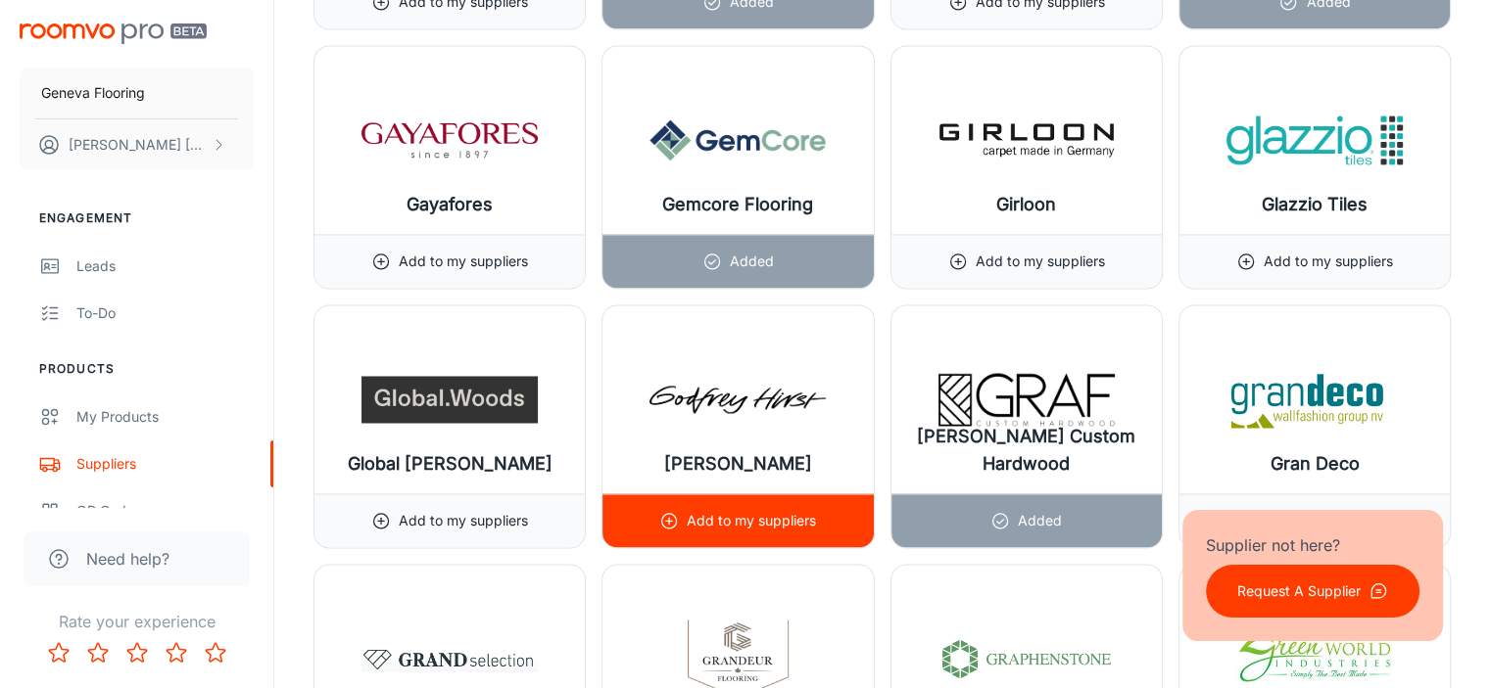
click at [763, 510] on p "Add to my suppliers" at bounding box center [751, 521] width 129 height 22
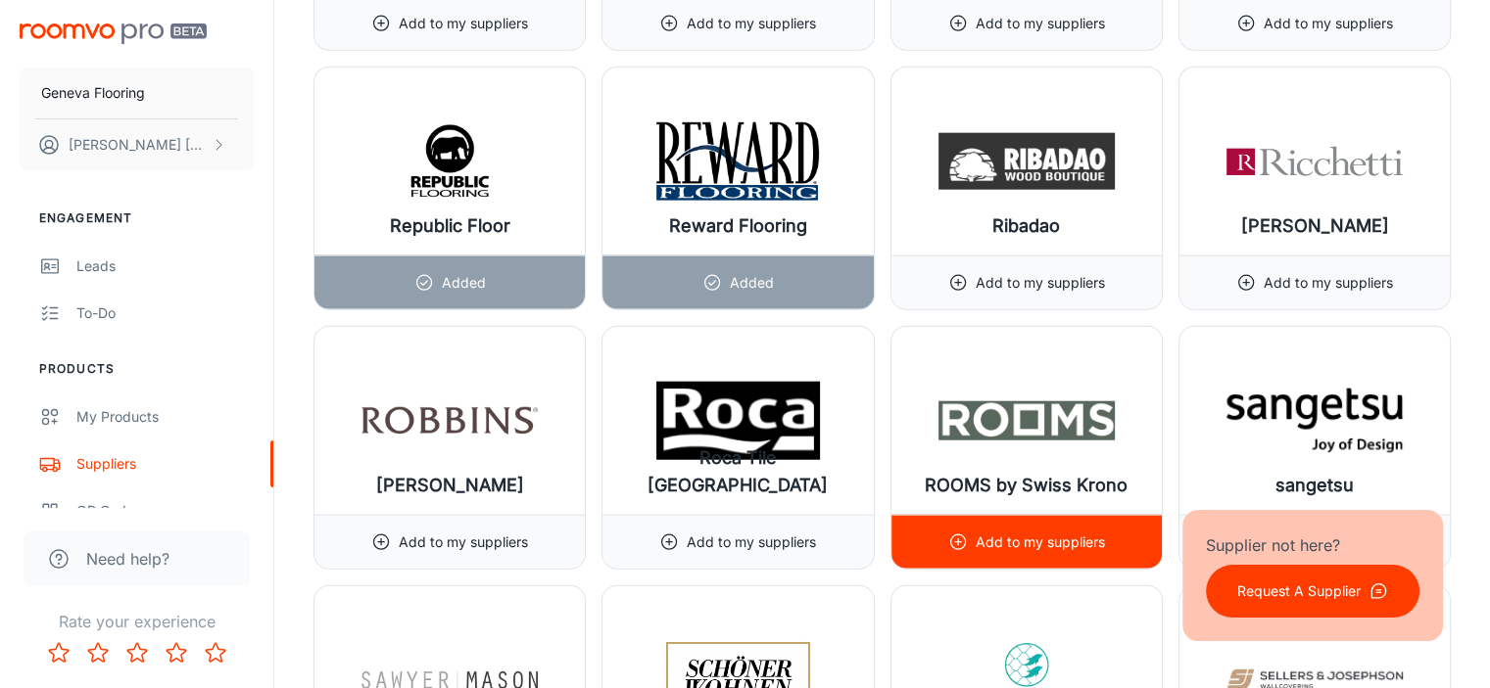
scroll to position [19717, 0]
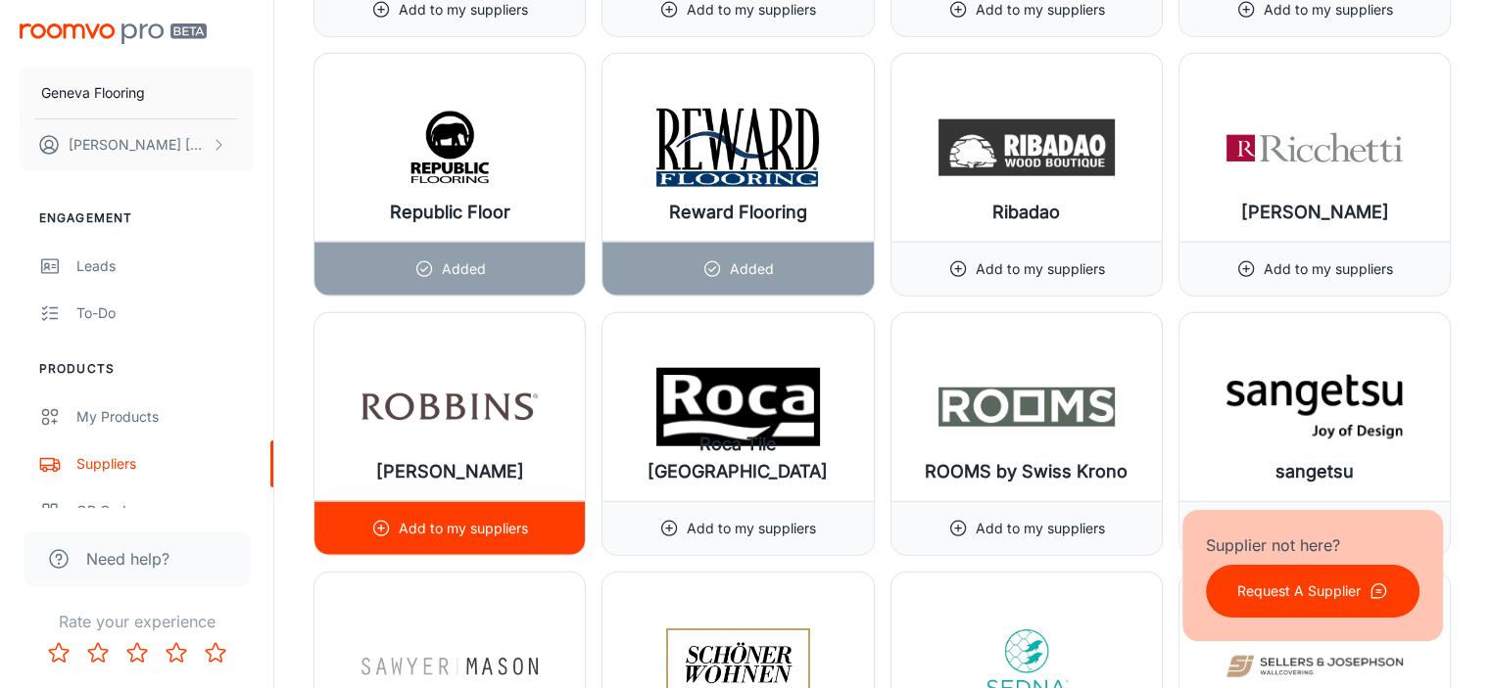
click at [464, 518] on p "Add to my suppliers" at bounding box center [463, 529] width 129 height 22
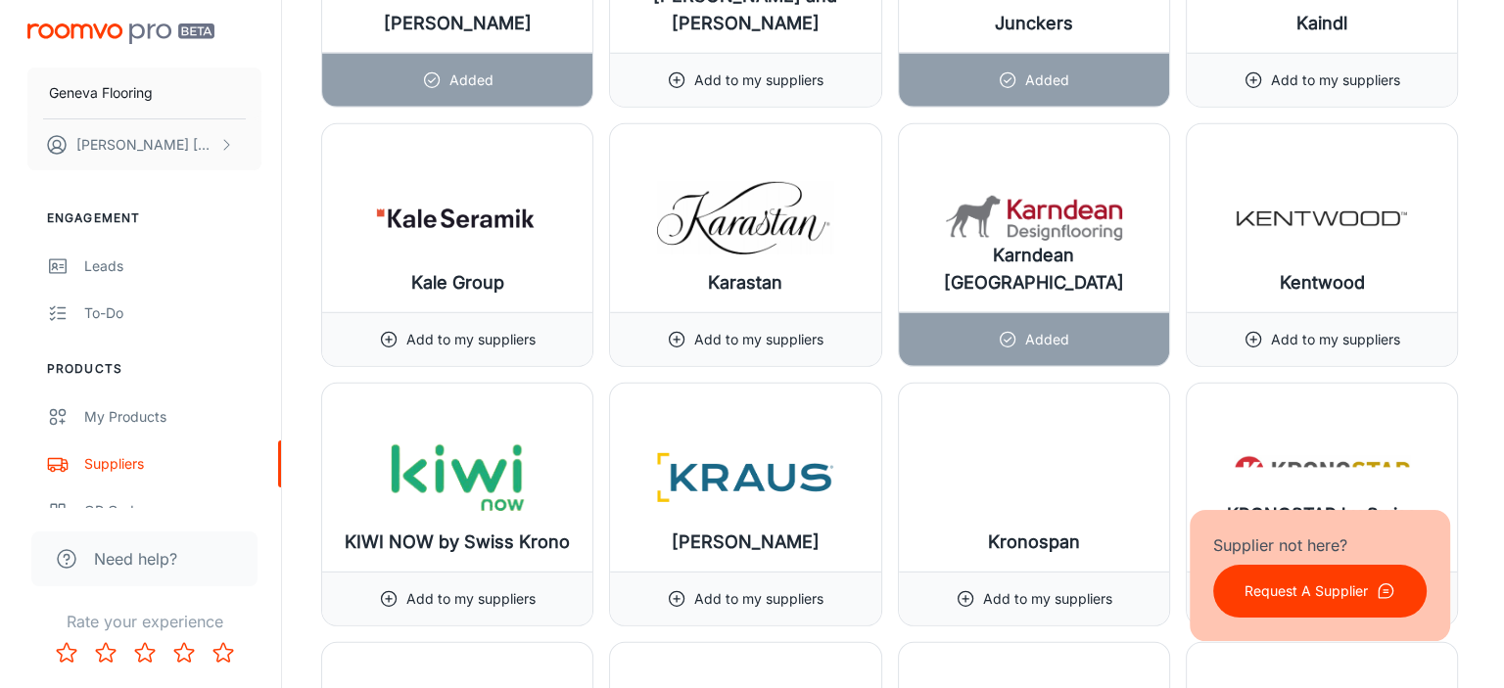
scroll to position [0, 0]
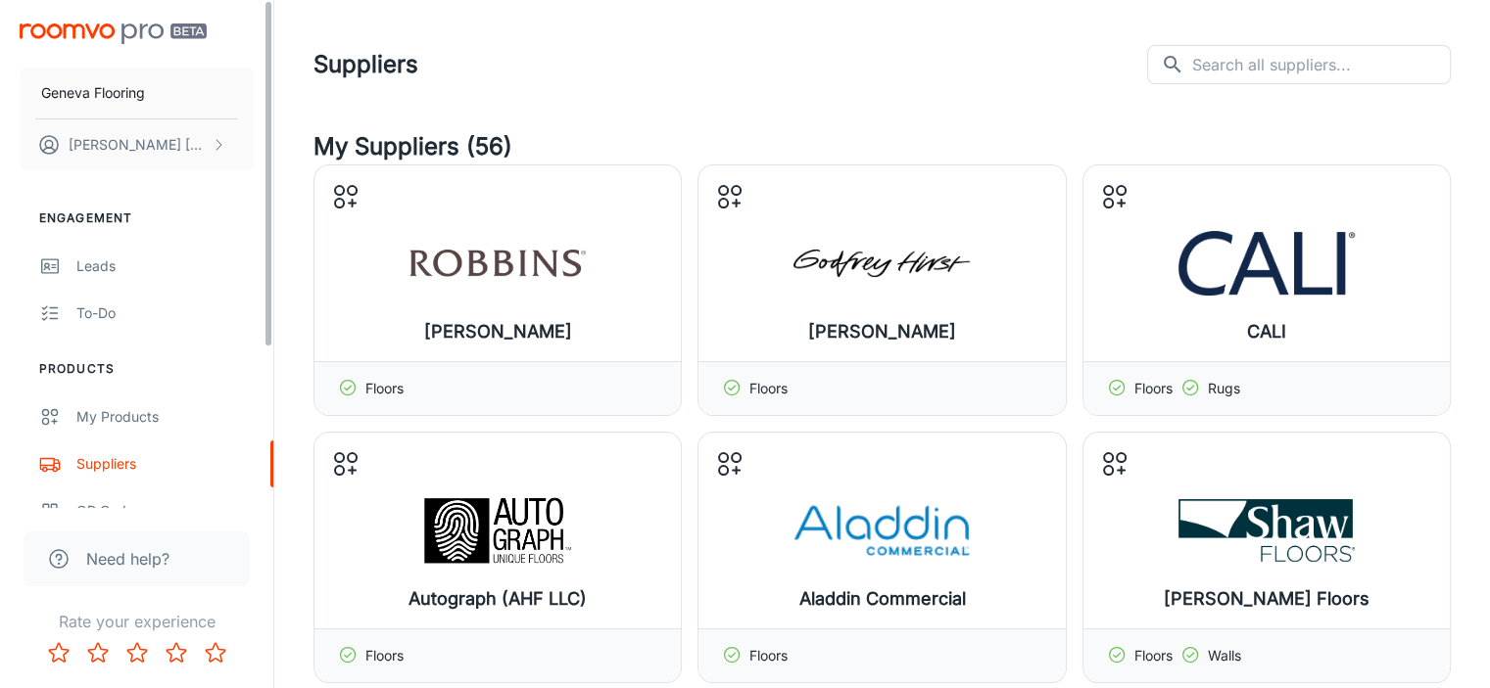
click at [102, 24] on img "scrollable content" at bounding box center [113, 34] width 187 height 21
